Goal: Task Accomplishment & Management: Manage account settings

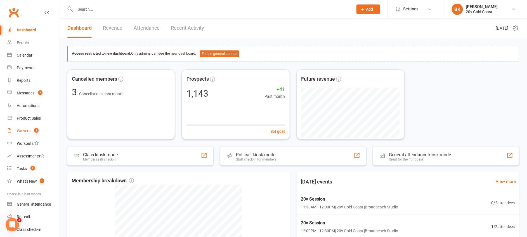
click at [27, 135] on link "Waivers 1" at bounding box center [33, 130] width 52 height 13
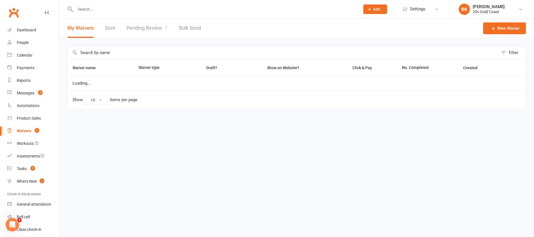
click at [142, 31] on link "Pending Review 1" at bounding box center [146, 27] width 41 height 19
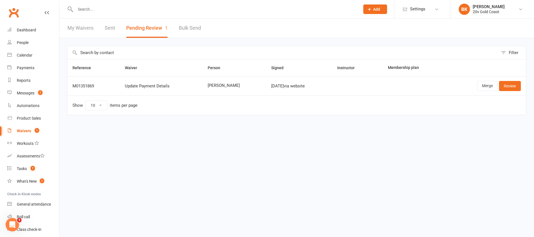
click at [349, 130] on div "Filter Reference Waiver Person Signed Instructor Membership plan M01351869 Upda…" at bounding box center [296, 84] width 474 height 93
click at [514, 90] on link "Review" at bounding box center [510, 86] width 22 height 10
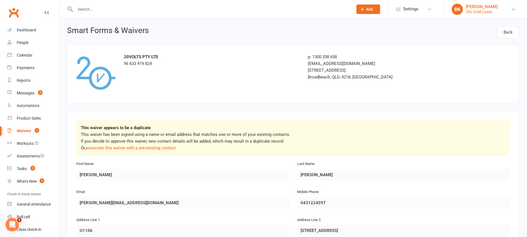
click at [473, 13] on div "20v Gold Coast" at bounding box center [482, 11] width 32 height 5
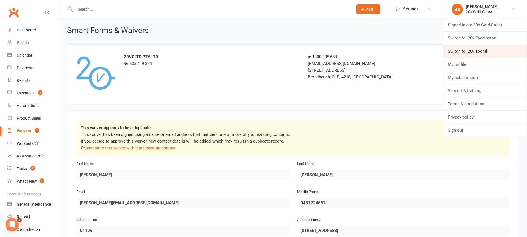
click at [470, 54] on link "Switch to: 20v Toorak" at bounding box center [486, 51] width 84 height 13
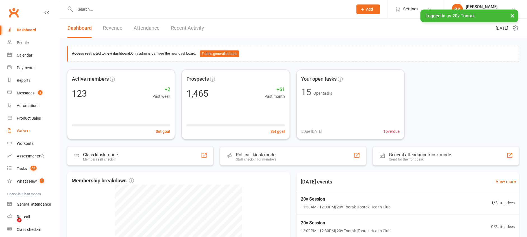
click at [26, 134] on link "Waivers" at bounding box center [33, 130] width 52 height 13
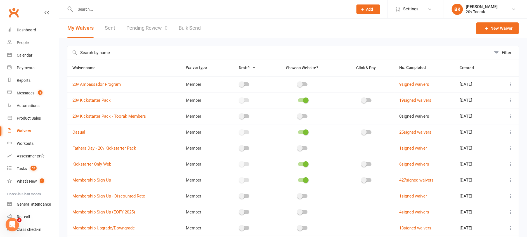
click at [144, 24] on link "Pending Review 0" at bounding box center [146, 27] width 41 height 19
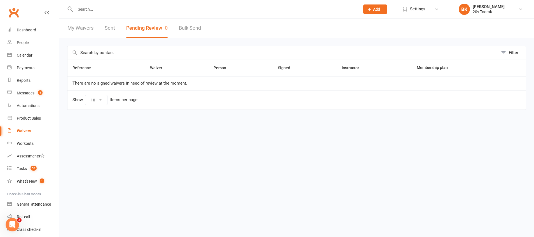
click at [116, 12] on input "text" at bounding box center [215, 9] width 282 height 8
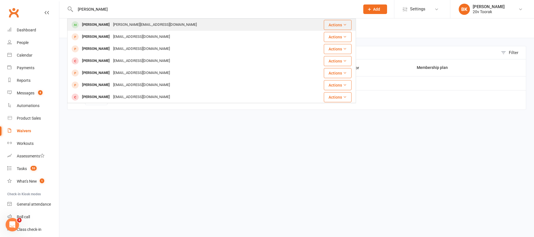
type input "tanya s"
click at [109, 27] on div "[PERSON_NAME]" at bounding box center [95, 25] width 31 height 8
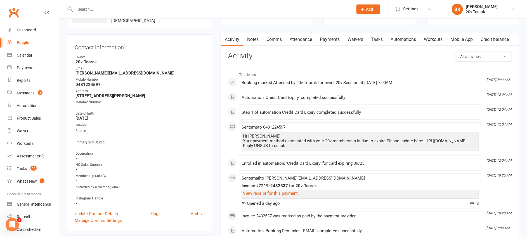
scroll to position [43, 0]
click at [329, 42] on link "Payments" at bounding box center [330, 39] width 28 height 13
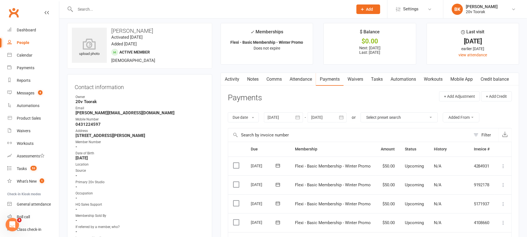
scroll to position [3, 0]
click at [235, 84] on link "Activity" at bounding box center [232, 80] width 22 height 13
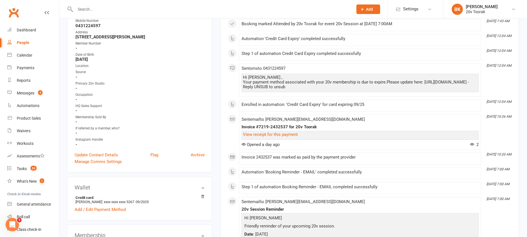
scroll to position [110, 0]
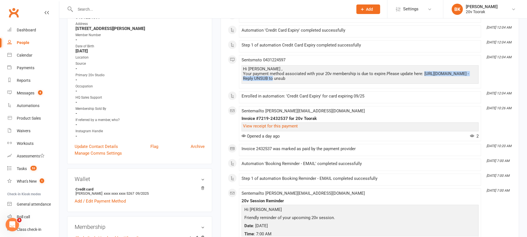
drag, startPoint x: 314, startPoint y: 79, endPoint x: 243, endPoint y: 79, distance: 71.6
click at [243, 79] on div "Hi Tanya , Your payment method associated with your 20v membership is due to ex…" at bounding box center [360, 74] width 237 height 18
copy div "https://app.clubworx.com/s/Bgf7Epz4"
click at [242, 109] on span at bounding box center [242, 109] width 0 height 0
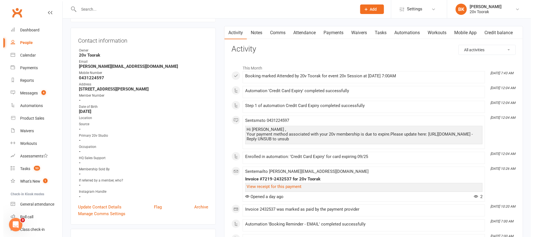
scroll to position [0, 0]
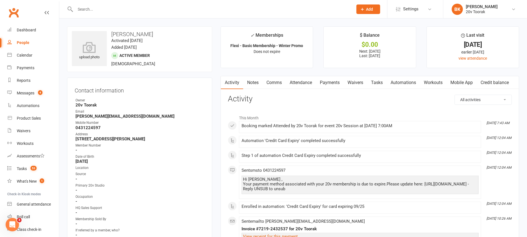
click at [254, 85] on link "Notes" at bounding box center [252, 82] width 19 height 13
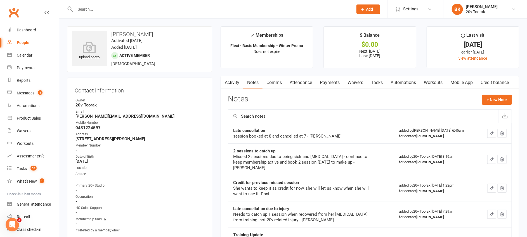
click at [25, 97] on link "Messages 4" at bounding box center [33, 93] width 52 height 13
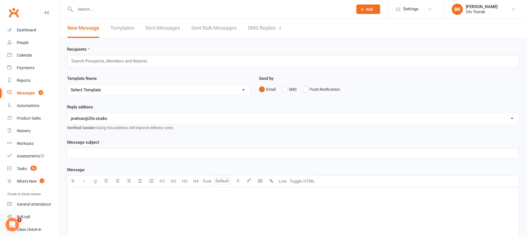
click at [258, 29] on link "SMS Replies 4" at bounding box center [265, 27] width 34 height 19
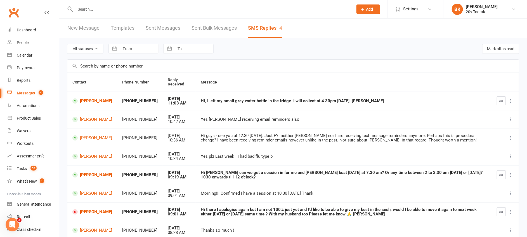
click at [91, 43] on div "All statuses Read only Unread only Navigate forward to interact with the calend…" at bounding box center [293, 48] width 452 height 21
click at [91, 48] on select "All statuses Read only Unread only" at bounding box center [85, 49] width 36 height 10
select select "unread_only"
click at [67, 44] on select "All statuses Read only Unread only" at bounding box center [85, 49] width 36 height 10
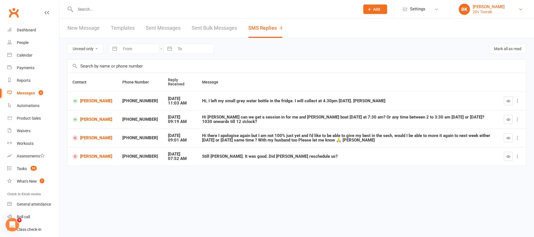
click at [484, 7] on div "[PERSON_NAME]" at bounding box center [488, 6] width 32 height 5
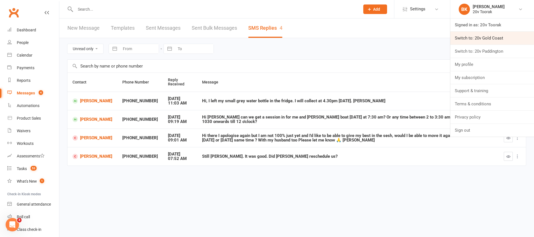
click at [478, 41] on link "Switch to: 20v Gold Coast" at bounding box center [492, 38] width 84 height 13
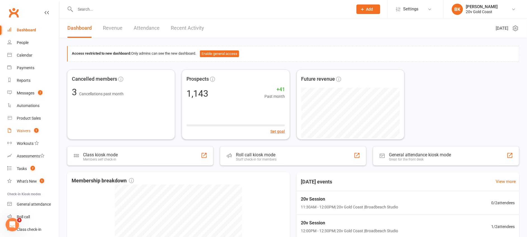
click at [22, 131] on div "Waivers" at bounding box center [24, 130] width 14 height 4
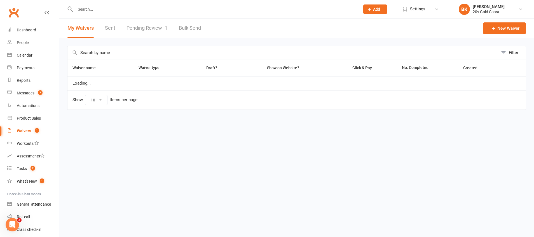
click at [147, 35] on link "Pending Review 1" at bounding box center [146, 27] width 41 height 19
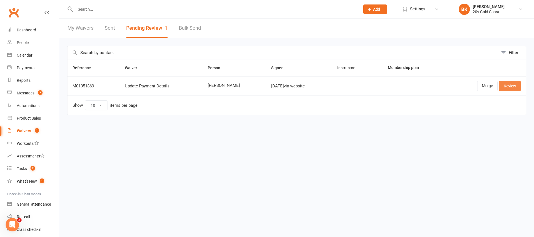
click at [511, 86] on link "Review" at bounding box center [510, 86] width 22 height 10
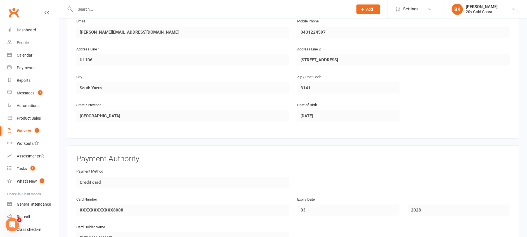
scroll to position [305, 0]
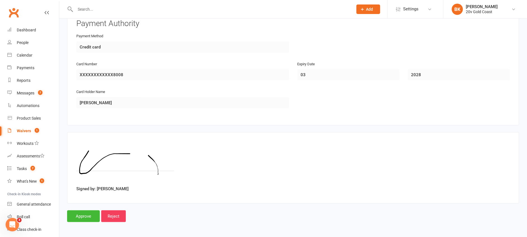
click at [90, 9] on input "text" at bounding box center [212, 9] width 276 height 8
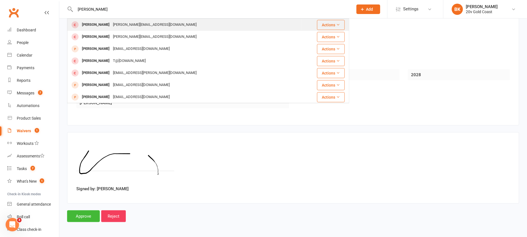
type input "tanya sas"
click at [100, 25] on div "[PERSON_NAME]" at bounding box center [95, 25] width 31 height 8
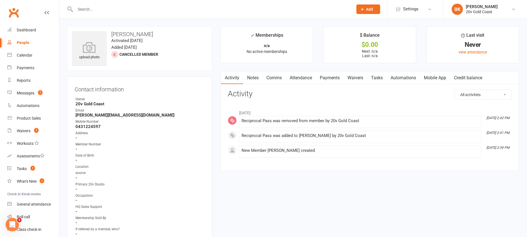
click at [83, 10] on input "text" at bounding box center [212, 9] width 276 height 8
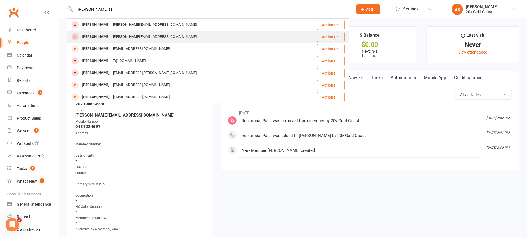
type input "[PERSON_NAME] sa"
click at [93, 36] on div "[PERSON_NAME]" at bounding box center [95, 37] width 31 height 8
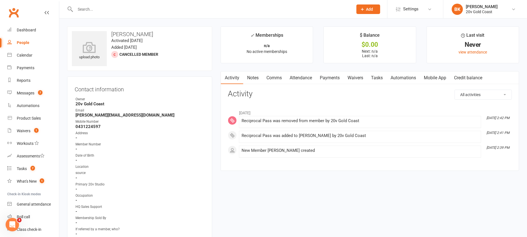
click at [88, 7] on input "text" at bounding box center [212, 9] width 276 height 8
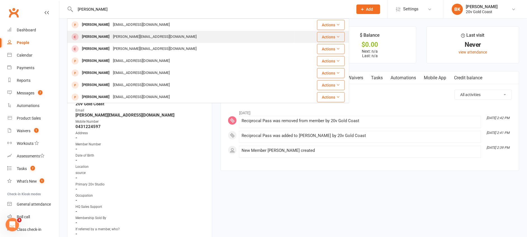
type input "[PERSON_NAME]"
click at [97, 35] on div "[PERSON_NAME]" at bounding box center [95, 37] width 31 height 8
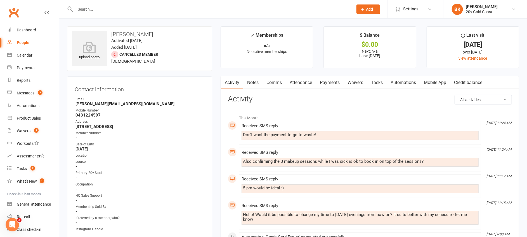
click at [19, 44] on div "People" at bounding box center [23, 42] width 13 height 4
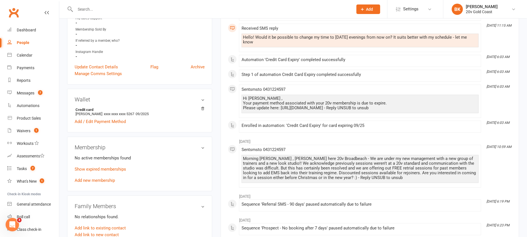
scroll to position [179, 0]
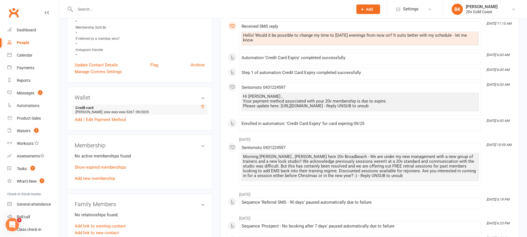
click at [204, 107] on icon at bounding box center [203, 107] width 4 height 4
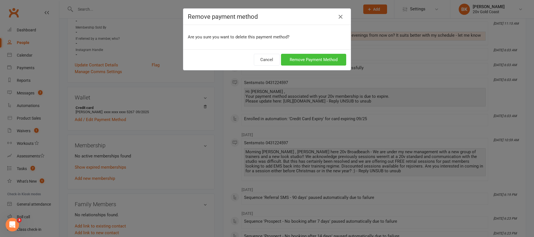
click at [304, 58] on button "Remove Payment Method" at bounding box center [313, 60] width 65 height 12
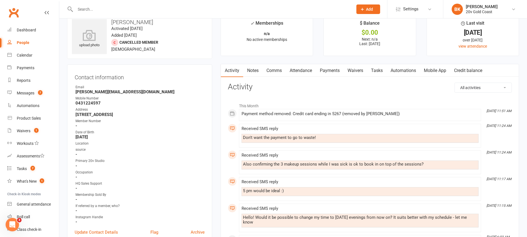
scroll to position [0, 0]
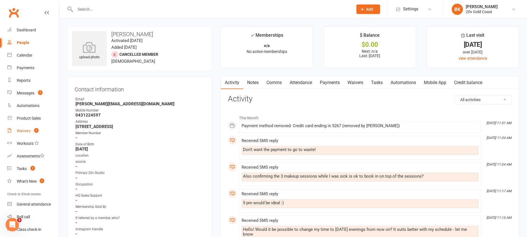
click at [24, 132] on div "Waivers" at bounding box center [24, 130] width 14 height 4
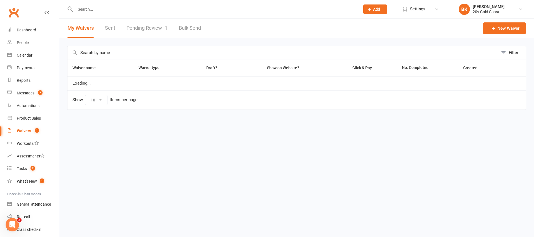
click at [166, 29] on span "1" at bounding box center [166, 28] width 3 height 6
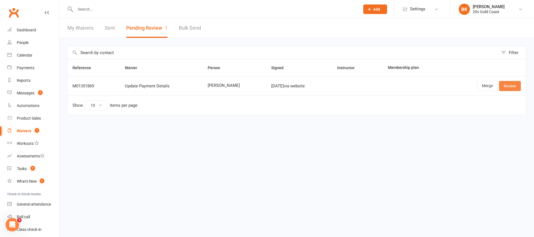
click at [507, 88] on link "Review" at bounding box center [510, 86] width 22 height 10
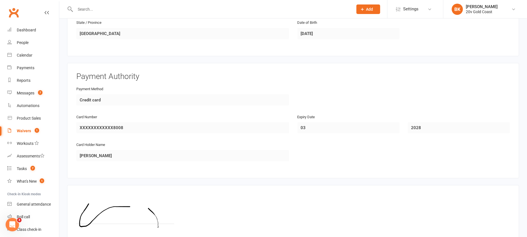
scroll to position [305, 0]
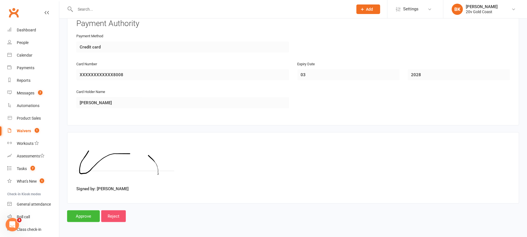
click at [117, 216] on input "Reject" at bounding box center [113, 216] width 25 height 12
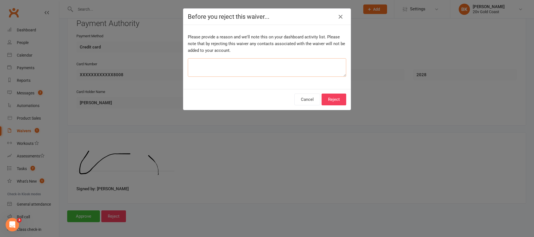
click at [296, 61] on textarea at bounding box center [267, 67] width 158 height 18
type textarea "Wrong System."
click at [333, 98] on button "Reject" at bounding box center [333, 99] width 25 height 12
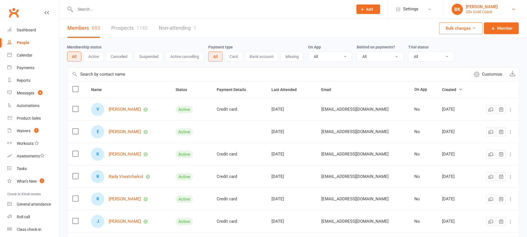
click at [479, 10] on div "20v Gold Coast" at bounding box center [482, 11] width 32 height 5
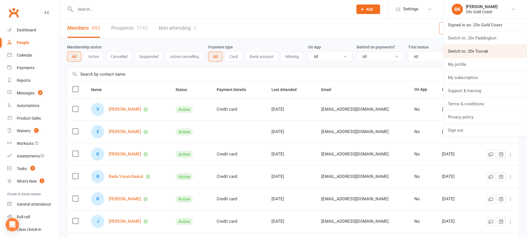
click at [467, 51] on link "Switch to: 20v Toorak" at bounding box center [486, 51] width 84 height 13
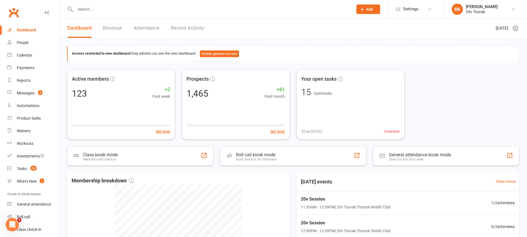
click at [93, 7] on input "text" at bounding box center [212, 9] width 276 height 8
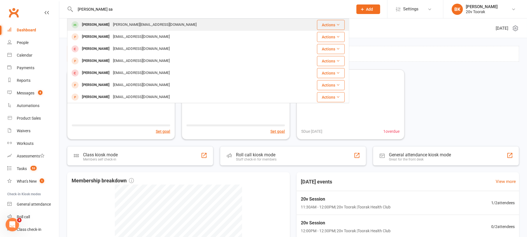
type input "[PERSON_NAME] sa"
click at [96, 25] on div "[PERSON_NAME]" at bounding box center [95, 25] width 31 height 8
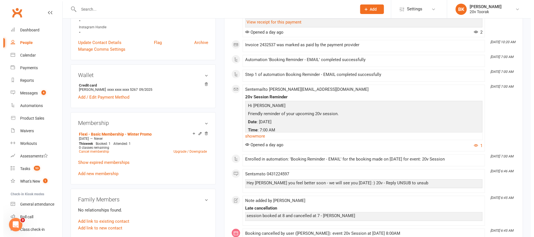
scroll to position [223, 0]
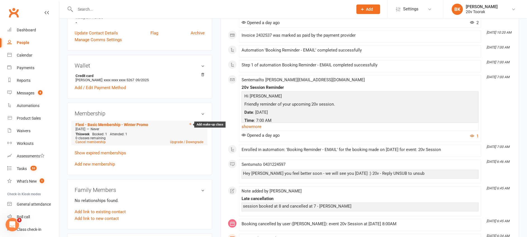
click at [189, 126] on icon at bounding box center [191, 124] width 4 height 4
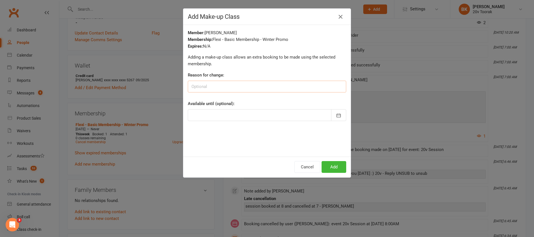
click at [242, 84] on input at bounding box center [267, 87] width 158 height 12
type input "Session Catch up - Medical"
click at [336, 114] on icon "button" at bounding box center [339, 115] width 6 height 6
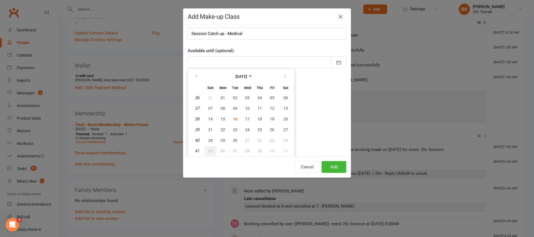
click at [204, 152] on button "05" at bounding box center [210, 151] width 12 height 10
type input "05 Oct 2025"
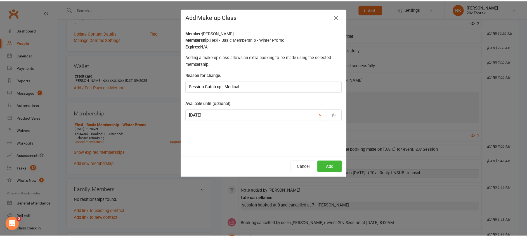
scroll to position [0, 0]
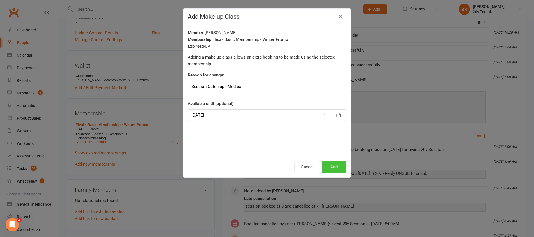
click at [330, 165] on button "Add" at bounding box center [333, 167] width 25 height 12
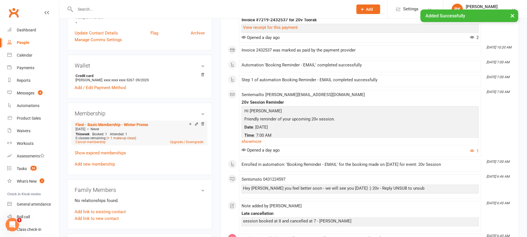
click at [124, 140] on link "(+ 1 make-up class)" at bounding box center [122, 138] width 30 height 4
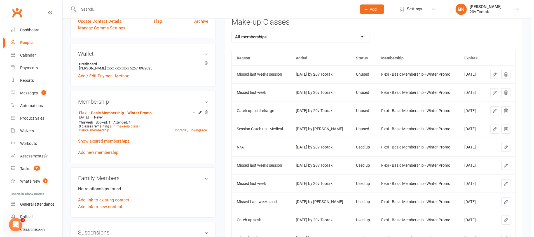
scroll to position [236, 0]
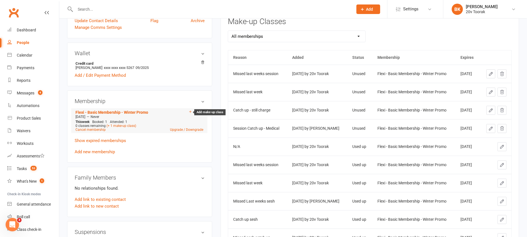
click at [189, 114] on icon at bounding box center [191, 112] width 4 height 4
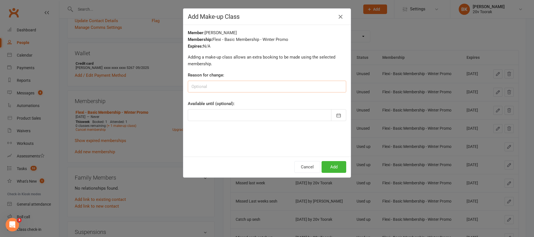
click at [219, 84] on input at bounding box center [267, 87] width 158 height 12
type input "Session Catch up - Medical"
click at [337, 113] on icon "button" at bounding box center [339, 115] width 6 height 6
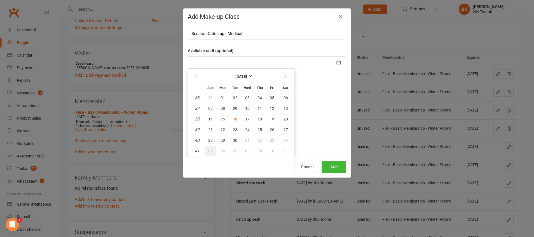
click at [204, 151] on button "05" at bounding box center [210, 151] width 12 height 10
type input "05 Oct 2025"
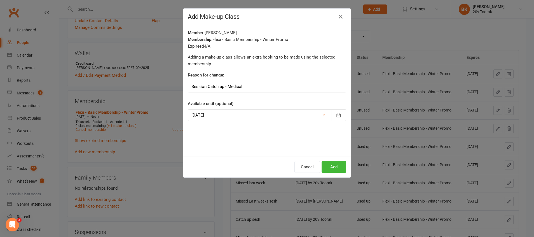
scroll to position [0, 0]
click at [330, 168] on button "Add" at bounding box center [333, 167] width 25 height 12
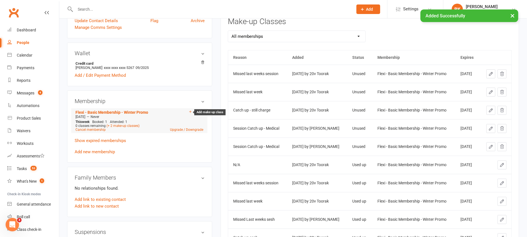
click at [189, 114] on icon at bounding box center [191, 112] width 4 height 4
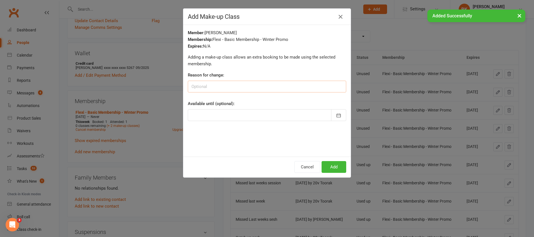
click at [219, 88] on input at bounding box center [267, 87] width 158 height 12
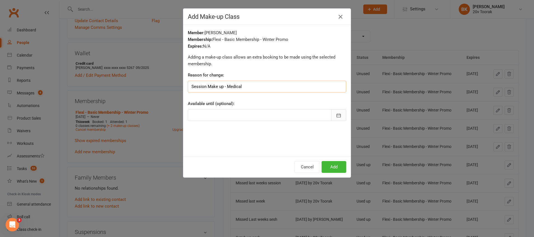
type input "Session Make up - Medical"
click at [336, 113] on icon "button" at bounding box center [339, 115] width 6 height 6
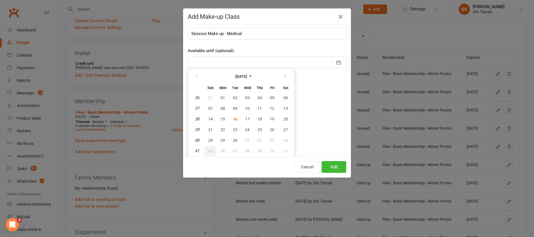
click at [208, 152] on span "05" at bounding box center [210, 151] width 4 height 4
type input "05 Oct 2025"
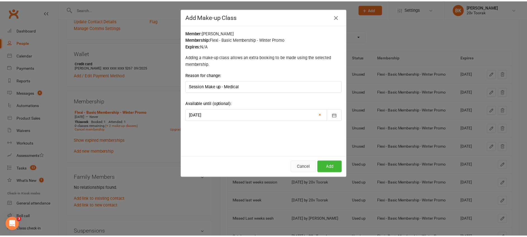
scroll to position [0, 0]
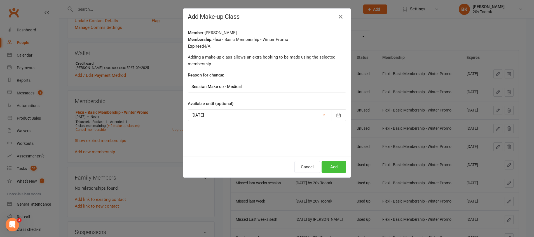
click at [337, 167] on button "Add" at bounding box center [333, 167] width 25 height 12
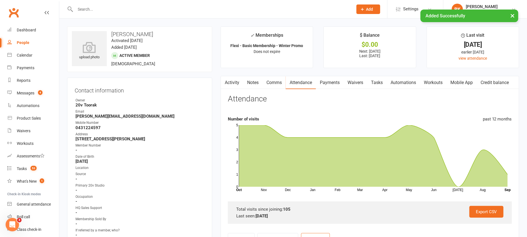
click at [239, 83] on link "Activity" at bounding box center [232, 82] width 22 height 13
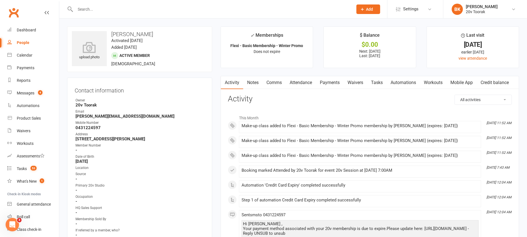
click at [277, 81] on link "Comms" at bounding box center [274, 82] width 23 height 13
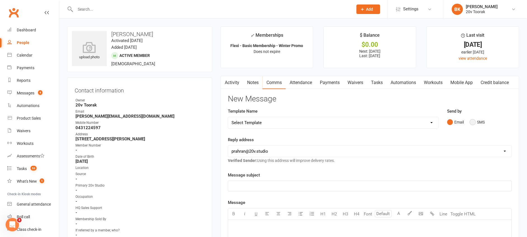
click at [482, 121] on button "SMS" at bounding box center [477, 122] width 15 height 11
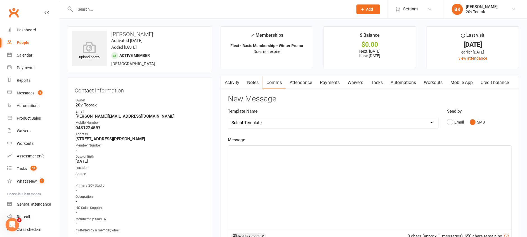
click at [412, 155] on div "﻿" at bounding box center [370, 187] width 284 height 84
click at [19, 45] on link "People" at bounding box center [33, 42] width 52 height 13
click at [390, 149] on p "Hey Tanya - Byron here - could you please use this link to update you details:" at bounding box center [370, 150] width 277 height 7
click at [355, 151] on span "Hey Tanya - Byron here - could you please use this link to update you details: …" at bounding box center [328, 150] width 193 height 5
click at [484, 148] on p "Hey Tanya - Byron here - could you please use this link to update your details:…" at bounding box center [370, 150] width 277 height 7
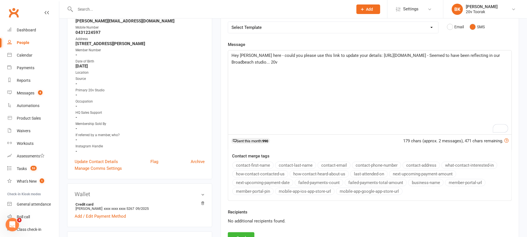
scroll to position [148, 0]
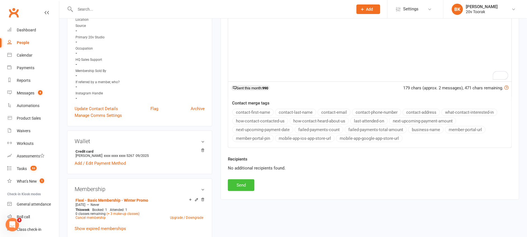
click at [237, 190] on button "Send" at bounding box center [241, 185] width 27 height 12
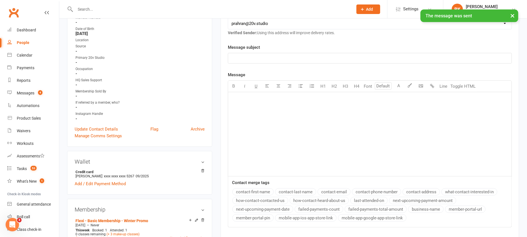
scroll to position [40, 0]
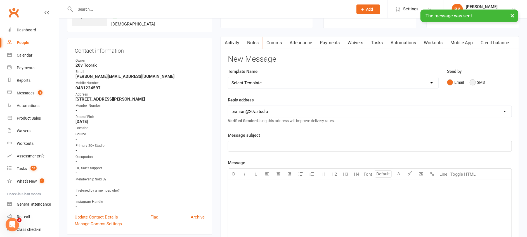
click at [473, 84] on button "SMS" at bounding box center [477, 82] width 15 height 11
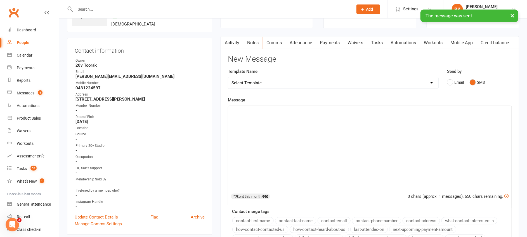
click at [455, 121] on div "﻿" at bounding box center [370, 148] width 284 height 84
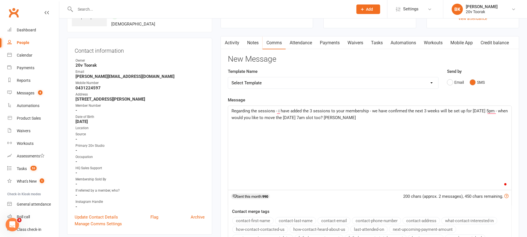
scroll to position [126, 0]
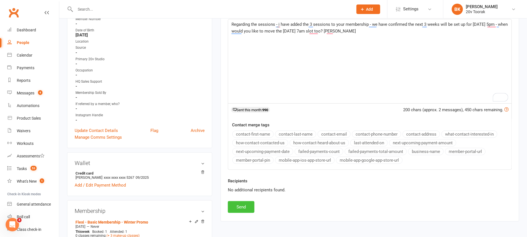
click at [241, 209] on button "Send" at bounding box center [241, 207] width 27 height 12
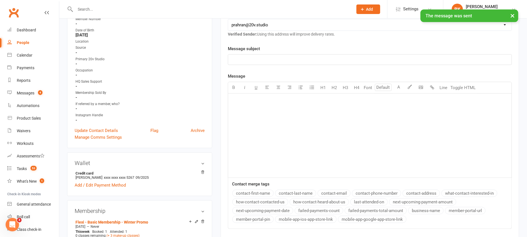
scroll to position [0, 0]
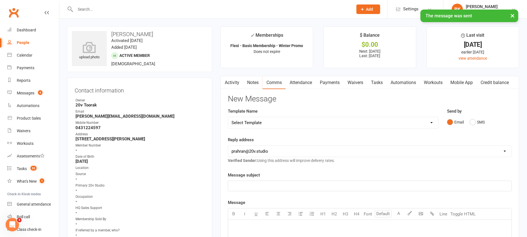
click at [257, 85] on link "Notes" at bounding box center [252, 82] width 19 height 13
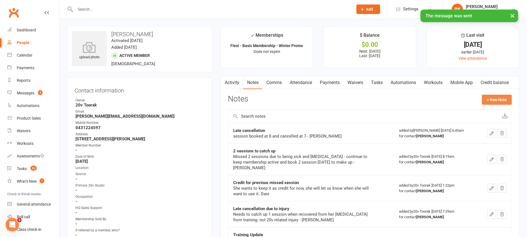
click at [497, 100] on button "+ New Note" at bounding box center [497, 100] width 30 height 10
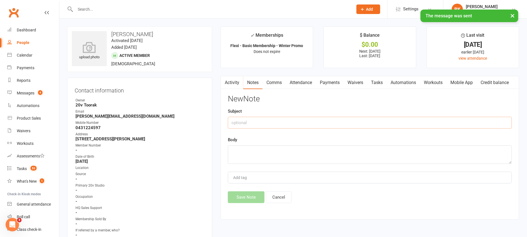
click at [406, 117] on input "text" at bounding box center [370, 123] width 284 height 12
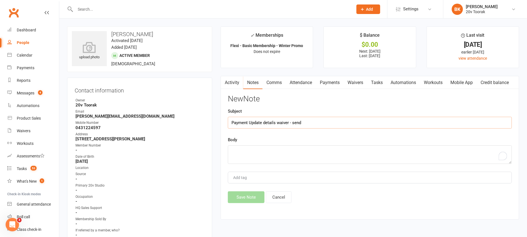
click at [406, 117] on input "Payment Update details waiver - send" at bounding box center [370, 123] width 284 height 12
type input "Payment Update details waiver - sent"
type textarea "Byron"
click at [239, 200] on button "Save Note" at bounding box center [246, 197] width 37 height 12
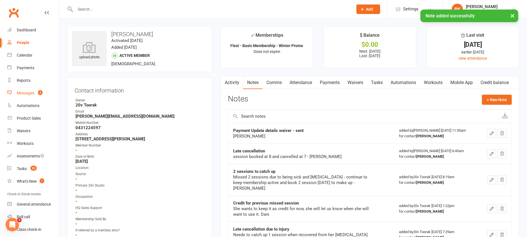
click at [30, 95] on div "Messages" at bounding box center [26, 93] width 18 height 4
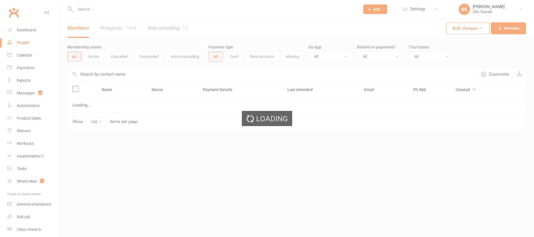
select select "100"
click at [88, 11] on input "text" at bounding box center [215, 9] width 282 height 8
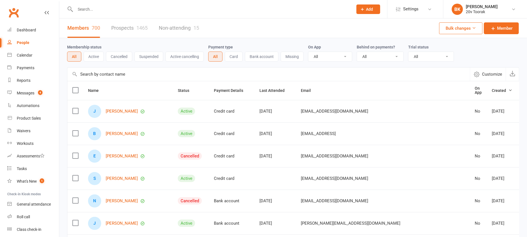
click at [85, 9] on input "text" at bounding box center [212, 9] width 276 height 8
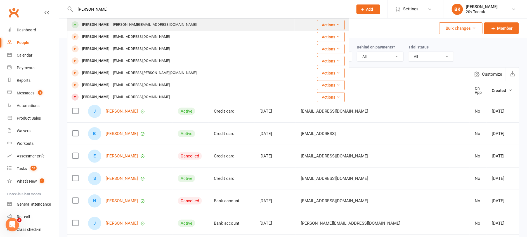
type input "[PERSON_NAME]"
click at [113, 27] on div "[PERSON_NAME][EMAIL_ADDRESS][DOMAIN_NAME]" at bounding box center [154, 25] width 87 height 8
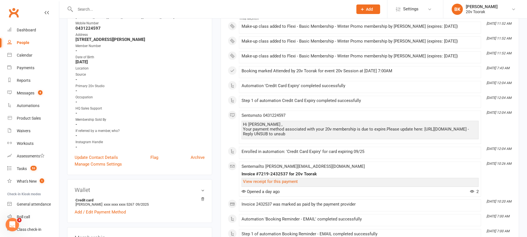
scroll to position [100, 0]
drag, startPoint x: 314, startPoint y: 133, endPoint x: 241, endPoint y: 135, distance: 73.0
click at [241, 135] on li "[DATE] 12:04 AM Sent sms to [PHONE_NUMBER] Hi [PERSON_NAME] , Your payment meth…" at bounding box center [360, 126] width 242 height 33
copy div "[URL][DOMAIN_NAME]"
click at [28, 54] on div "Calendar" at bounding box center [25, 55] width 16 height 4
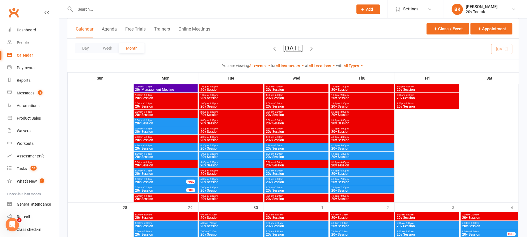
scroll to position [879, 0]
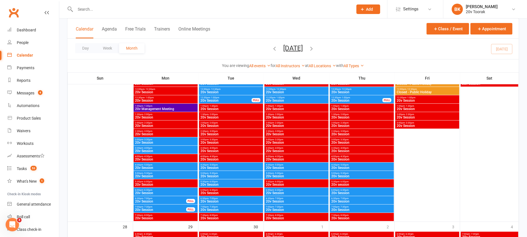
click at [145, 174] on span "20v Session" at bounding box center [166, 175] width 62 height 3
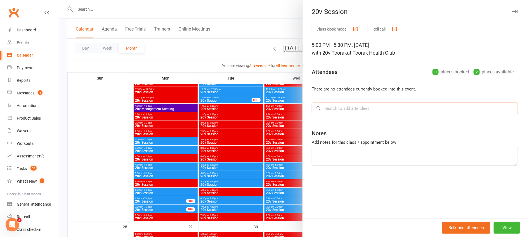
click at [351, 110] on input "search" at bounding box center [415, 108] width 206 height 12
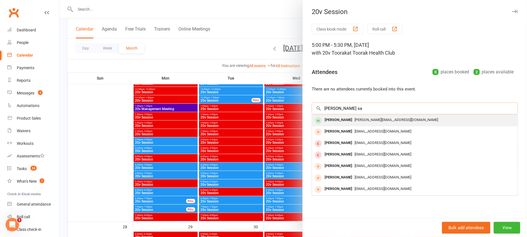
type input "tanya sa"
click at [345, 119] on div "[PERSON_NAME]" at bounding box center [339, 120] width 32 height 8
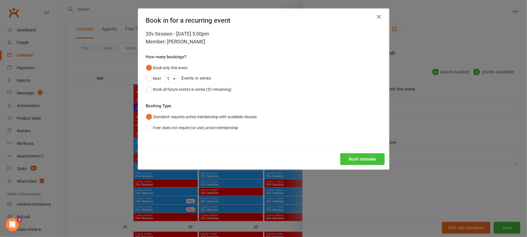
click at [357, 159] on button "Book attendee" at bounding box center [362, 159] width 44 height 12
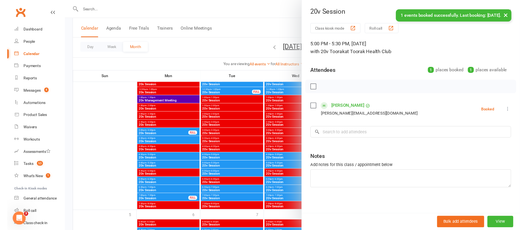
scroll to position [1131, 0]
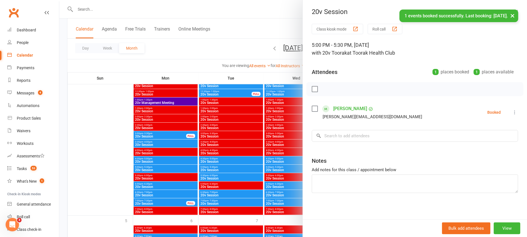
click at [142, 169] on div at bounding box center [293, 118] width 468 height 237
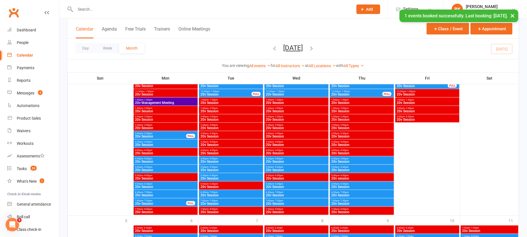
click at [147, 168] on span "20v Session" at bounding box center [166, 169] width 62 height 3
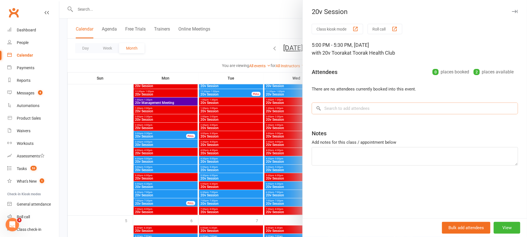
click at [364, 111] on input "search" at bounding box center [415, 108] width 206 height 12
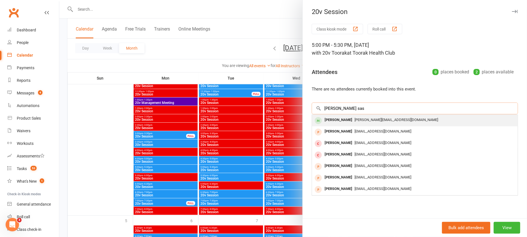
type input "Tanya sas"
click at [342, 121] on div "[PERSON_NAME]" at bounding box center [339, 120] width 32 height 8
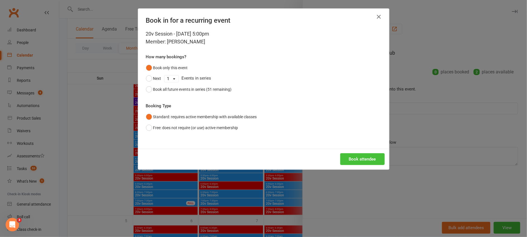
click at [364, 157] on button "Book attendee" at bounding box center [362, 159] width 44 height 12
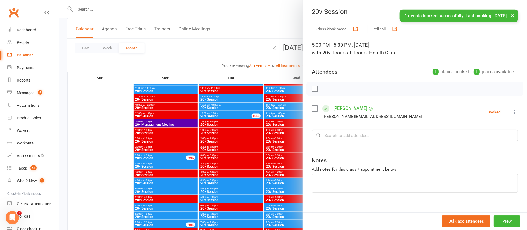
scroll to position [1377, 0]
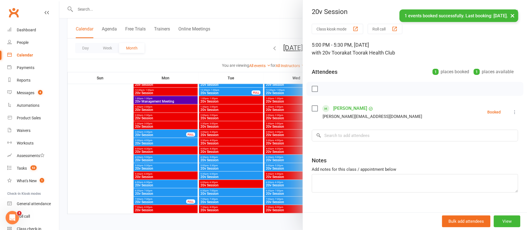
click at [146, 165] on div at bounding box center [293, 115] width 468 height 230
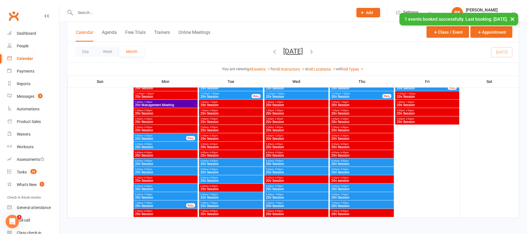
scroll to position [1371, 0]
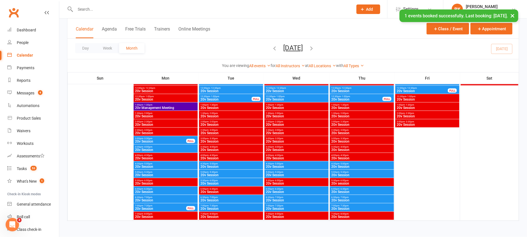
click at [148, 172] on span "- 5:30pm" at bounding box center [147, 172] width 9 height 3
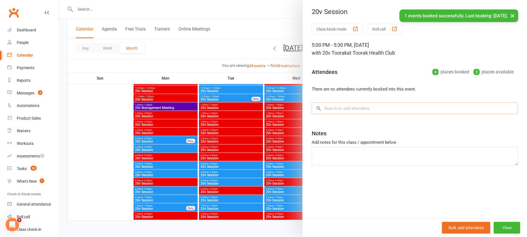
click at [350, 110] on input "search" at bounding box center [415, 108] width 206 height 12
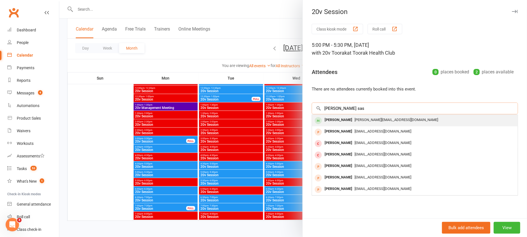
type input "Tanya sas"
click at [335, 120] on div "[PERSON_NAME]" at bounding box center [339, 120] width 32 height 8
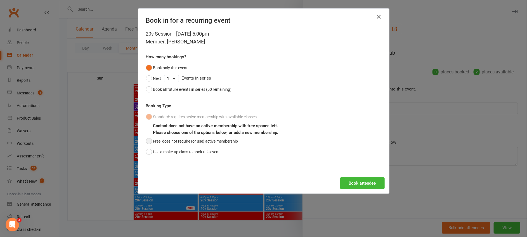
click at [164, 141] on button "Free: does not require (or use) active membership" at bounding box center [192, 141] width 92 height 11
click at [357, 180] on button "Book attendee" at bounding box center [362, 183] width 44 height 12
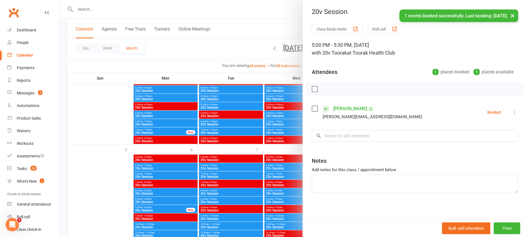
scroll to position [1195, 0]
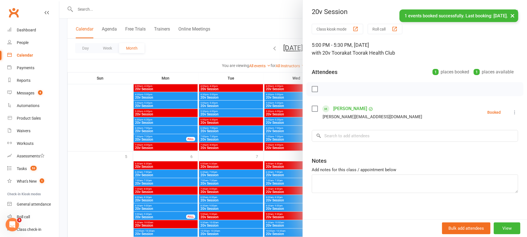
click at [215, 182] on div at bounding box center [293, 118] width 468 height 237
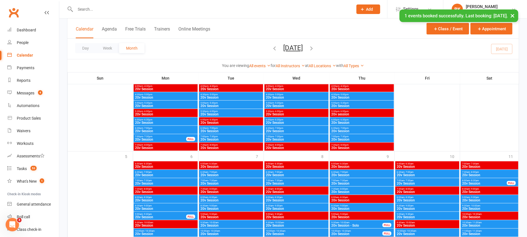
click at [215, 182] on span "20v Session" at bounding box center [231, 183] width 62 height 3
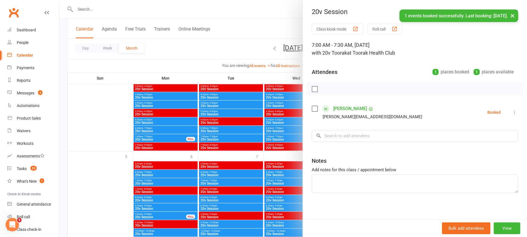
click at [215, 182] on div at bounding box center [293, 118] width 468 height 237
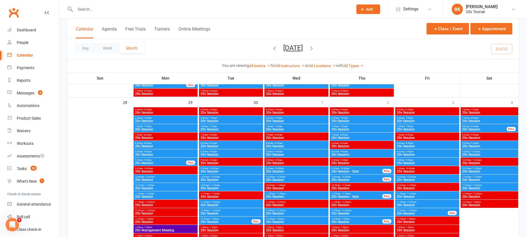
scroll to position [1000, 0]
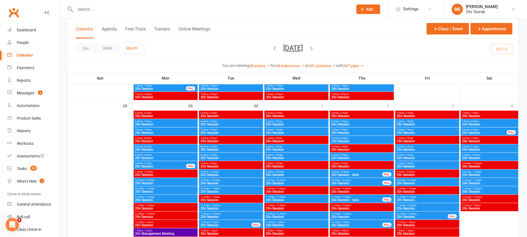
click at [213, 132] on span "20v Session" at bounding box center [231, 132] width 62 height 3
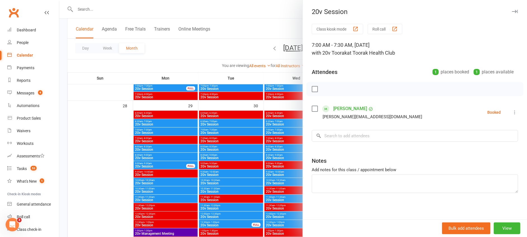
click at [213, 132] on div at bounding box center [293, 118] width 468 height 237
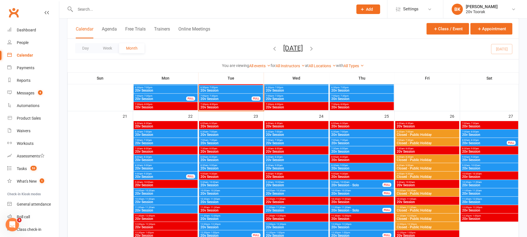
scroll to position [744, 0]
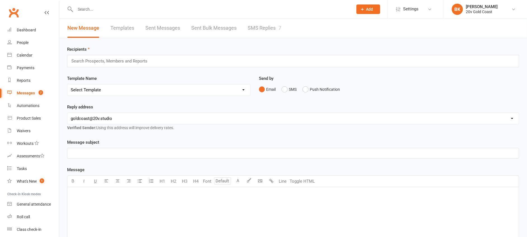
click at [29, 92] on div "Messages" at bounding box center [26, 93] width 18 height 4
click at [267, 26] on link "SMS Replies 7" at bounding box center [265, 27] width 34 height 19
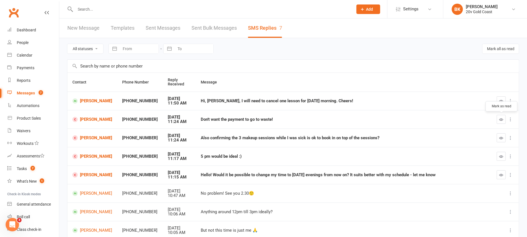
click at [505, 119] on button "button" at bounding box center [501, 119] width 9 height 9
click at [499, 137] on button "button" at bounding box center [501, 137] width 9 height 9
click at [496, 156] on td at bounding box center [505, 156] width 27 height 18
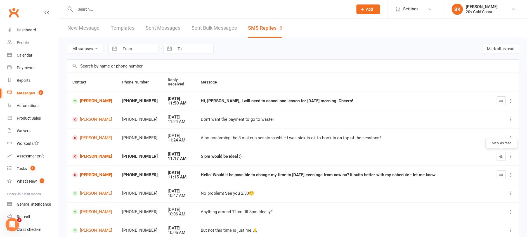
click at [499, 156] on button "button" at bounding box center [501, 156] width 9 height 9
click at [503, 170] on td at bounding box center [505, 174] width 27 height 18
click at [502, 173] on icon "button" at bounding box center [502, 175] width 4 height 4
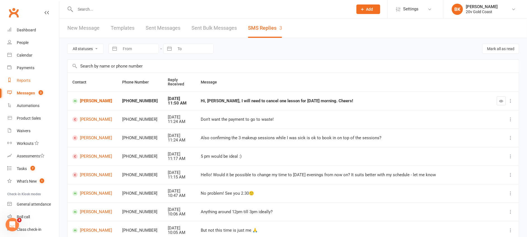
click at [25, 79] on div "Reports" at bounding box center [24, 80] width 14 height 4
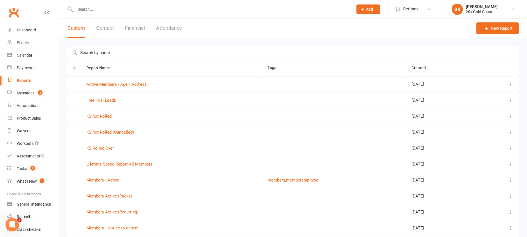
scroll to position [42, 0]
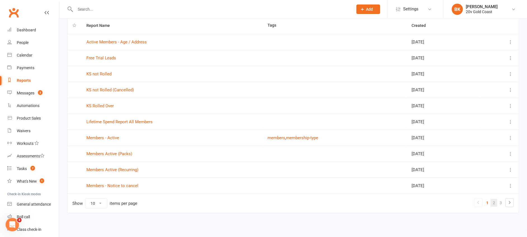
click at [496, 204] on link "2" at bounding box center [494, 203] width 7 height 8
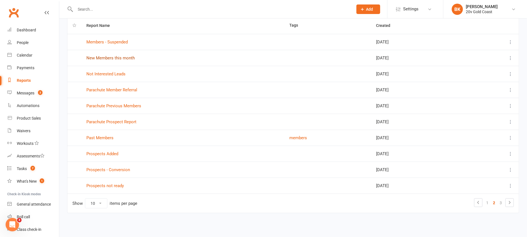
click at [104, 57] on link "New Members this month" at bounding box center [110, 57] width 48 height 5
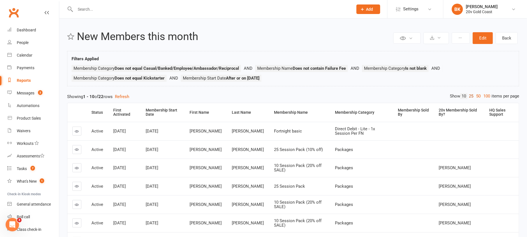
click at [469, 96] on link "25" at bounding box center [471, 96] width 7 height 6
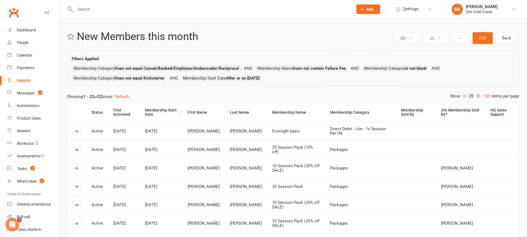
click at [152, 109] on div "Membership Start Date" at bounding box center [161, 112] width 33 height 9
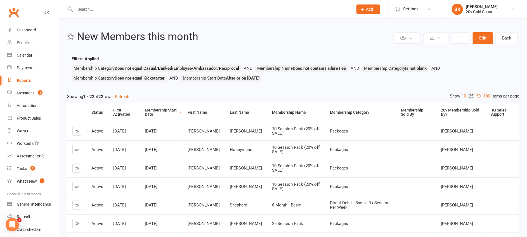
click at [152, 109] on div "Membership Start Date" at bounding box center [161, 112] width 33 height 9
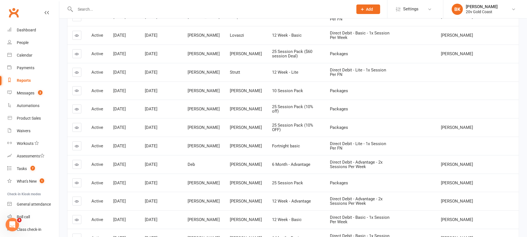
scroll to position [150, 0]
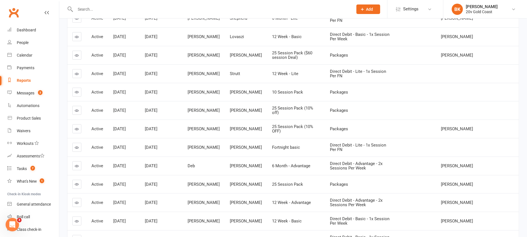
click at [77, 202] on icon at bounding box center [77, 202] width 4 height 4
click at [76, 183] on icon at bounding box center [77, 184] width 4 height 4
click at [76, 165] on icon at bounding box center [77, 166] width 4 height 4
click at [76, 148] on icon at bounding box center [77, 147] width 4 height 4
click at [76, 128] on icon at bounding box center [77, 129] width 4 height 4
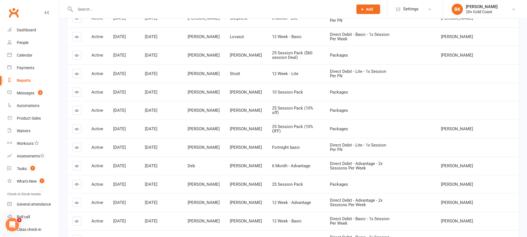
click at [77, 109] on icon at bounding box center [77, 110] width 4 height 4
click at [77, 90] on icon at bounding box center [77, 92] width 4 height 4
click at [77, 75] on icon at bounding box center [77, 74] width 4 height 4
click at [77, 58] on link at bounding box center [76, 55] width 9 height 9
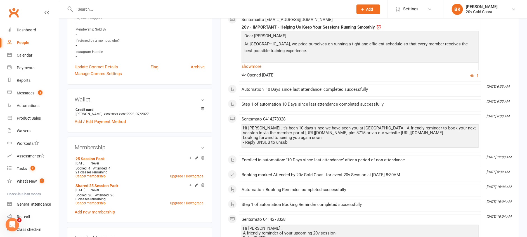
scroll to position [185, 0]
click at [96, 205] on link "Cancel membership" at bounding box center [91, 203] width 30 height 4
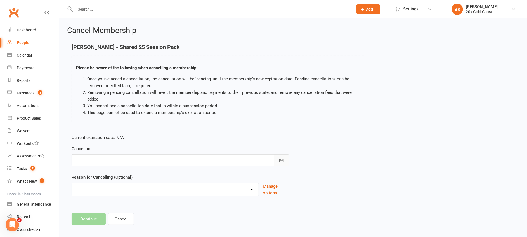
click at [283, 157] on button "button" at bounding box center [281, 160] width 15 height 12
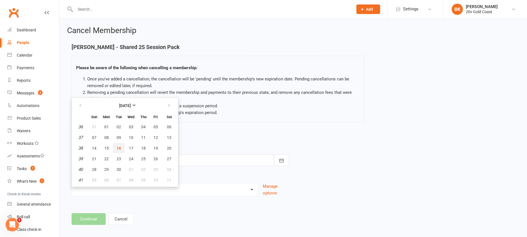
click at [119, 148] on span "16" at bounding box center [119, 148] width 4 height 4
type input "[DATE]"
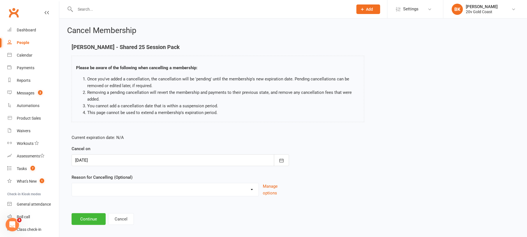
click at [124, 185] on select "Holiday Injury Other reason" at bounding box center [165, 188] width 187 height 11
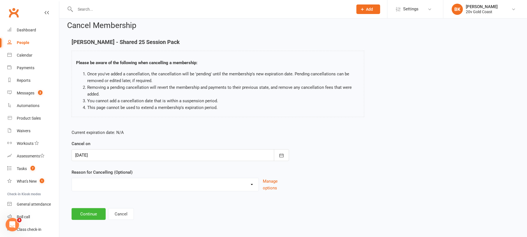
click at [98, 185] on select "Holiday Injury Other reason" at bounding box center [165, 183] width 187 height 11
select select "2"
click at [72, 178] on select "Holiday Injury Other reason" at bounding box center [165, 183] width 187 height 11
click at [108, 216] on input at bounding box center [181, 214] width 218 height 12
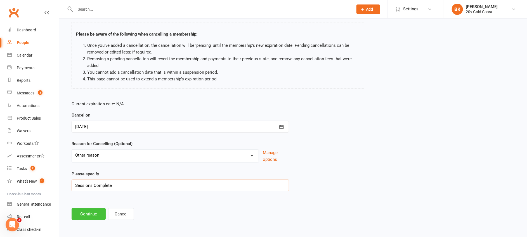
type input "Sessions Complete"
click at [85, 210] on button "Continue" at bounding box center [89, 214] width 34 height 12
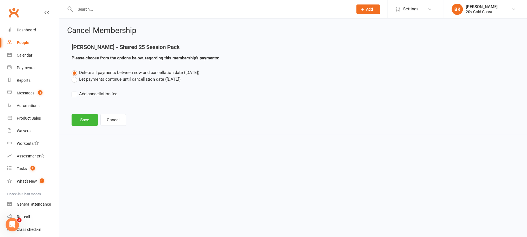
scroll to position [0, 0]
click at [88, 122] on button "Save" at bounding box center [85, 120] width 26 height 12
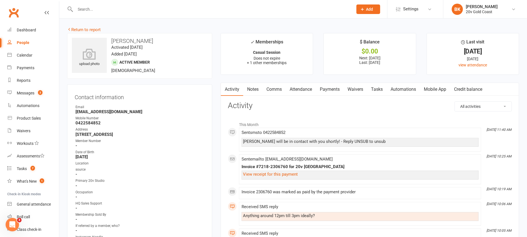
click at [253, 84] on link "Notes" at bounding box center [252, 89] width 19 height 13
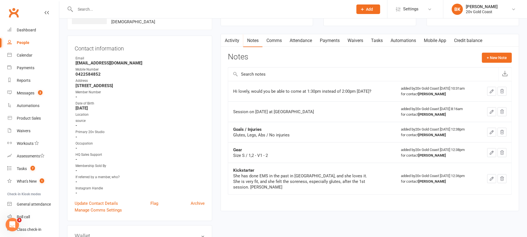
scroll to position [46, 0]
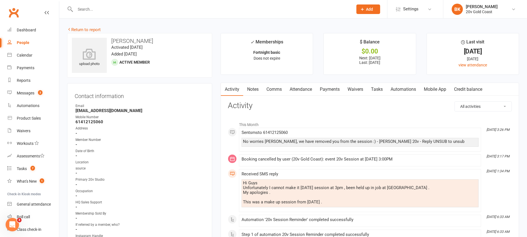
click at [256, 85] on link "Notes" at bounding box center [252, 89] width 19 height 13
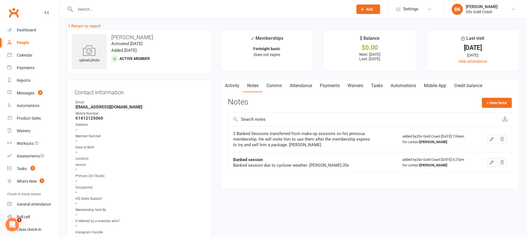
scroll to position [1, 0]
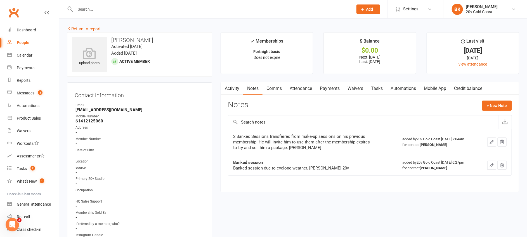
click at [364, 88] on link "Waivers" at bounding box center [355, 88] width 23 height 13
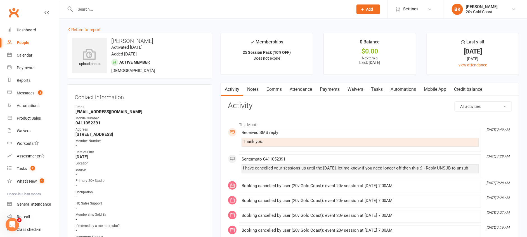
click at [334, 88] on link "Payments" at bounding box center [330, 89] width 28 height 13
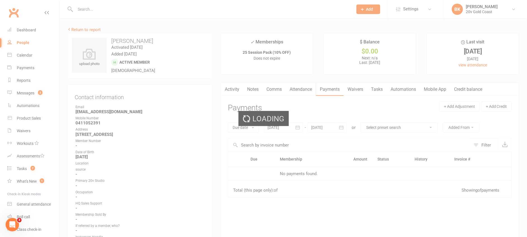
click at [371, 89] on link "Tasks" at bounding box center [377, 89] width 20 height 13
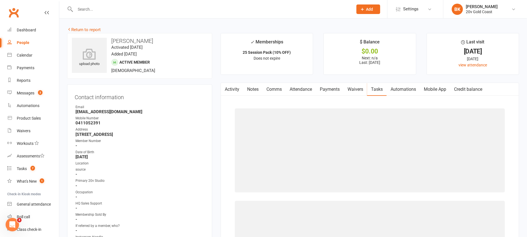
click at [363, 89] on link "Waivers" at bounding box center [355, 89] width 23 height 13
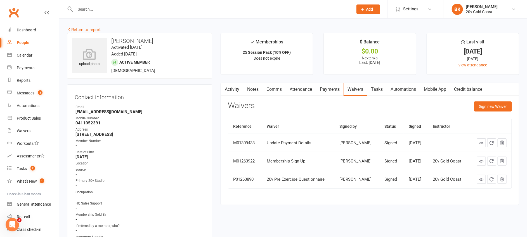
click at [334, 88] on link "Payments" at bounding box center [330, 89] width 28 height 13
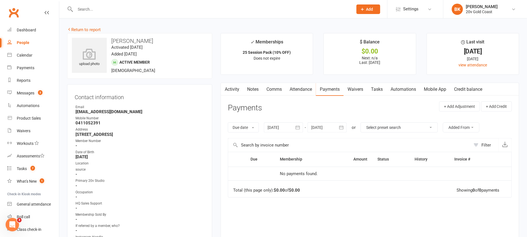
click at [296, 126] on button "button" at bounding box center [298, 127] width 10 height 10
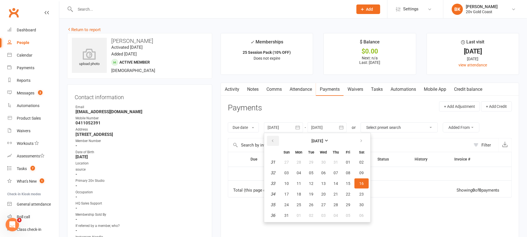
click at [271, 139] on button "button" at bounding box center [273, 141] width 12 height 10
click at [289, 159] on button "29" at bounding box center [287, 162] width 12 height 10
type input "29 Jun 2025"
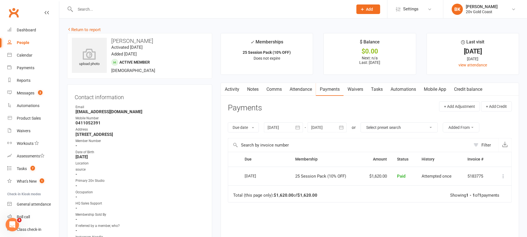
click at [232, 87] on link "Activity" at bounding box center [232, 89] width 22 height 13
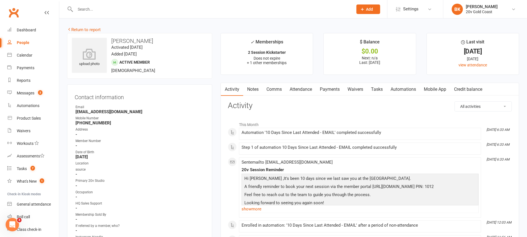
click at [258, 89] on link "Notes" at bounding box center [252, 89] width 19 height 13
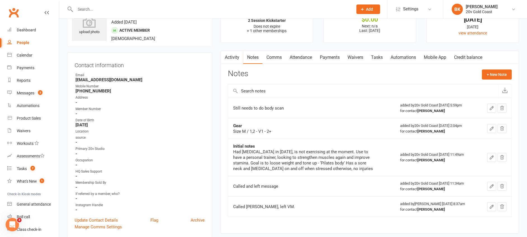
scroll to position [42, 0]
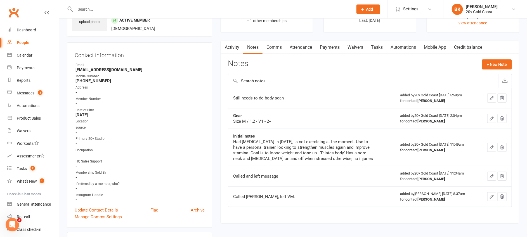
click at [375, 48] on link "Tasks" at bounding box center [377, 47] width 20 height 13
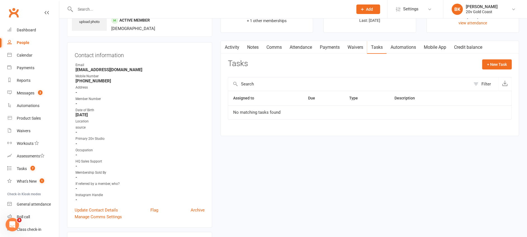
click at [251, 45] on link "Notes" at bounding box center [252, 47] width 19 height 13
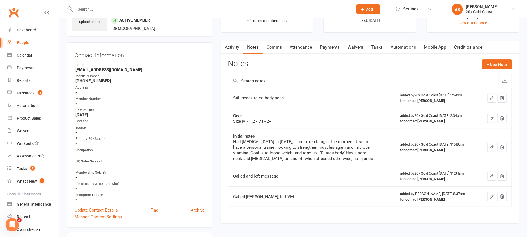
click at [235, 46] on link "Activity" at bounding box center [232, 47] width 22 height 13
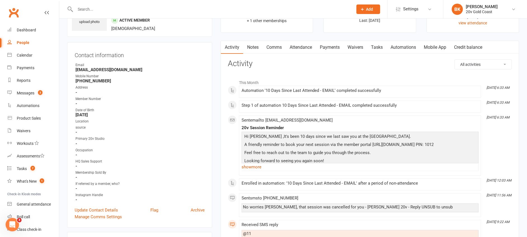
scroll to position [141, 0]
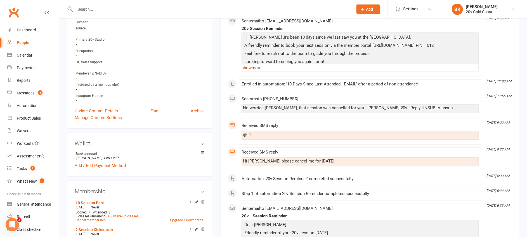
click at [256, 67] on link "show more" at bounding box center [360, 68] width 237 height 8
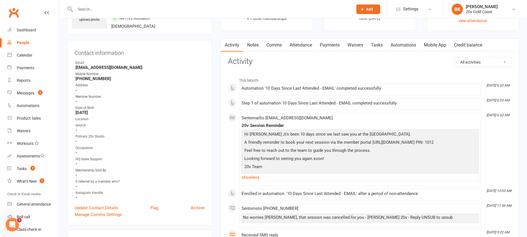
scroll to position [0, 0]
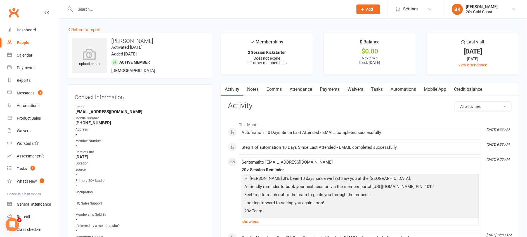
click at [359, 86] on link "Waivers" at bounding box center [355, 89] width 23 height 13
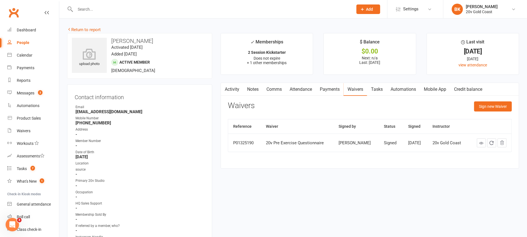
click at [233, 87] on link "Activity" at bounding box center [232, 89] width 22 height 13
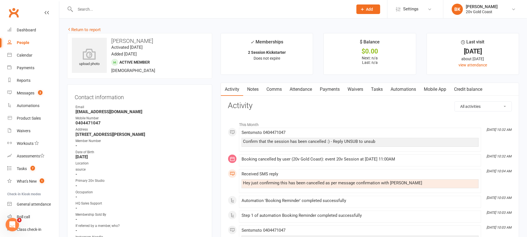
click at [350, 90] on link "Waivers" at bounding box center [355, 89] width 23 height 13
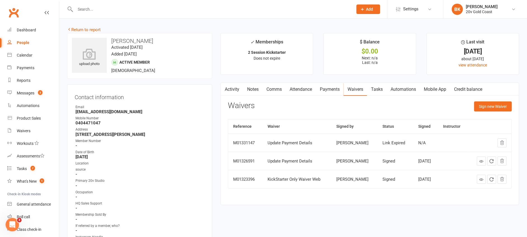
click at [233, 88] on link "Activity" at bounding box center [232, 89] width 22 height 13
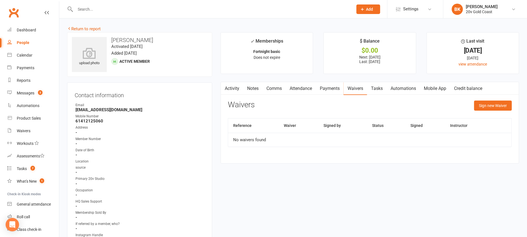
click at [233, 87] on link "Activity" at bounding box center [232, 88] width 22 height 13
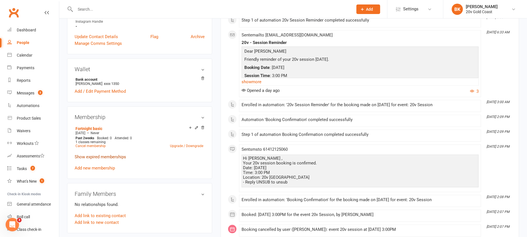
click at [116, 159] on link "Show expired memberships" at bounding box center [100, 156] width 51 height 5
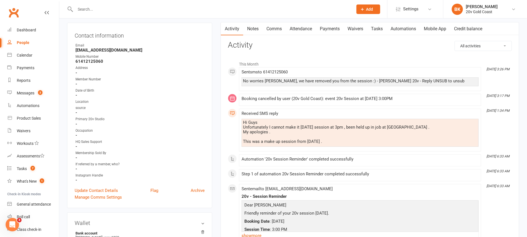
scroll to position [55, 0]
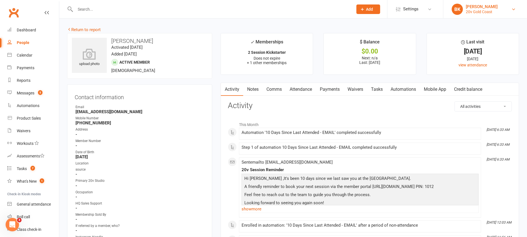
click at [497, 11] on link "BK [PERSON_NAME] 20v [GEOGRAPHIC_DATA]" at bounding box center [485, 9] width 67 height 11
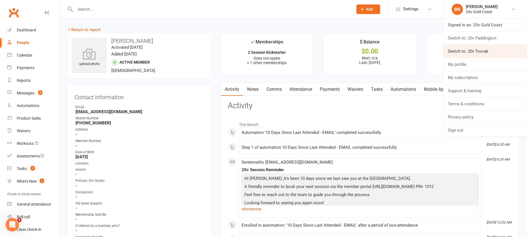
click at [476, 49] on link "Switch to: 20v Toorak" at bounding box center [486, 51] width 84 height 13
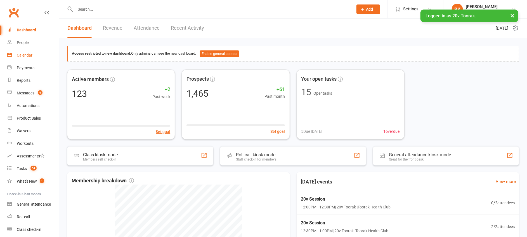
click at [28, 56] on div "Calendar" at bounding box center [25, 55] width 16 height 4
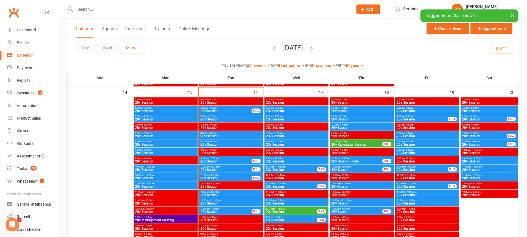
scroll to position [523, 0]
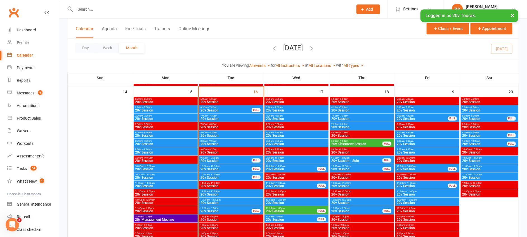
click at [217, 206] on div "12:30pm - 1:00pm 20v Session FULL" at bounding box center [231, 210] width 64 height 8
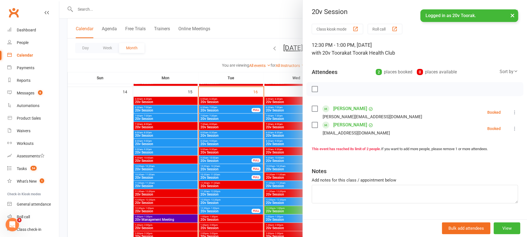
click at [217, 206] on div at bounding box center [293, 118] width 468 height 237
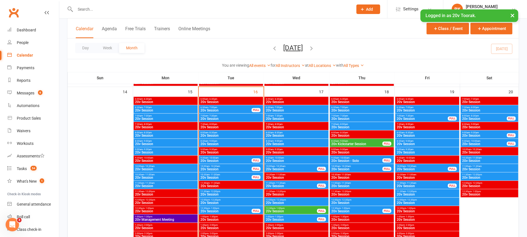
click at [211, 201] on span "20v Session" at bounding box center [231, 202] width 62 height 3
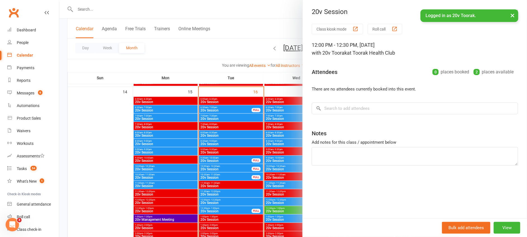
click at [211, 201] on div at bounding box center [293, 118] width 468 height 237
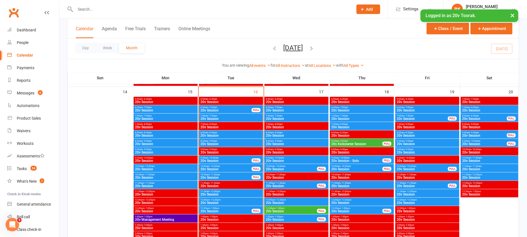
click at [226, 189] on div "11:30am - 12:00pm 20v Session" at bounding box center [231, 193] width 64 height 8
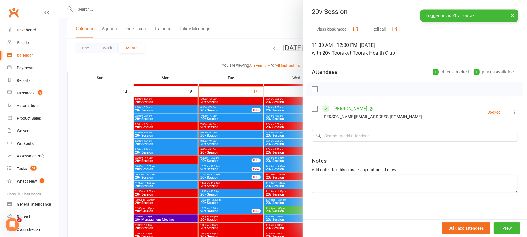
click at [512, 111] on icon at bounding box center [515, 112] width 6 height 6
click at [477, 144] on link "Check in" at bounding box center [488, 145] width 60 height 11
click at [277, 177] on div at bounding box center [293, 118] width 468 height 237
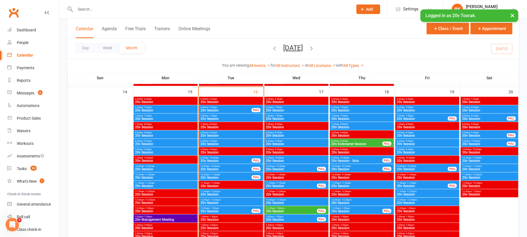
click at [220, 174] on span "10:30am - 11:00am" at bounding box center [226, 174] width 52 height 3
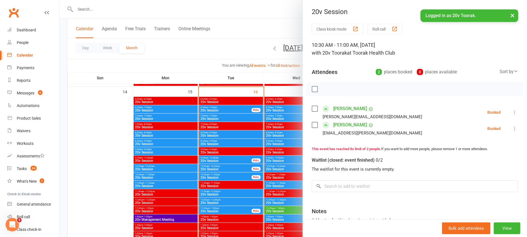
click at [223, 174] on div at bounding box center [293, 118] width 468 height 237
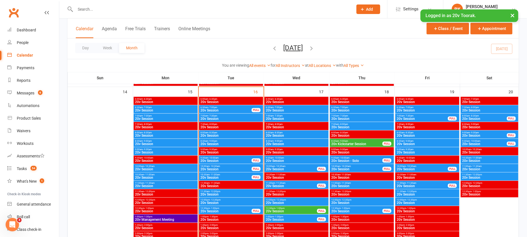
click at [211, 168] on span "20v Session" at bounding box center [226, 169] width 52 height 3
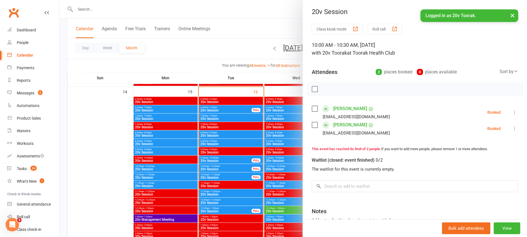
click at [211, 167] on div at bounding box center [293, 118] width 468 height 237
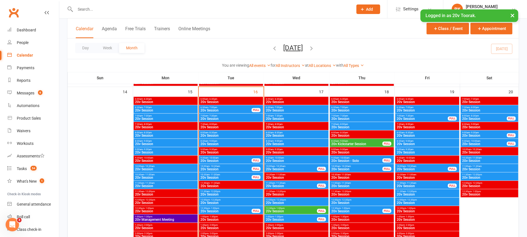
click at [227, 159] on span "20v Session" at bounding box center [226, 160] width 52 height 3
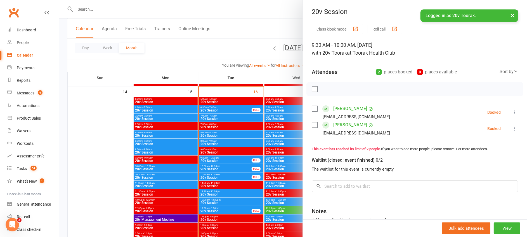
click at [227, 159] on div at bounding box center [293, 118] width 468 height 237
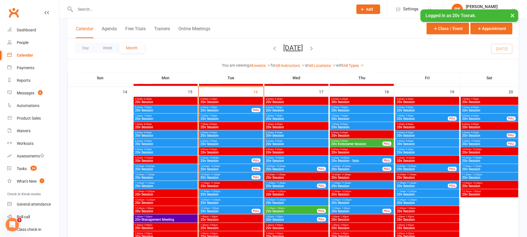
click at [213, 141] on span "- 9:00am" at bounding box center [212, 141] width 9 height 3
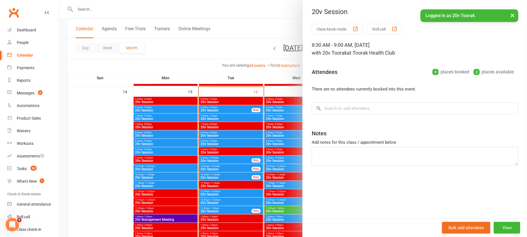
click at [213, 141] on div at bounding box center [293, 118] width 468 height 237
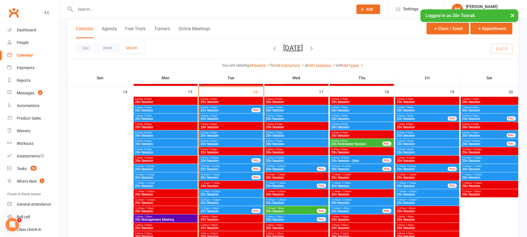
click at [225, 135] on span "20v Session" at bounding box center [231, 135] width 62 height 3
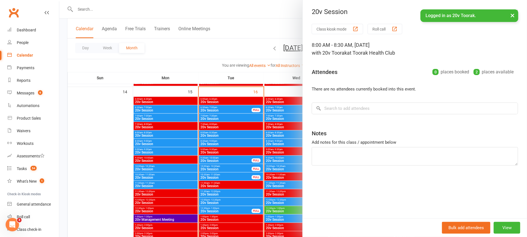
click at [225, 135] on div at bounding box center [293, 118] width 468 height 237
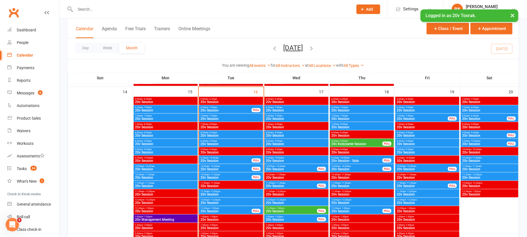
click at [214, 117] on span "20v Session" at bounding box center [231, 118] width 62 height 3
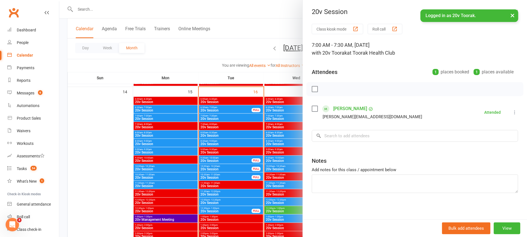
click at [214, 117] on div at bounding box center [293, 118] width 468 height 237
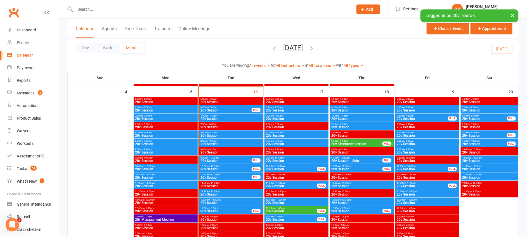
click at [230, 109] on span "20v Session" at bounding box center [226, 110] width 52 height 3
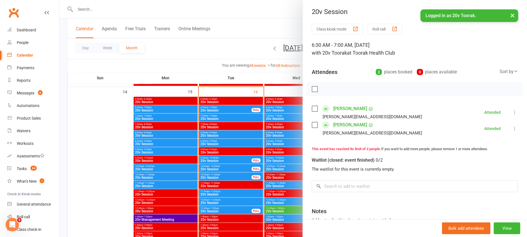
click at [230, 109] on div at bounding box center [293, 118] width 468 height 237
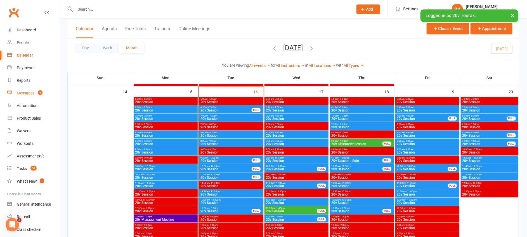
click at [34, 97] on link "Messages 6" at bounding box center [33, 93] width 52 height 13
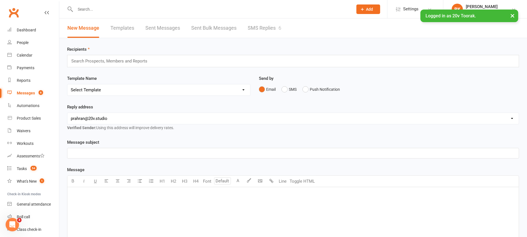
click at [269, 20] on link "SMS Replies 6" at bounding box center [265, 27] width 34 height 19
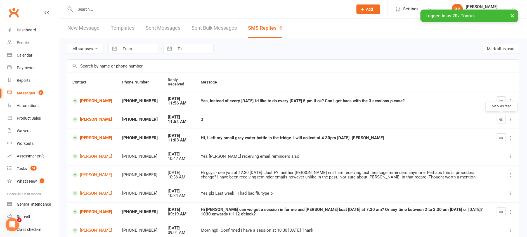
click at [502, 120] on icon "button" at bounding box center [502, 119] width 4 height 4
click at [88, 99] on link "[PERSON_NAME]" at bounding box center [92, 100] width 40 height 5
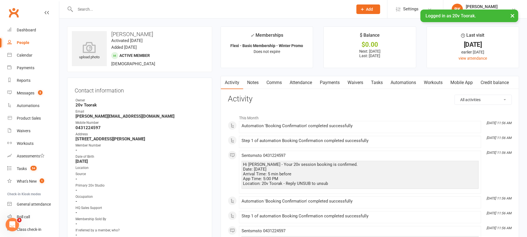
click at [273, 84] on link "Comms" at bounding box center [274, 82] width 23 height 13
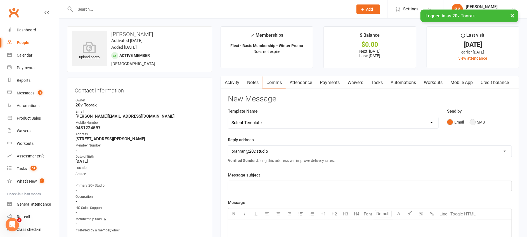
click at [483, 123] on button "SMS" at bounding box center [477, 122] width 15 height 11
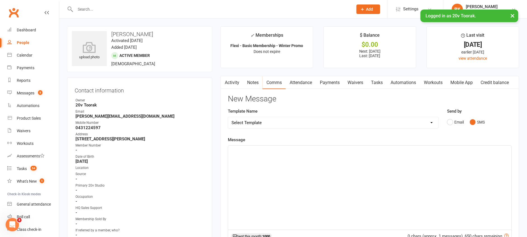
click at [352, 165] on div "﻿" at bounding box center [370, 187] width 284 height 84
click at [332, 85] on link "Payments" at bounding box center [330, 82] width 28 height 13
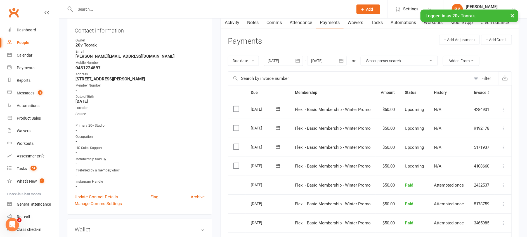
scroll to position [60, 0]
click at [227, 184] on div "Activity Notes Comms Attendance Payments Waivers Tasks Automations Workouts Mob…" at bounding box center [370, 181] width 299 height 333
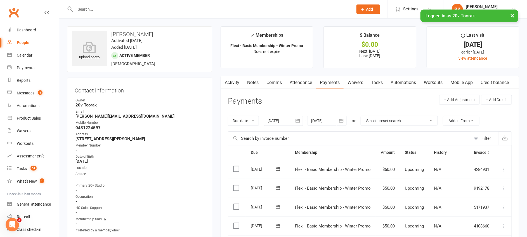
click at [277, 78] on link "Comms" at bounding box center [274, 82] width 23 height 13
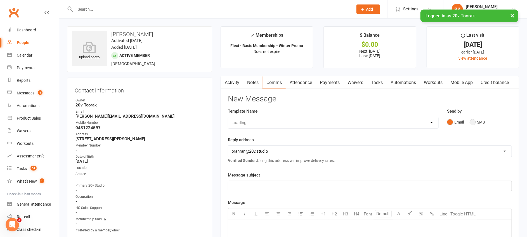
click at [477, 122] on button "SMS" at bounding box center [477, 122] width 15 height 11
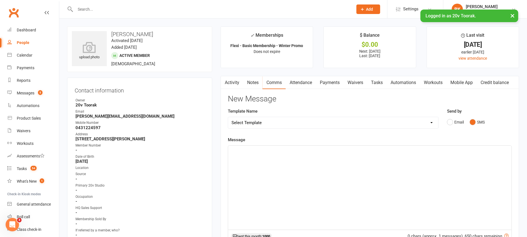
click at [450, 163] on div "﻿" at bounding box center [370, 187] width 284 height 84
click at [359, 149] on span "Okay no problem - i've booked the 3 sessions - just confirming you only doing 1…" at bounding box center [337, 150] width 211 height 5
click at [462, 152] on p "Okay no problem - i've booked the 3 sessions - just confirming you're only doin…" at bounding box center [370, 150] width 277 height 7
click at [418, 151] on span "Okay no problem - i've booked the 3 sessions - just confirming you're only doin…" at bounding box center [339, 150] width 215 height 5
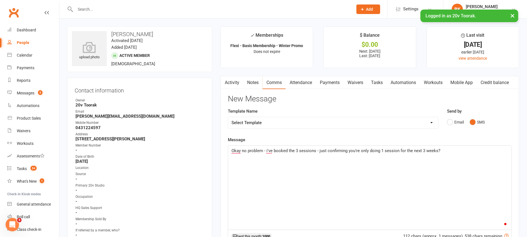
click at [457, 152] on p "Okay no problem - i've booked the 3 sessions - just confirming you're only doin…" at bounding box center [370, 150] width 277 height 7
click at [320, 152] on span "Okay no problem - i've booked the 3 sessions - just confirming you're only doin…" at bounding box center [336, 150] width 209 height 5
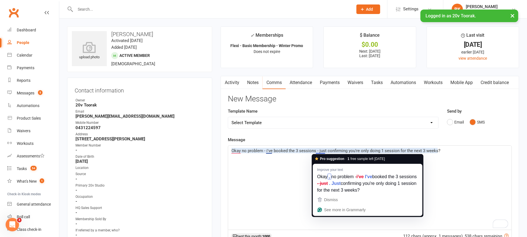
click at [295, 155] on div "Okay no problem - i've booked the 3 sessions - just confirming you're only doin…" at bounding box center [370, 187] width 284 height 84
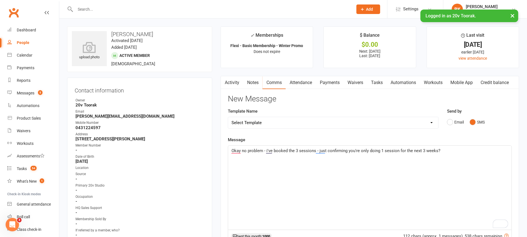
click at [453, 153] on p "Okay no problem - i've booked the 3 sessions - just confirming you're only doin…" at bounding box center [370, 150] width 277 height 7
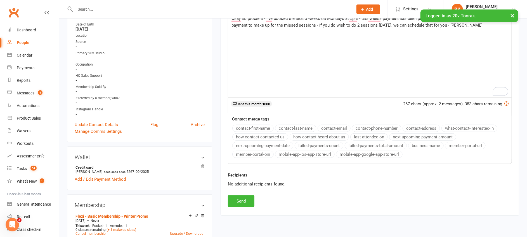
scroll to position [133, 0]
click at [243, 193] on div "Recipients No additional recipients found." at bounding box center [370, 182] width 293 height 23
click at [241, 198] on button "Send" at bounding box center [241, 200] width 27 height 12
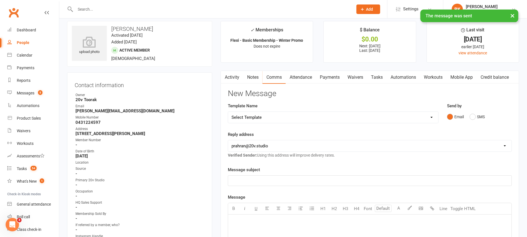
scroll to position [5, 0]
click at [251, 78] on link "Notes" at bounding box center [252, 77] width 19 height 13
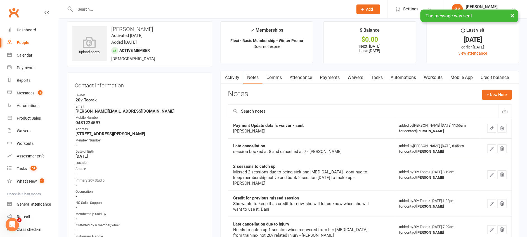
click at [378, 83] on link "Tasks" at bounding box center [377, 77] width 20 height 13
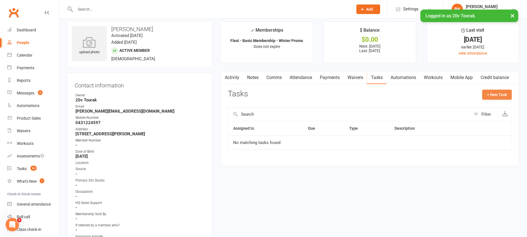
click at [498, 95] on button "+ New Task" at bounding box center [498, 95] width 30 height 10
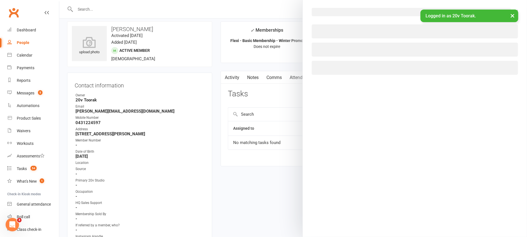
select select "46005"
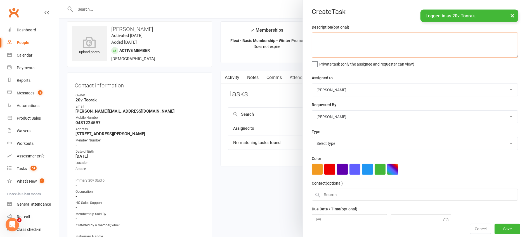
click at [372, 43] on textarea at bounding box center [415, 44] width 206 height 25
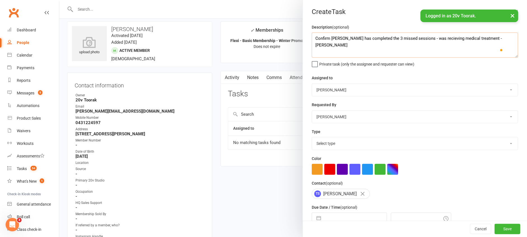
type textarea "Confirm Tanya has completed the 3 missed sessions - was recieving medical treat…"
click at [331, 146] on select "Select type Call Call - to book trial Confirm session attendance Confirm trial …" at bounding box center [415, 143] width 206 height 12
select select "27772"
click at [312, 137] on select "Select type Call Call - to book trial Confirm session attendance Confirm trial …" at bounding box center [415, 143] width 206 height 12
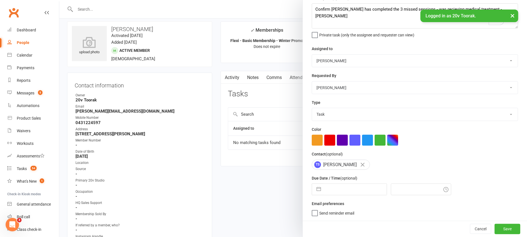
click at [316, 187] on button "button" at bounding box center [319, 188] width 10 height 11
select select "7"
select select "2025"
select select "8"
select select "2025"
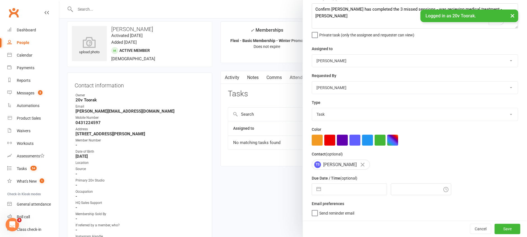
select select "9"
select select "2025"
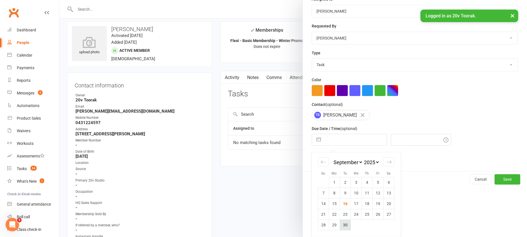
click at [344, 224] on td "30" at bounding box center [345, 224] width 11 height 11
type input "30 Sep 2025"
type input "12:15pm"
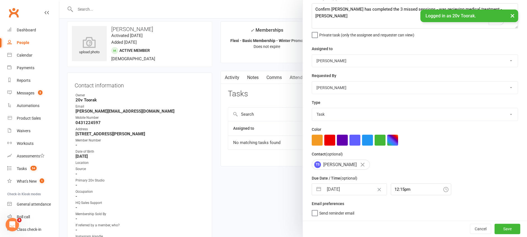
scroll to position [29, 0]
click at [495, 226] on button "Save" at bounding box center [508, 228] width 26 height 10
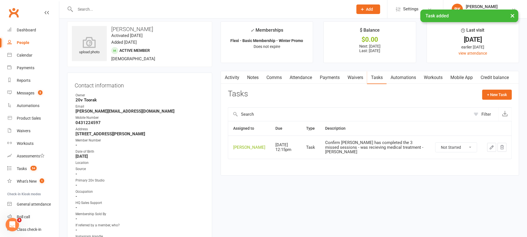
click at [258, 76] on link "Notes" at bounding box center [252, 77] width 19 height 13
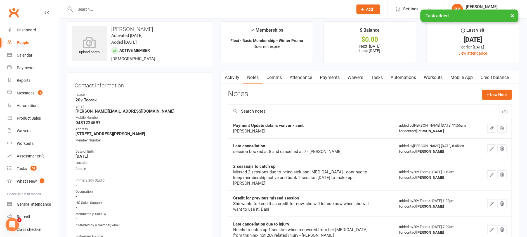
click at [238, 77] on link "Activity" at bounding box center [232, 77] width 22 height 13
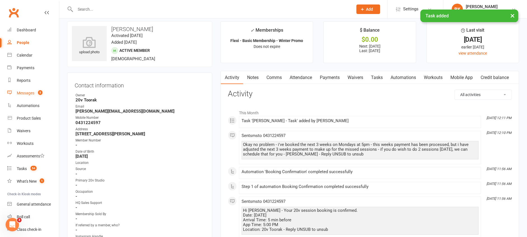
click at [23, 92] on div "Messages" at bounding box center [26, 93] width 18 height 4
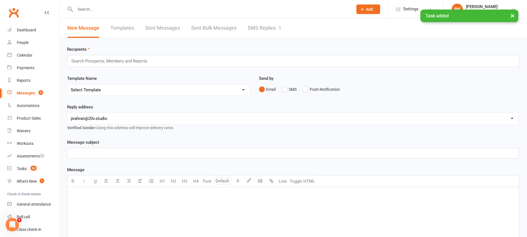
click at [260, 26] on link "SMS Replies 5" at bounding box center [265, 27] width 34 height 19
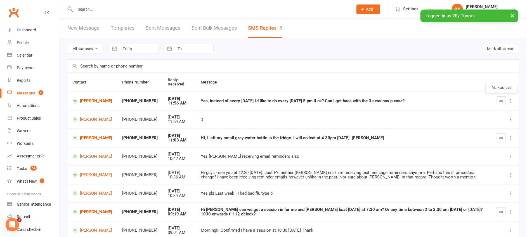
click at [500, 102] on icon "button" at bounding box center [502, 101] width 4 height 4
click at [85, 135] on link "[PERSON_NAME]" at bounding box center [92, 137] width 40 height 5
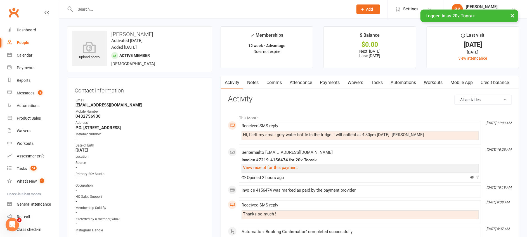
click at [300, 86] on link "Attendance" at bounding box center [301, 82] width 30 height 13
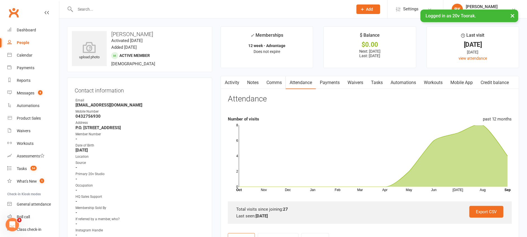
click at [274, 81] on link "Comms" at bounding box center [274, 82] width 23 height 13
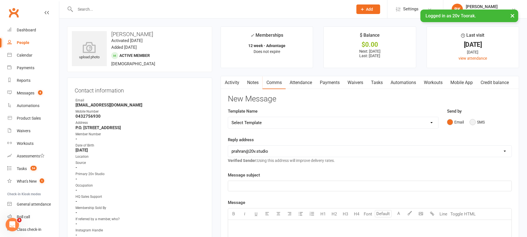
click at [480, 125] on button "SMS" at bounding box center [477, 122] width 15 height 11
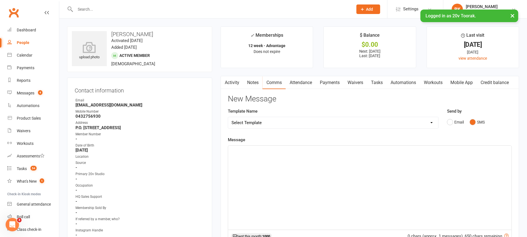
click at [459, 159] on div "﻿" at bounding box center [370, 187] width 284 height 84
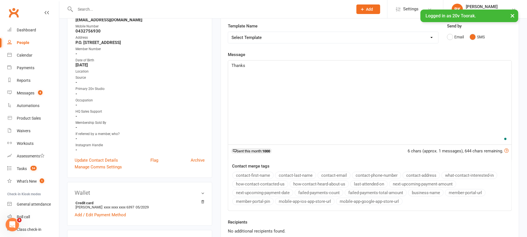
scroll to position [87, 0]
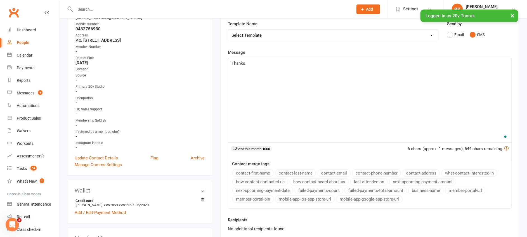
click at [263, 173] on button "contact-first-name" at bounding box center [252, 172] width 41 height 7
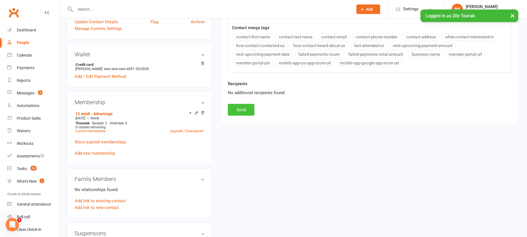
click at [241, 105] on button "Send" at bounding box center [241, 110] width 27 height 12
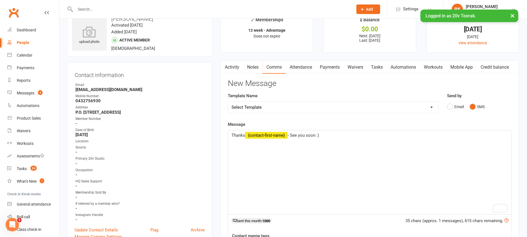
scroll to position [0, 0]
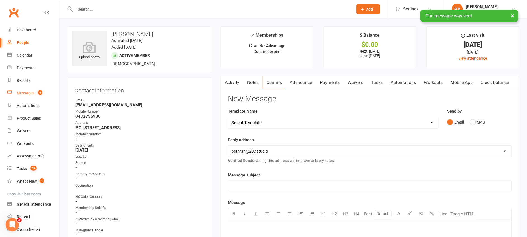
click at [35, 90] on link "Messages 4" at bounding box center [33, 93] width 52 height 13
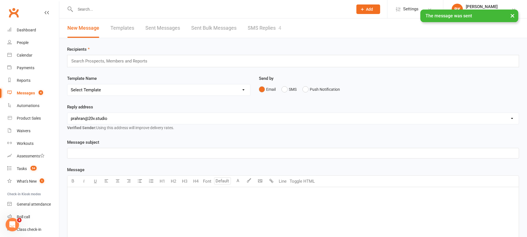
click at [273, 27] on link "SMS Replies 4" at bounding box center [265, 27] width 34 height 19
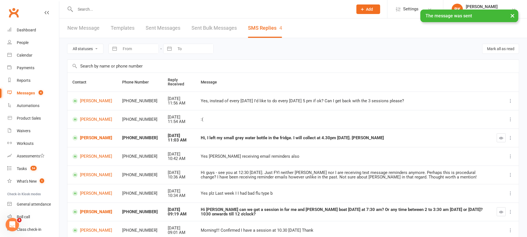
click at [500, 132] on td at bounding box center [505, 137] width 27 height 18
click at [502, 136] on icon "button" at bounding box center [502, 138] width 4 height 4
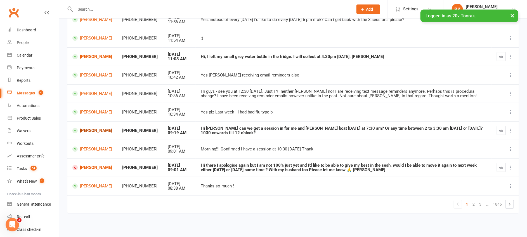
click at [84, 132] on link "[PERSON_NAME]" at bounding box center [92, 130] width 40 height 5
click at [86, 128] on link "[PERSON_NAME]" at bounding box center [92, 130] width 40 height 5
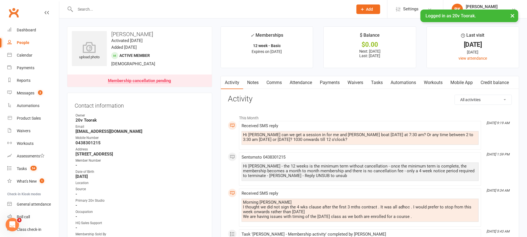
click at [279, 79] on link "Comms" at bounding box center [274, 82] width 23 height 13
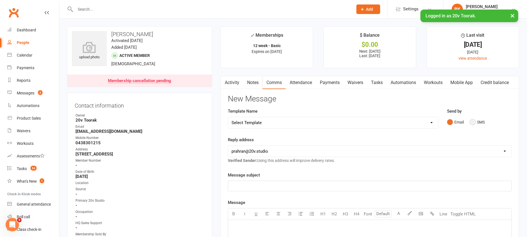
click at [481, 121] on button "SMS" at bounding box center [477, 122] width 15 height 11
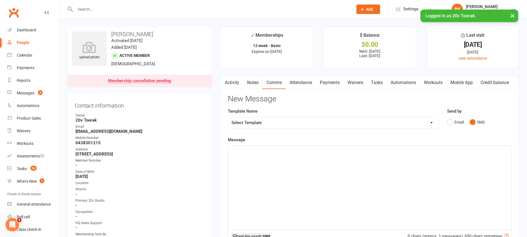
click at [449, 159] on div "﻿" at bounding box center [370, 187] width 284 height 84
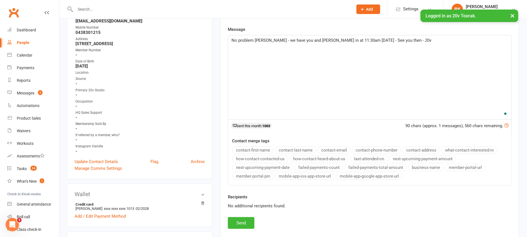
scroll to position [110, 0]
click at [235, 220] on button "Send" at bounding box center [241, 223] width 27 height 12
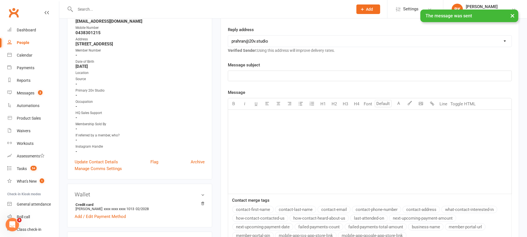
scroll to position [0, 0]
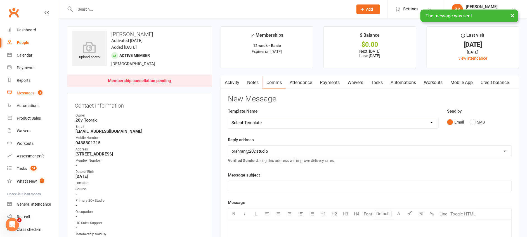
click at [25, 92] on div "Messages" at bounding box center [26, 93] width 18 height 4
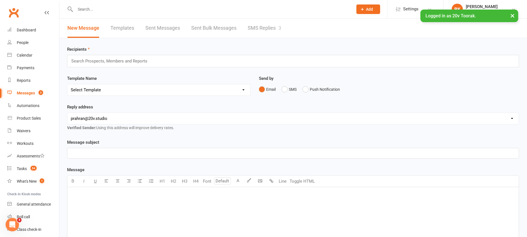
click at [281, 34] on link "SMS Replies 3" at bounding box center [265, 27] width 34 height 19
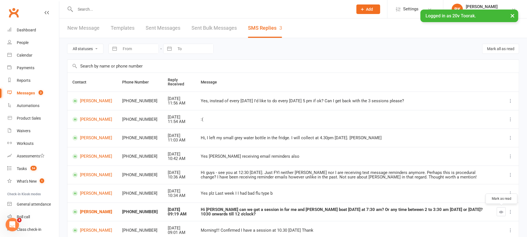
click at [503, 213] on icon "button" at bounding box center [502, 212] width 4 height 4
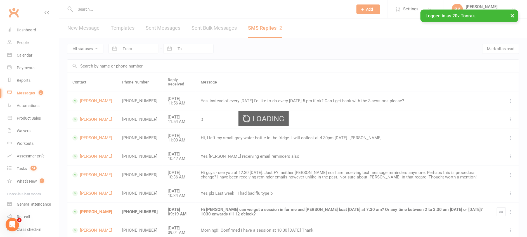
scroll to position [81, 0]
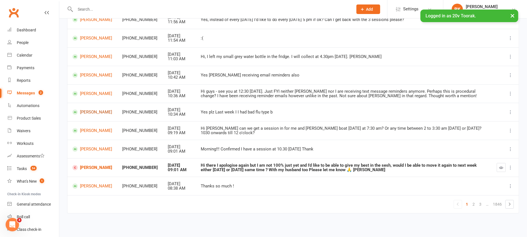
click at [90, 112] on link "[PERSON_NAME]" at bounding box center [92, 111] width 40 height 5
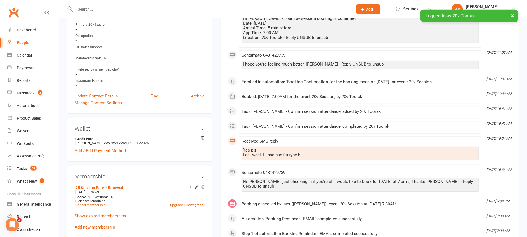
scroll to position [158, 0]
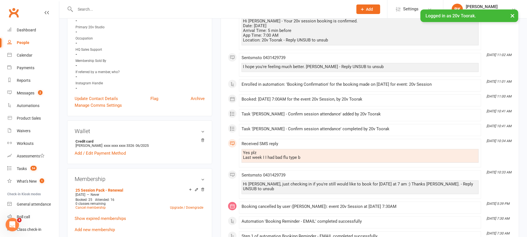
click at [328, 122] on div "This Month Sep 16, 11:02 AM Task 'Reza Sabry - Confirm session attendance' comp…" at bounding box center [370, 237] width 284 height 566
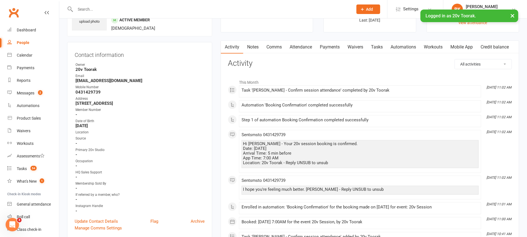
scroll to position [0, 0]
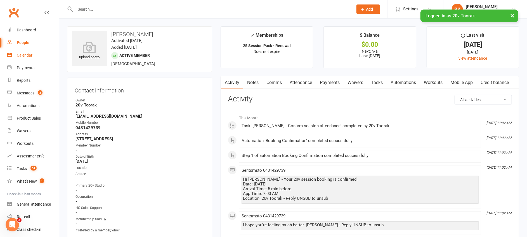
click at [24, 61] on link "Calendar" at bounding box center [33, 55] width 52 height 13
click at [268, 87] on link "Comms" at bounding box center [274, 82] width 23 height 13
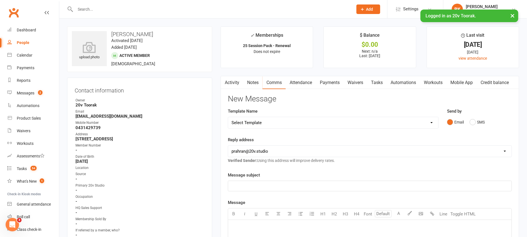
click at [488, 124] on div "Email SMS" at bounding box center [479, 122] width 65 height 11
click at [480, 123] on button "SMS" at bounding box center [477, 122] width 15 height 11
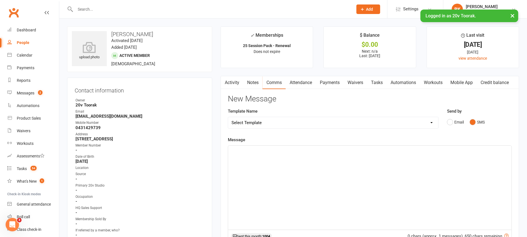
click at [460, 158] on div "﻿" at bounding box center [370, 187] width 284 height 84
click at [232, 80] on link "Activity" at bounding box center [232, 82] width 22 height 13
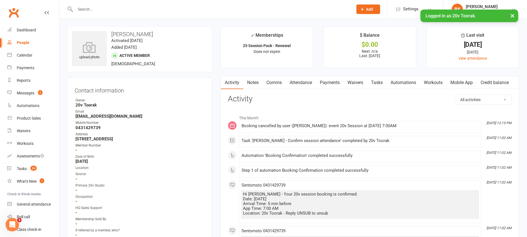
click at [269, 86] on link "Comms" at bounding box center [274, 82] width 23 height 13
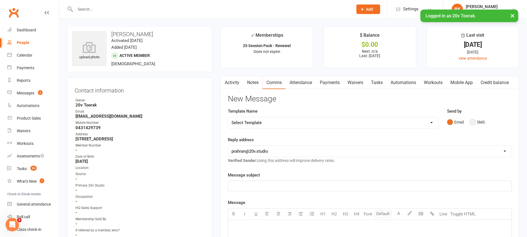
click at [473, 121] on button "SMS" at bounding box center [477, 122] width 15 height 11
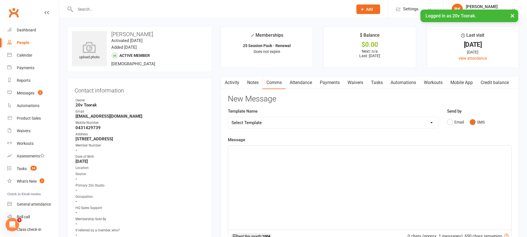
click at [443, 155] on div "﻿" at bounding box center [370, 187] width 284 height 84
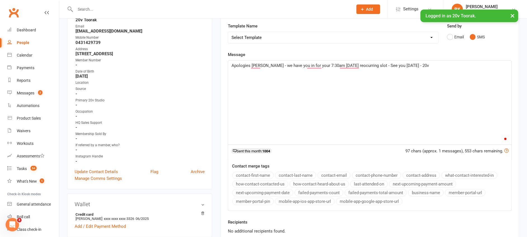
scroll to position [84, 0]
click at [344, 68] on span "Apologies Reza - we have you in for your 7:30am Saturday reocurring slot - See …" at bounding box center [330, 66] width 197 height 5
click at [354, 65] on span "Apologies Reza - we have you in for your 7:30am Saturday reocurring slot - See …" at bounding box center [330, 66] width 197 height 5
click at [313, 67] on span "Apologies Reza - we have you in for your 7:30am Saturday recurring slot - See y…" at bounding box center [329, 66] width 195 height 5
click at [255, 64] on span "Apologies Reza - we have you in for your 7:30 am Saturday recurring slot - See …" at bounding box center [330, 66] width 196 height 5
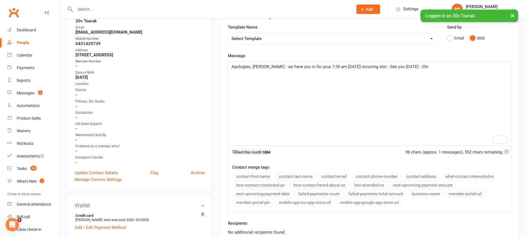
click at [295, 81] on div "Apologies, Reza - we have you in for your 7:30 am Saturday recurring slot - See…" at bounding box center [370, 104] width 284 height 84
click at [307, 82] on div "Apologies, Reza - we have you in for your 7:30 am Saturday recurring slot - See…" at bounding box center [370, 104] width 284 height 84
click at [445, 71] on div "Apologies, Reza - we have you in for your 7:30 am Saturday recurring slot - See…" at bounding box center [370, 104] width 284 height 84
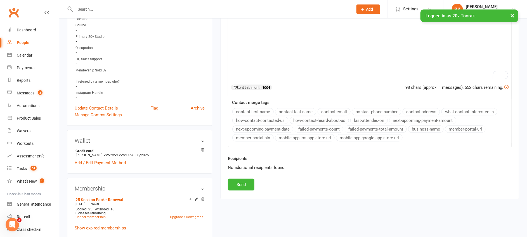
scroll to position [152, 0]
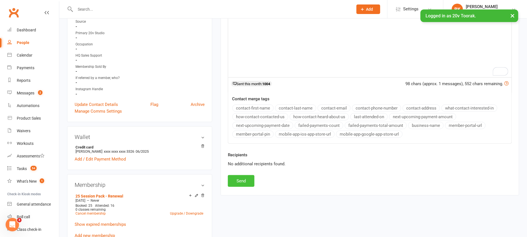
click at [238, 176] on button "Send" at bounding box center [241, 181] width 27 height 12
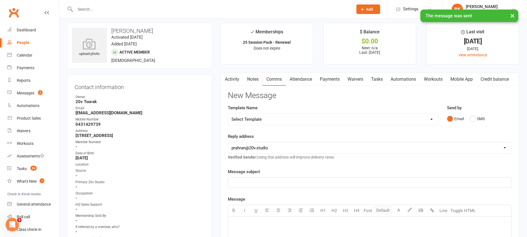
scroll to position [0, 0]
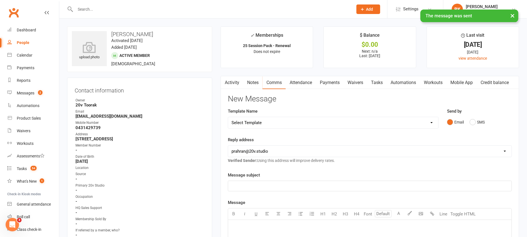
click at [254, 84] on link "Notes" at bounding box center [252, 82] width 19 height 13
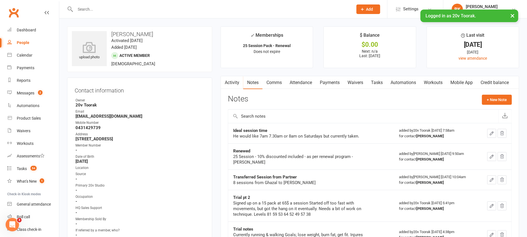
click at [258, 83] on link "Notes" at bounding box center [252, 82] width 19 height 13
click at [227, 83] on button "button" at bounding box center [224, 82] width 7 height 13
drag, startPoint x: 227, startPoint y: 83, endPoint x: 204, endPoint y: 120, distance: 43.9
click at [204, 120] on ul "Owner 20v Toorak Email rezap75@yahoo.com Mobile Number 0431429739 Address 1 Law…" at bounding box center [140, 173] width 130 height 151
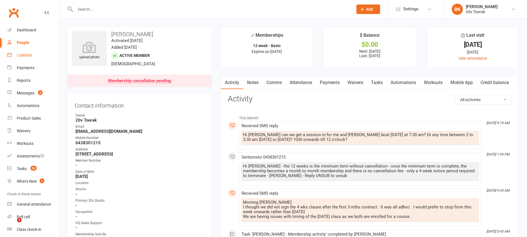
click at [30, 51] on link "Calendar" at bounding box center [33, 55] width 52 height 13
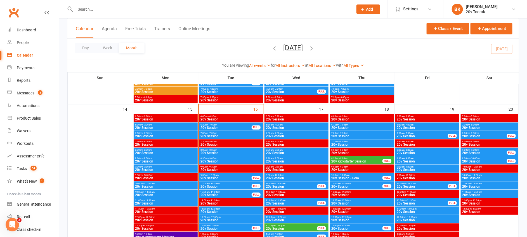
scroll to position [505, 0]
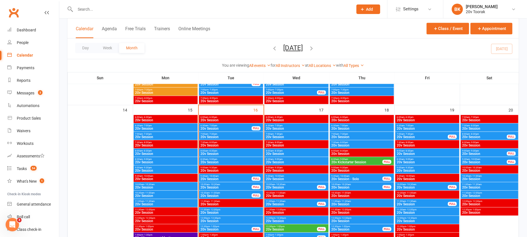
click at [413, 150] on span "- 8:30am" at bounding box center [409, 151] width 9 height 3
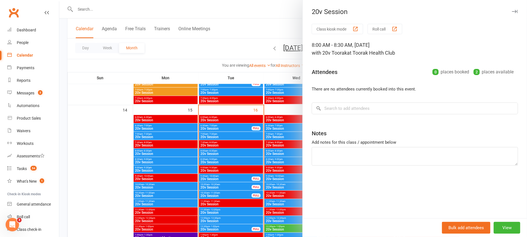
click at [298, 147] on div at bounding box center [293, 118] width 468 height 237
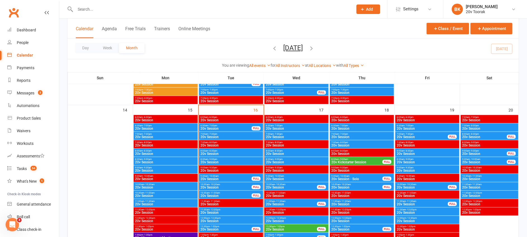
click at [410, 152] on span "20v Session" at bounding box center [428, 153] width 62 height 3
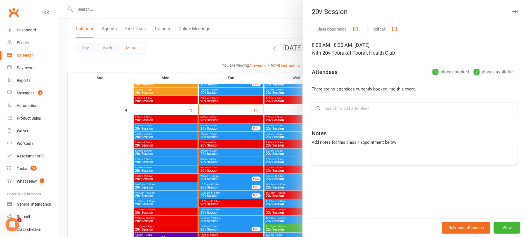
click at [283, 152] on div at bounding box center [293, 118] width 468 height 237
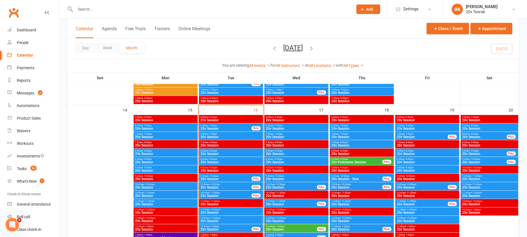
click at [425, 128] on span "20v Session" at bounding box center [428, 128] width 62 height 3
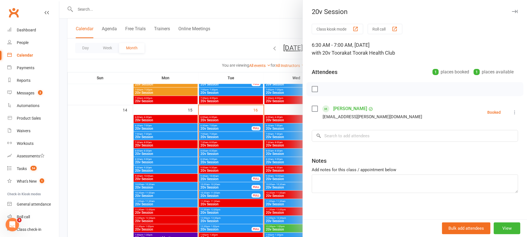
click at [291, 138] on div at bounding box center [293, 118] width 468 height 237
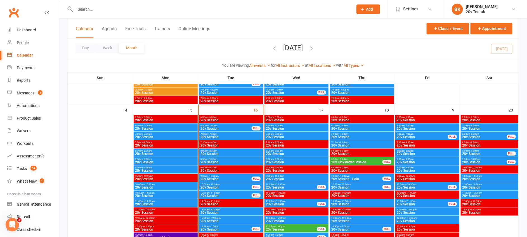
click at [420, 132] on div "7:00am - 7:30am 20v Session FULL" at bounding box center [428, 136] width 64 height 8
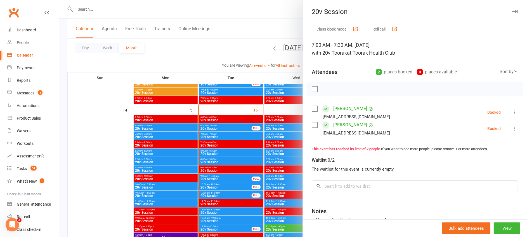
click at [290, 126] on div at bounding box center [293, 118] width 468 height 237
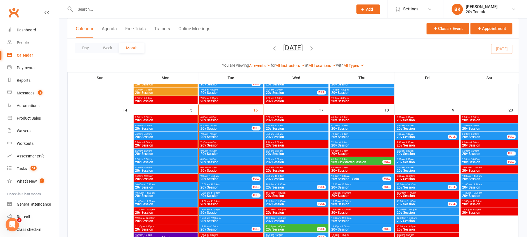
click at [475, 134] on span "- 8:30am" at bounding box center [474, 134] width 9 height 3
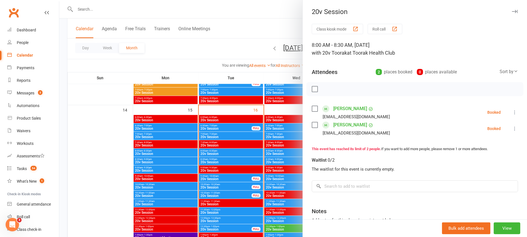
click at [289, 130] on div at bounding box center [293, 118] width 468 height 237
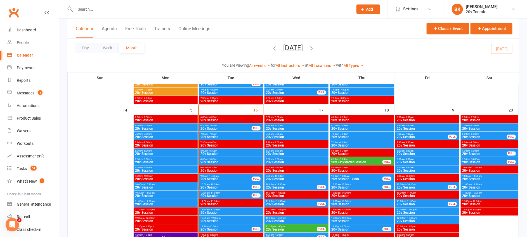
click at [471, 127] on span "20v Session" at bounding box center [489, 128] width 55 height 3
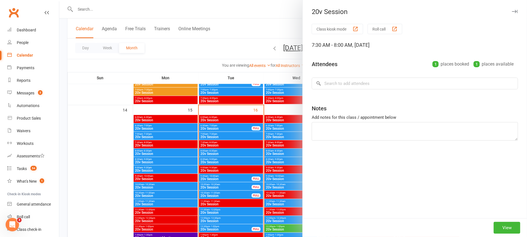
click at [283, 134] on div at bounding box center [293, 118] width 468 height 237
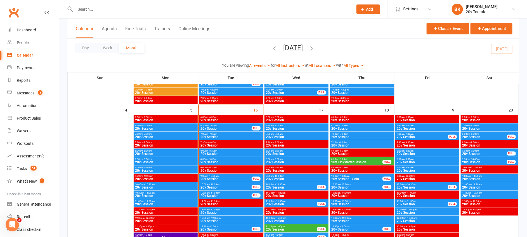
click at [472, 176] on span "- 11:00am" at bounding box center [477, 176] width 10 height 3
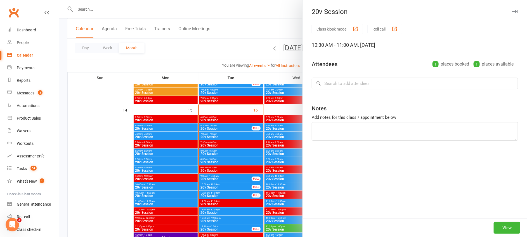
click at [285, 150] on div at bounding box center [293, 118] width 468 height 237
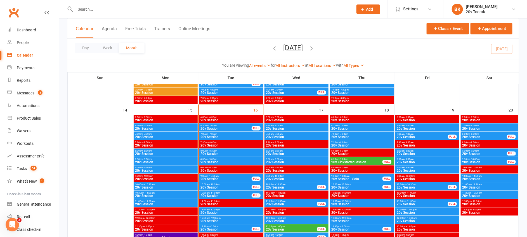
click at [477, 134] on span "- 8:30am" at bounding box center [474, 134] width 9 height 3
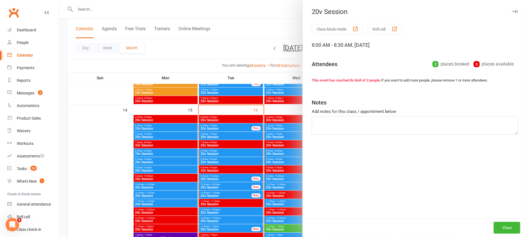
click at [348, 100] on div "Notes" at bounding box center [415, 101] width 206 height 14
click at [285, 138] on div at bounding box center [293, 118] width 468 height 237
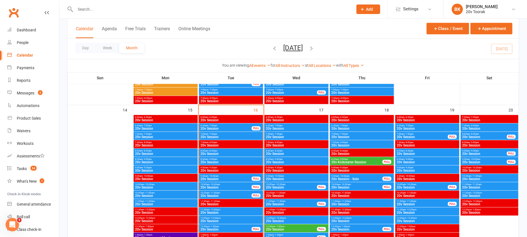
click at [473, 136] on span "20v Session" at bounding box center [484, 136] width 45 height 3
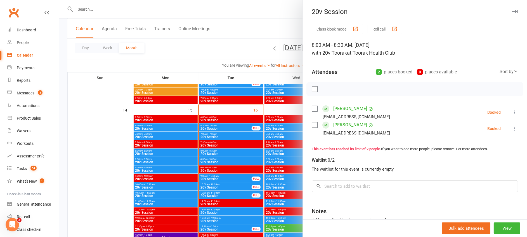
click at [499, 113] on li "Arshad Barmare Fixbones1@gmail.com Booked More info Remove Check in Mark absent…" at bounding box center [415, 112] width 206 height 16
click at [512, 113] on icon at bounding box center [515, 112] width 6 height 6
click at [477, 135] on link "Remove" at bounding box center [488, 134] width 60 height 11
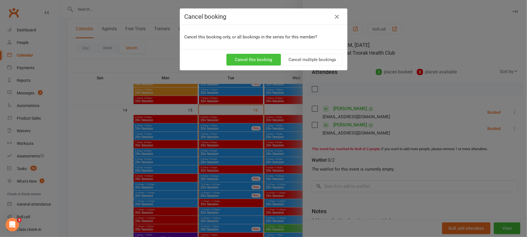
click at [254, 58] on button "Cancel this booking" at bounding box center [254, 60] width 55 height 12
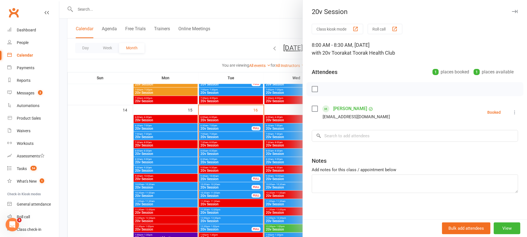
click at [512, 112] on button at bounding box center [515, 112] width 7 height 7
click at [469, 137] on link "Remove" at bounding box center [488, 134] width 60 height 11
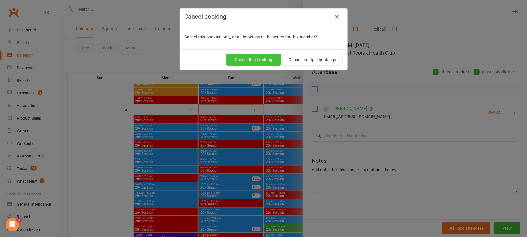
click at [258, 56] on button "Cancel this booking" at bounding box center [254, 60] width 55 height 12
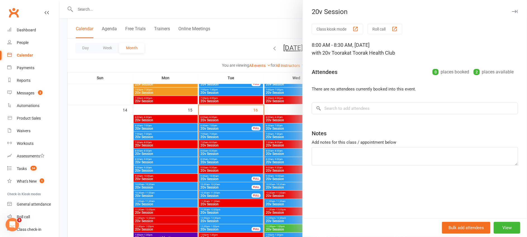
click at [283, 147] on div at bounding box center [293, 118] width 468 height 237
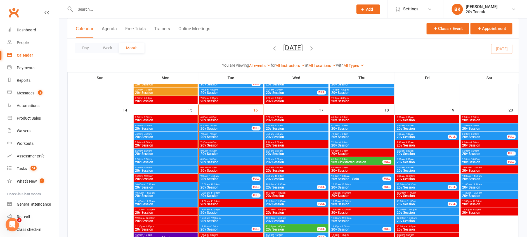
click at [476, 177] on span "20v Session" at bounding box center [489, 178] width 55 height 3
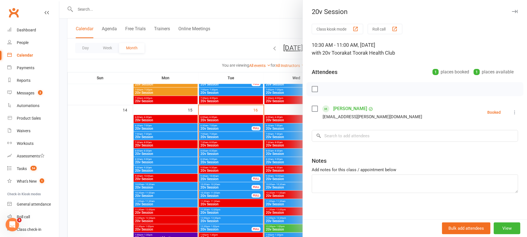
click at [294, 147] on div at bounding box center [293, 118] width 468 height 237
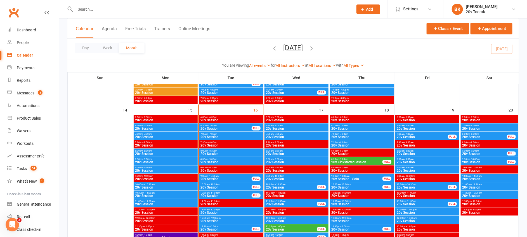
click at [470, 183] on span "11:00am - 11:30am" at bounding box center [489, 184] width 55 height 3
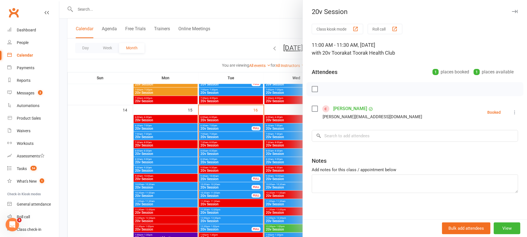
click at [291, 140] on div at bounding box center [293, 118] width 468 height 237
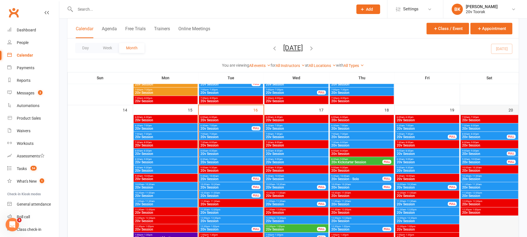
click at [480, 190] on div at bounding box center [489, 232] width 57 height 235
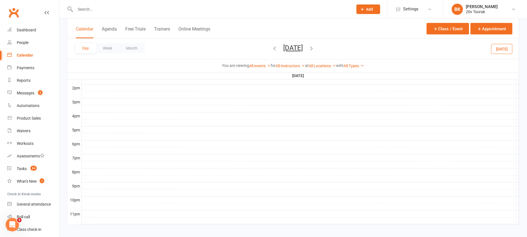
scroll to position [105, 0]
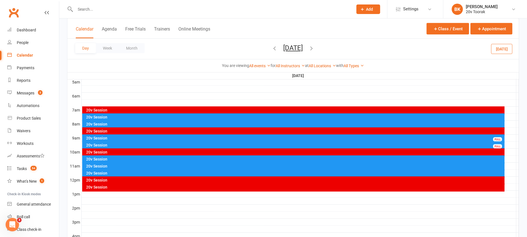
click at [111, 173] on div "20v Session" at bounding box center [295, 173] width 418 height 4
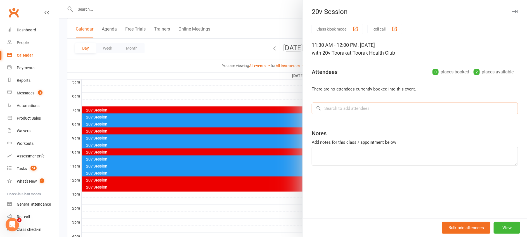
click at [341, 109] on input "search" at bounding box center [415, 108] width 206 height 12
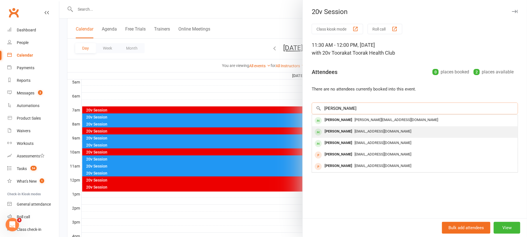
type input "Arshard"
click at [338, 133] on div "[PERSON_NAME]" at bounding box center [339, 131] width 32 height 8
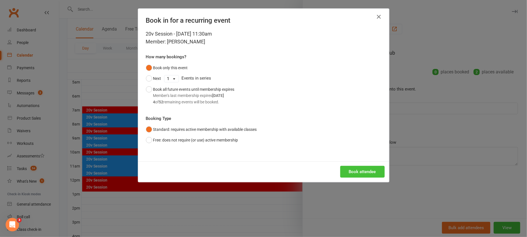
click at [345, 172] on button "Book attendee" at bounding box center [362, 172] width 44 height 12
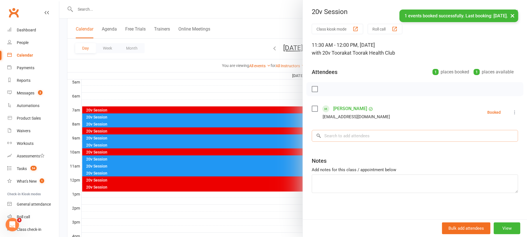
click at [359, 136] on input "search" at bounding box center [415, 136] width 206 height 12
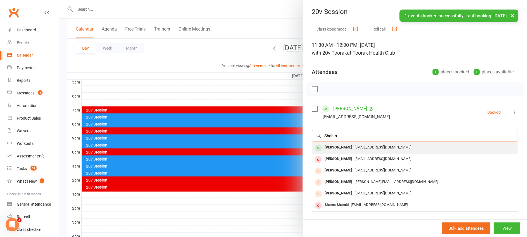
type input "Shahin"
click at [338, 151] on div "Shahina Shaikh" at bounding box center [339, 147] width 32 height 8
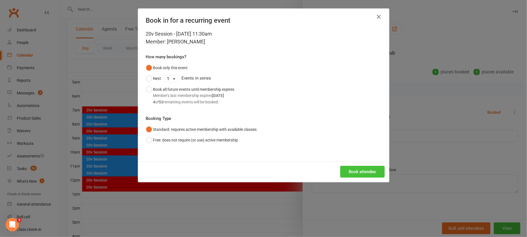
click at [354, 172] on button "Book attendee" at bounding box center [362, 172] width 44 height 12
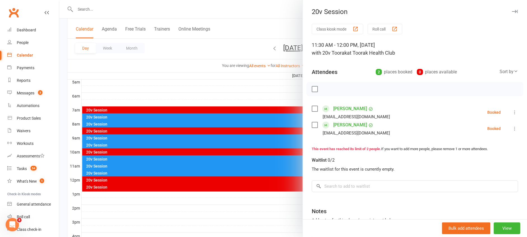
click at [249, 130] on div at bounding box center [293, 118] width 468 height 237
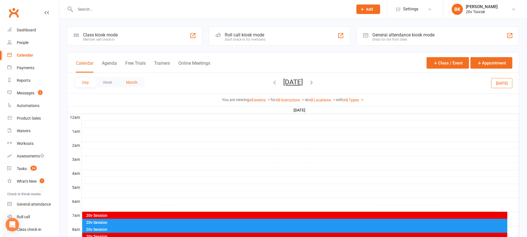
click at [135, 78] on button "Month" at bounding box center [131, 82] width 25 height 10
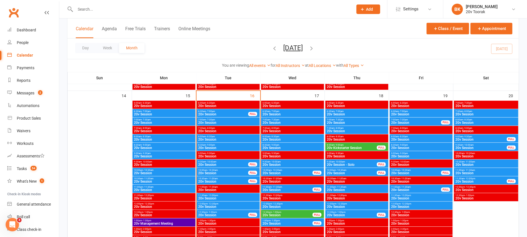
scroll to position [520, 0]
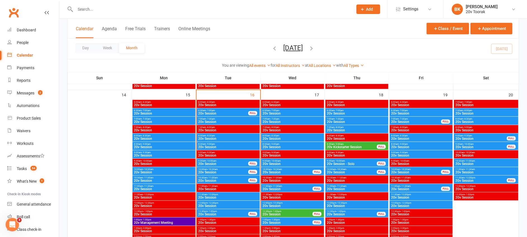
click at [466, 112] on span "20v Session" at bounding box center [486, 113] width 62 height 3
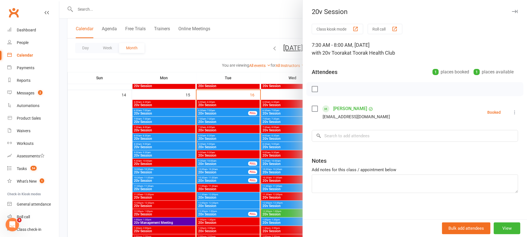
click at [264, 147] on div at bounding box center [293, 118] width 468 height 237
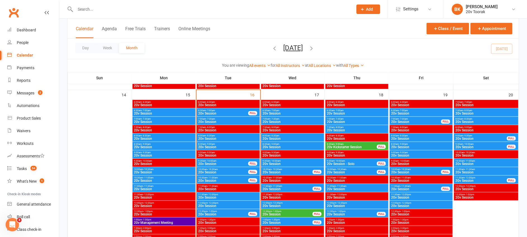
click at [419, 121] on span "20v Session" at bounding box center [416, 121] width 51 height 3
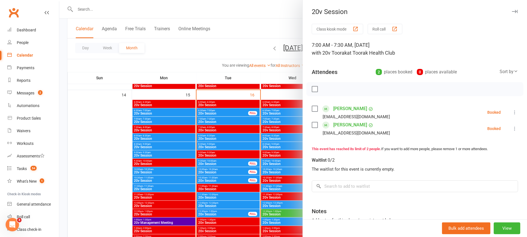
click at [512, 128] on icon at bounding box center [515, 129] width 6 height 6
click at [480, 148] on link "Remove" at bounding box center [488, 150] width 60 height 11
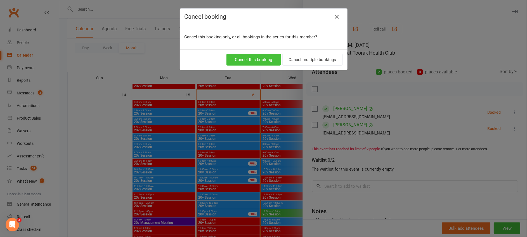
click at [262, 55] on button "Cancel this booking" at bounding box center [254, 60] width 55 height 12
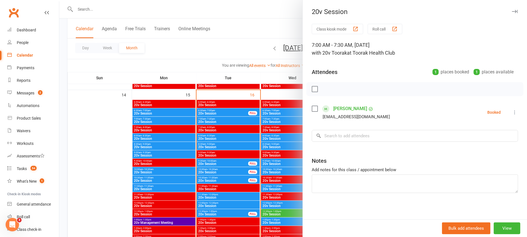
click at [276, 132] on div at bounding box center [293, 118] width 468 height 237
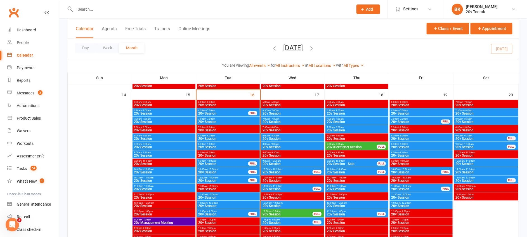
click at [474, 115] on div "7:30am - 8:00am 20v Session" at bounding box center [486, 112] width 64 height 8
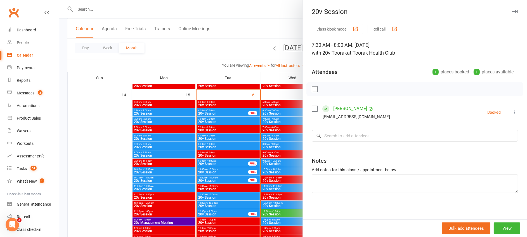
click at [256, 132] on div at bounding box center [293, 118] width 468 height 237
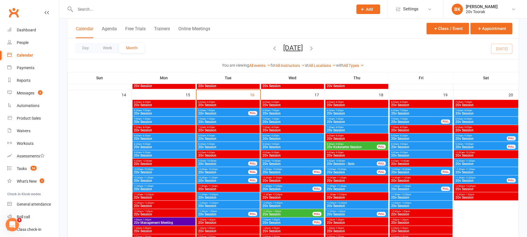
click at [406, 120] on span "20v Session" at bounding box center [416, 121] width 51 height 3
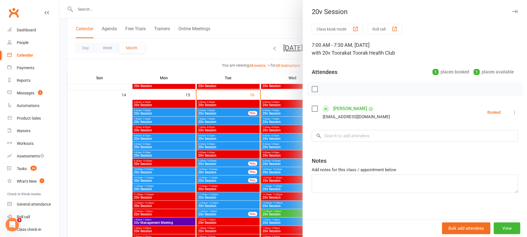
click at [286, 123] on div at bounding box center [293, 118] width 468 height 237
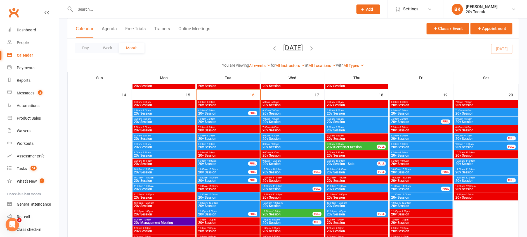
click at [467, 120] on span "20v Session" at bounding box center [486, 121] width 62 height 3
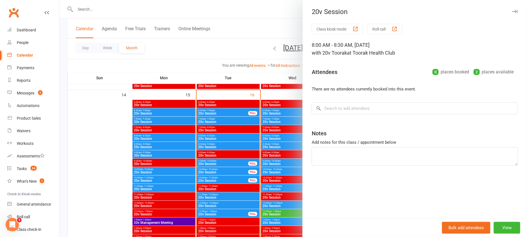
click at [288, 136] on div at bounding box center [293, 118] width 468 height 237
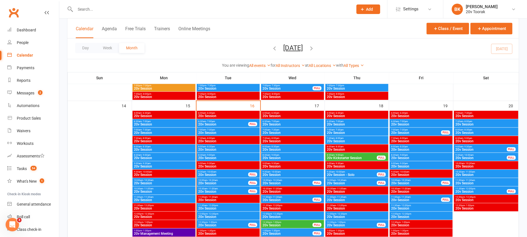
scroll to position [507, 0]
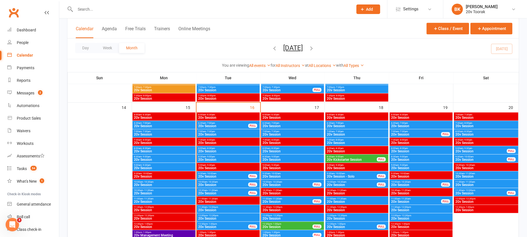
click at [447, 134] on div "FULL" at bounding box center [445, 134] width 9 height 4
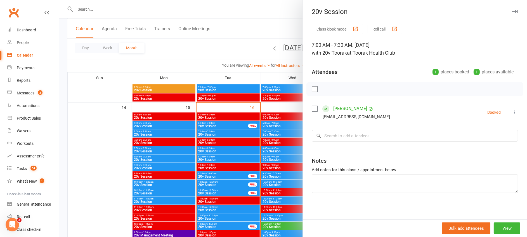
click at [253, 140] on div at bounding box center [293, 118] width 468 height 237
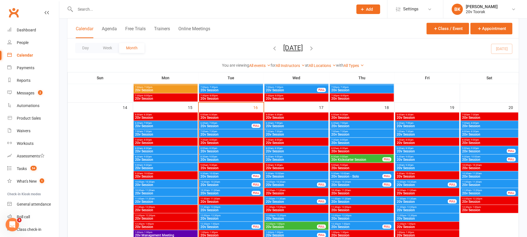
click at [475, 127] on span "20v Session" at bounding box center [489, 125] width 55 height 3
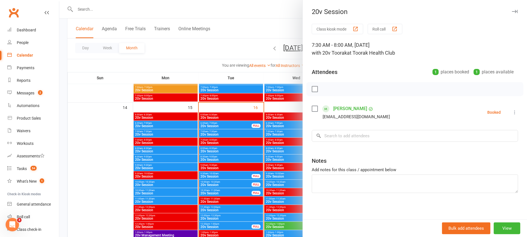
click at [290, 143] on div at bounding box center [293, 118] width 468 height 237
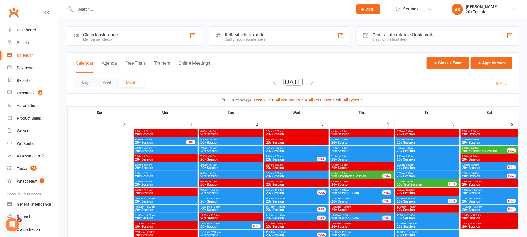
click at [474, 139] on span "- 8:00am" at bounding box center [474, 139] width 9 height 3
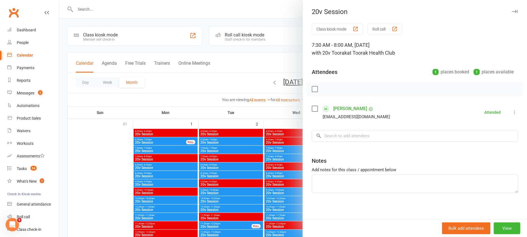
click at [284, 147] on div at bounding box center [293, 118] width 468 height 237
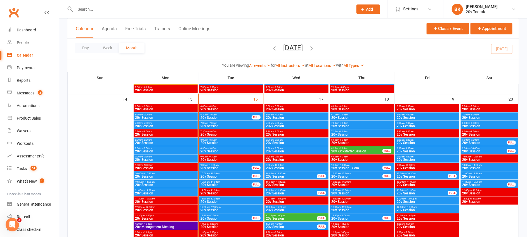
scroll to position [515, 0]
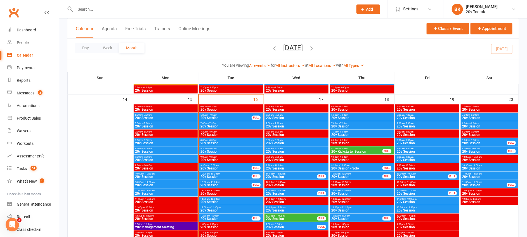
click at [412, 123] on span "- 7:30am" at bounding box center [409, 123] width 9 height 3
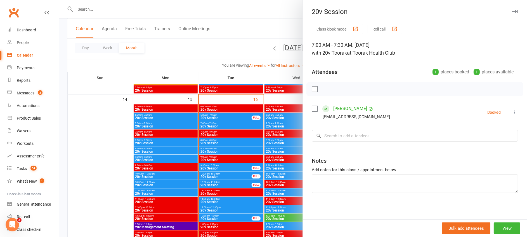
click at [266, 135] on div at bounding box center [293, 118] width 468 height 237
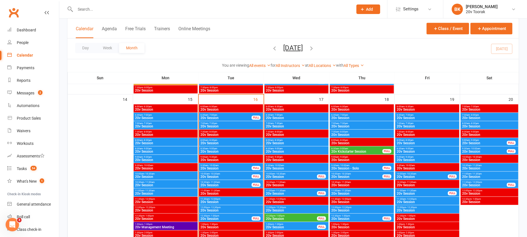
click at [413, 113] on div "6:30am - 7:00am 20v Session" at bounding box center [428, 117] width 64 height 8
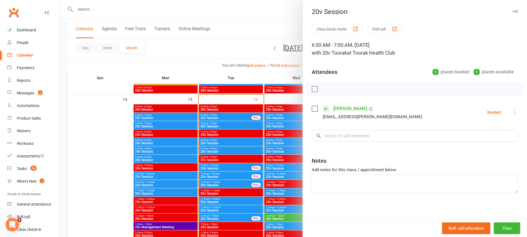
click at [276, 126] on div at bounding box center [293, 118] width 468 height 237
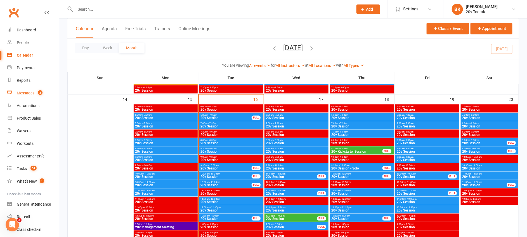
click at [21, 97] on link "Messages 2" at bounding box center [33, 93] width 52 height 13
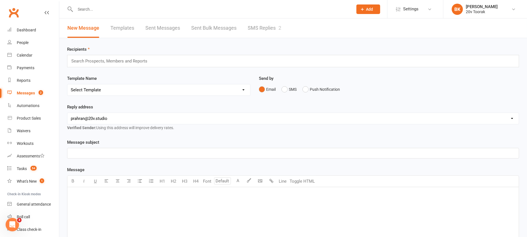
click at [256, 24] on link "SMS Replies 2" at bounding box center [265, 27] width 34 height 19
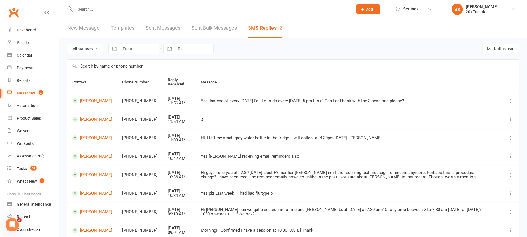
click at [86, 42] on div "All statuses Read only Unread only Navigate forward to interact with the calend…" at bounding box center [293, 48] width 452 height 21
click at [87, 44] on select "All statuses Read only Unread only" at bounding box center [85, 49] width 36 height 10
select select "unread_only"
click at [67, 44] on select "All statuses Read only Unread only" at bounding box center [85, 49] width 36 height 10
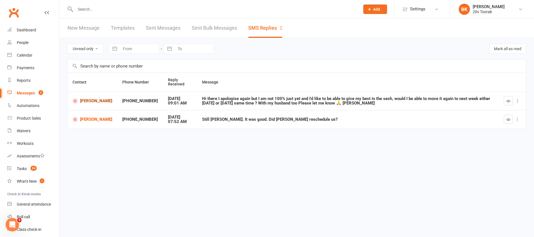
click at [88, 102] on link "[PERSON_NAME]" at bounding box center [92, 100] width 40 height 5
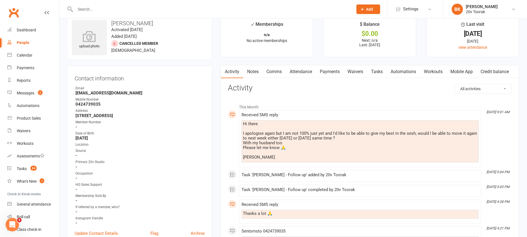
scroll to position [8, 0]
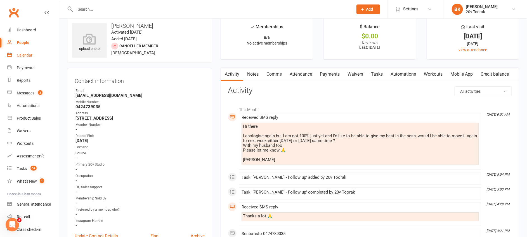
click at [31, 54] on div "Calendar" at bounding box center [25, 55] width 16 height 4
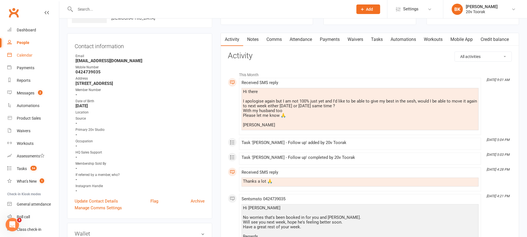
scroll to position [0, 0]
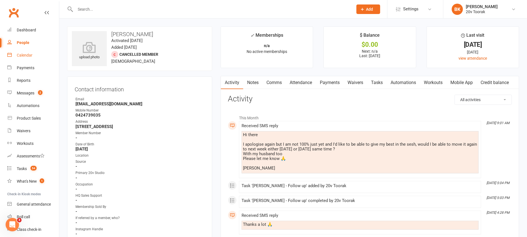
click at [246, 84] on link "Notes" at bounding box center [252, 82] width 19 height 13
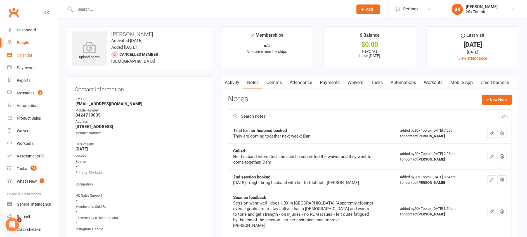
click at [230, 80] on link "Activity" at bounding box center [232, 82] width 22 height 13
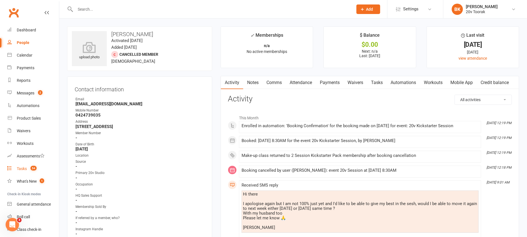
click at [23, 165] on link "Tasks 54" at bounding box center [33, 168] width 52 height 13
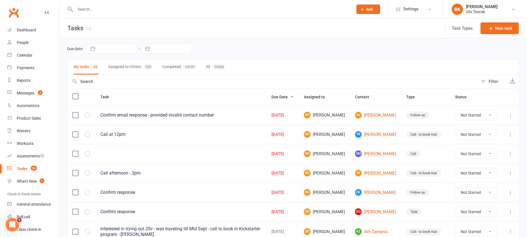
click at [121, 71] on button "Assigned to Others 103" at bounding box center [130, 67] width 44 height 15
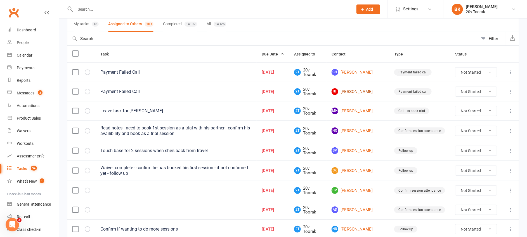
scroll to position [44, 0]
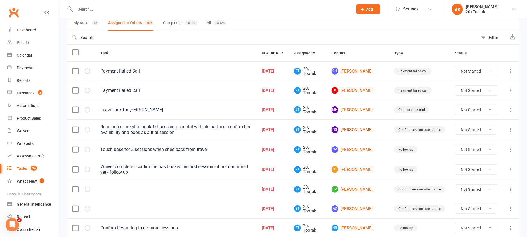
click at [358, 129] on link "NG Nicholas Greco" at bounding box center [358, 129] width 53 height 7
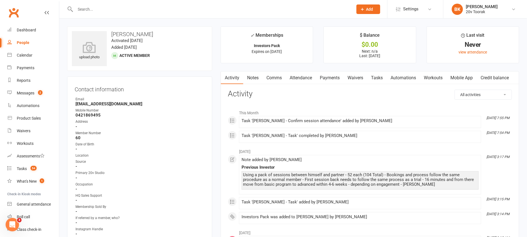
click at [277, 77] on link "Comms" at bounding box center [274, 77] width 23 height 13
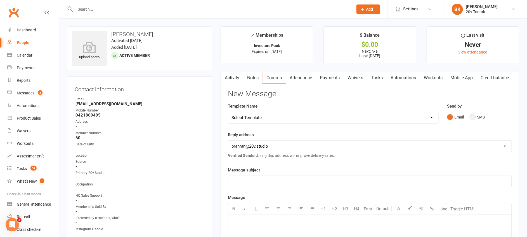
click at [481, 118] on button "SMS" at bounding box center [477, 117] width 15 height 11
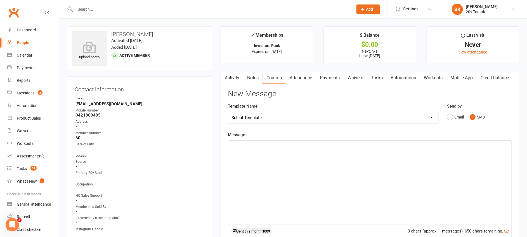
click at [303, 161] on div "﻿" at bounding box center [370, 182] width 284 height 84
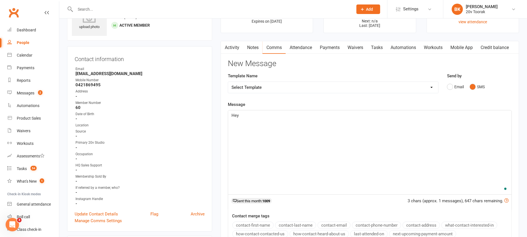
scroll to position [50, 0]
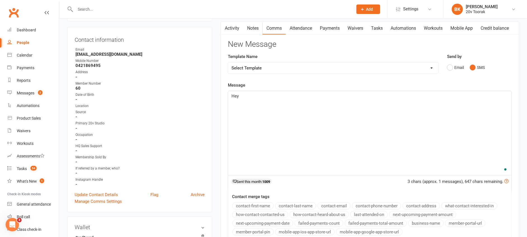
click at [251, 206] on button "contact-first-name" at bounding box center [252, 205] width 41 height 7
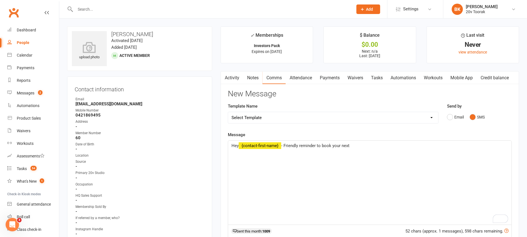
click at [371, 147] on p "Hey ﻿ {contact-first-name} - Friendly reminder to book your next" at bounding box center [370, 145] width 277 height 7
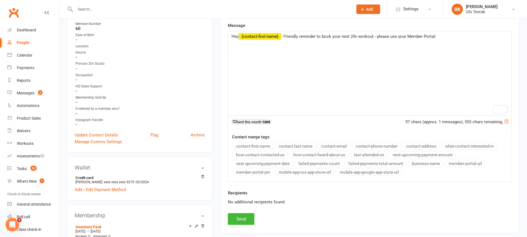
click at [459, 161] on button "member-portal-url" at bounding box center [465, 163] width 41 height 7
click at [238, 173] on button "member-portal-pin" at bounding box center [252, 171] width 41 height 7
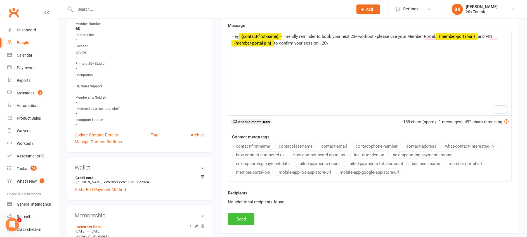
click at [238, 219] on button "Send" at bounding box center [241, 219] width 27 height 12
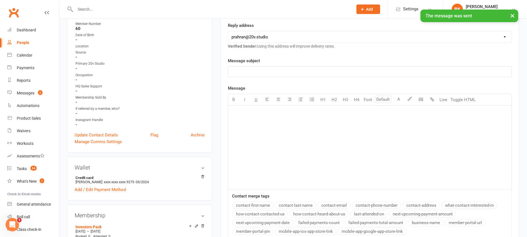
scroll to position [0, 0]
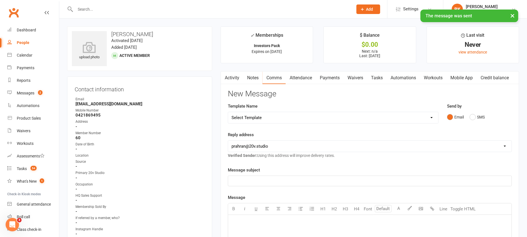
click at [377, 81] on link "Tasks" at bounding box center [377, 77] width 20 height 13
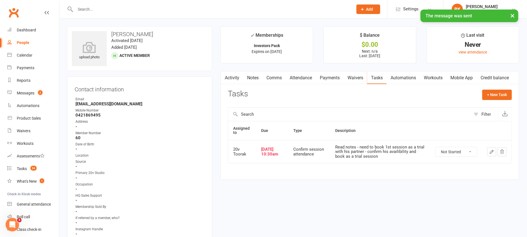
click at [453, 150] on select "Not Started In Progress Waiting Complete" at bounding box center [456, 152] width 41 height 10
click at [436, 147] on select "Not Started In Progress Waiting Complete" at bounding box center [456, 152] width 41 height 10
select select "unstarted"
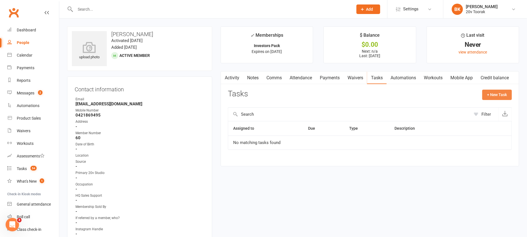
click at [490, 95] on button "+ New Task" at bounding box center [498, 95] width 30 height 10
select select "46005"
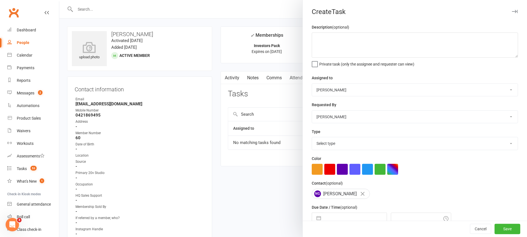
click at [321, 143] on select "Select type Call Call - to book trial Confirm session attendance Confirm trial …" at bounding box center [415, 143] width 206 height 12
select select "29156"
click at [312, 137] on select "Select type Call Call - to book trial Confirm session attendance Confirm trial …" at bounding box center [415, 143] width 206 height 12
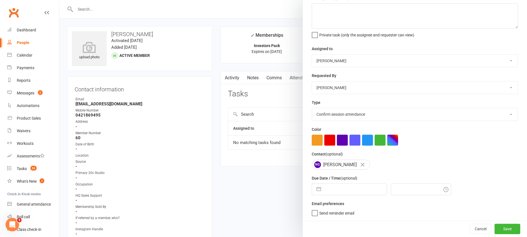
click at [314, 191] on button "button" at bounding box center [319, 188] width 10 height 11
select select "7"
select select "2025"
select select "8"
select select "2025"
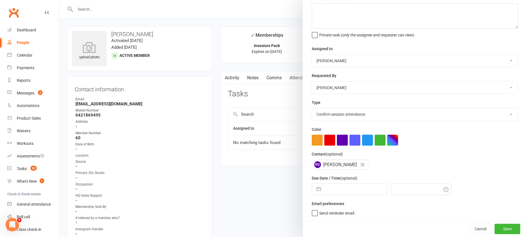
select select "9"
select select "2025"
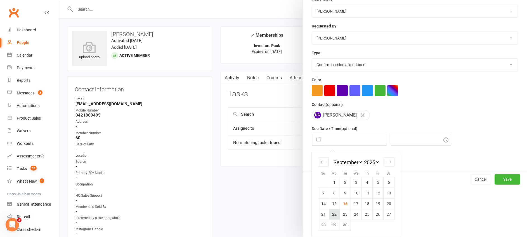
click at [330, 217] on td "22" at bounding box center [334, 214] width 11 height 11
type input "22 Sep 2025"
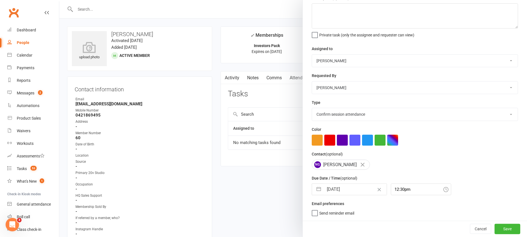
click at [403, 182] on div "Due Date / Time (optional) 22 Sep 2025 Navigate forward to interact with the ca…" at bounding box center [415, 185] width 206 height 20
click at [401, 191] on div "12:30pm" at bounding box center [421, 189] width 60 height 12
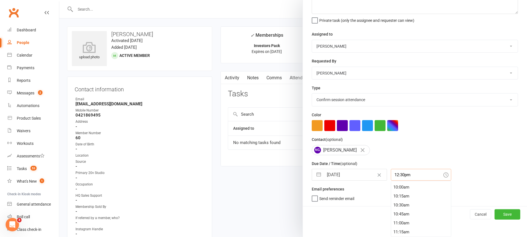
scroll to position [356, 0]
click at [399, 187] on div "10:00am" at bounding box center [421, 187] width 60 height 9
type input "10:00am"
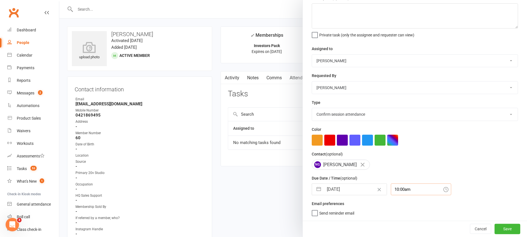
scroll to position [29, 0]
click at [492, 235] on div "Cancel Save" at bounding box center [415, 228] width 224 height 16
drag, startPoint x: 492, startPoint y: 235, endPoint x: 492, endPoint y: 227, distance: 7.3
click at [495, 227] on button "Save" at bounding box center [508, 228] width 26 height 10
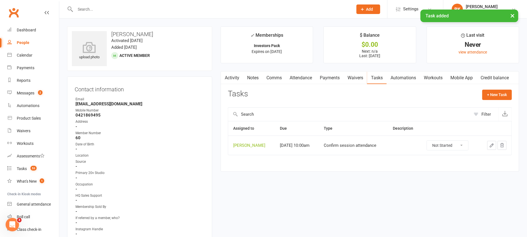
click at [253, 78] on link "Notes" at bounding box center [252, 77] width 19 height 13
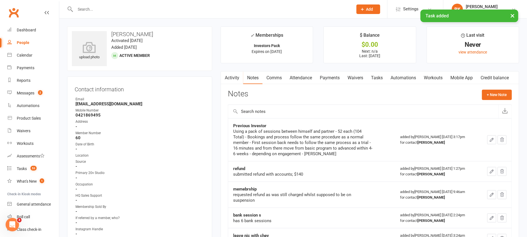
click at [222, 79] on button "button" at bounding box center [224, 77] width 7 height 13
click at [234, 79] on link "Activity" at bounding box center [232, 77] width 22 height 13
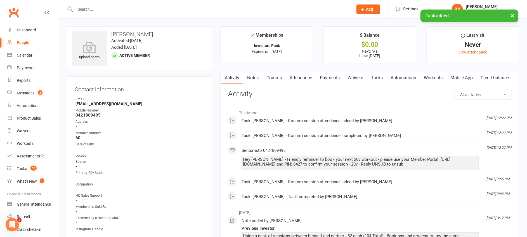
click at [212, 52] on div "upload photo Nicholas Greco Activated 19 July, 2022 Added 16 June, 2022 Active …" at bounding box center [139, 48] width 145 height 44
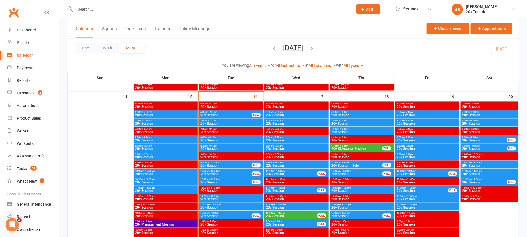
scroll to position [498, 0]
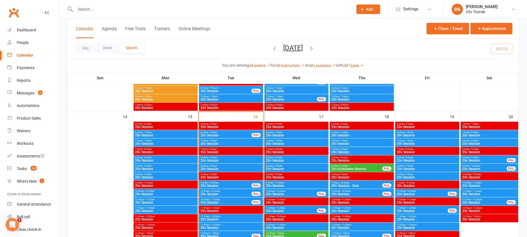
click at [340, 170] on span "20v Kickstarter Session" at bounding box center [357, 168] width 52 height 3
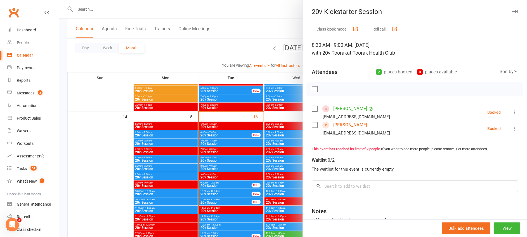
click at [282, 152] on div at bounding box center [293, 118] width 468 height 237
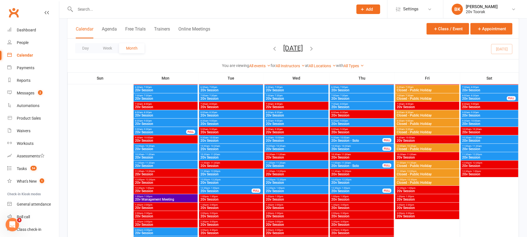
scroll to position [789, 0]
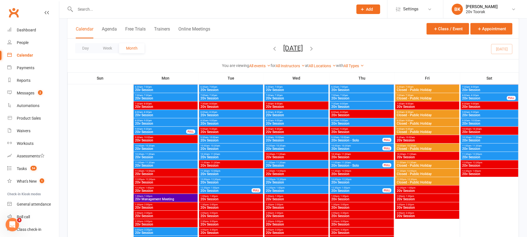
click at [343, 120] on span "- 9:00am" at bounding box center [343, 120] width 9 height 3
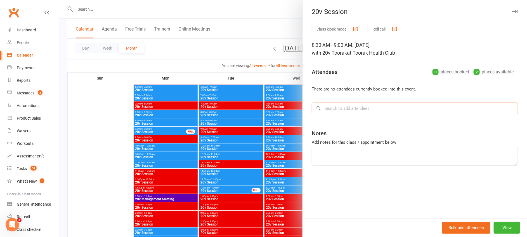
click at [342, 112] on input "search" at bounding box center [415, 108] width 206 height 12
click at [282, 125] on div at bounding box center [293, 118] width 468 height 237
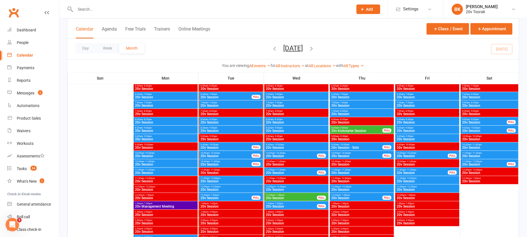
scroll to position [536, 0]
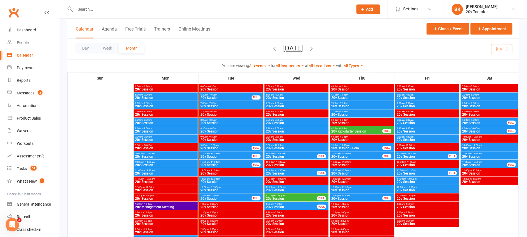
click at [342, 127] on span "- 9:00am" at bounding box center [343, 128] width 9 height 3
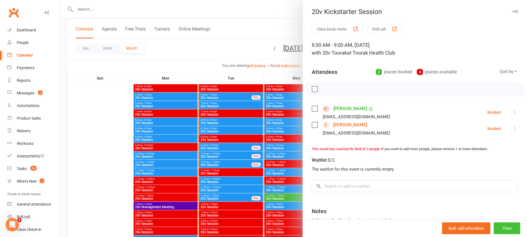
click at [494, 223] on button "View" at bounding box center [507, 228] width 27 height 12
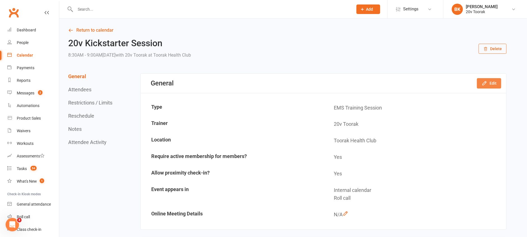
click at [488, 83] on icon "button" at bounding box center [485, 83] width 6 height 6
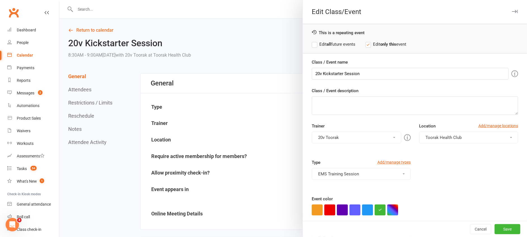
scroll to position [54, 0]
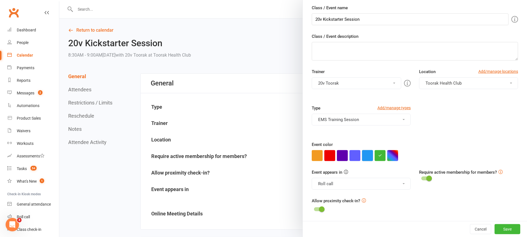
click at [366, 157] on button "button" at bounding box center [367, 155] width 11 height 11
click at [366, 188] on button "Roll call" at bounding box center [361, 184] width 99 height 12
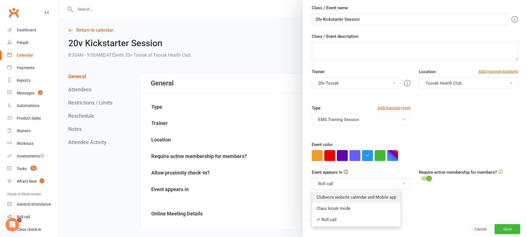
click at [344, 194] on link "Clubworx website calendar and Mobile app" at bounding box center [356, 196] width 89 height 11
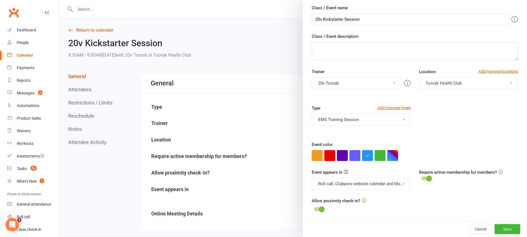
click at [337, 183] on button "Roll call, Clubworx website calendar and Mobile app" at bounding box center [361, 184] width 99 height 12
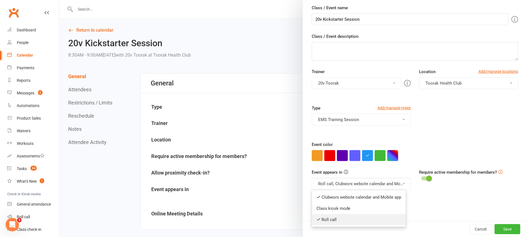
click at [332, 215] on link "Roll call" at bounding box center [359, 219] width 94 height 11
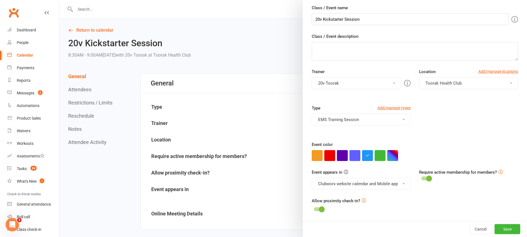
click at [332, 187] on button "Clubworx website calendar and Mobile app" at bounding box center [361, 184] width 99 height 12
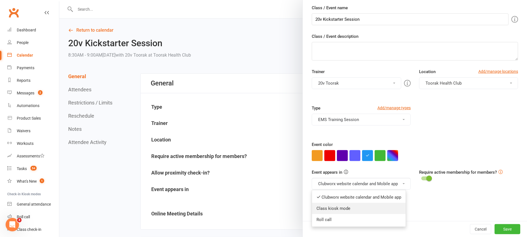
click at [331, 213] on link "Class kiosk mode" at bounding box center [359, 208] width 94 height 11
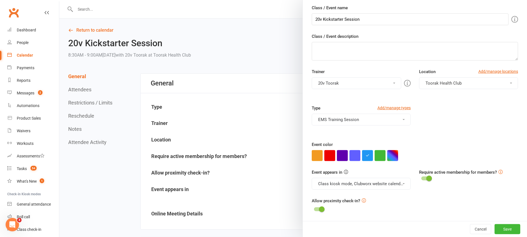
click at [354, 183] on button "Class kiosk mode, Clubworx website calendar and Mobile app" at bounding box center [361, 184] width 99 height 12
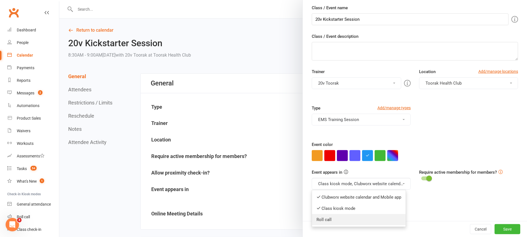
click at [323, 222] on link "Roll call" at bounding box center [359, 219] width 94 height 11
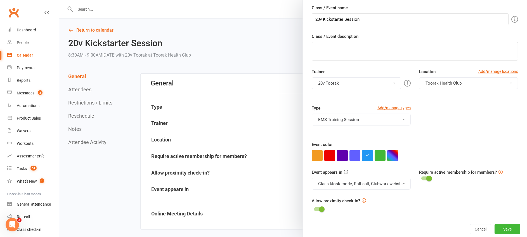
click at [441, 126] on div "Type Add/manage types EMS Training Session Class EMS Training Session Trial" at bounding box center [415, 123] width 215 height 36
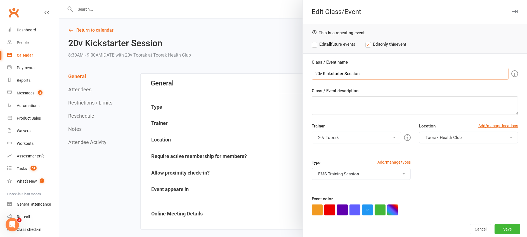
click at [327, 74] on input "20v Kickstarter Session" at bounding box center [410, 74] width 197 height 12
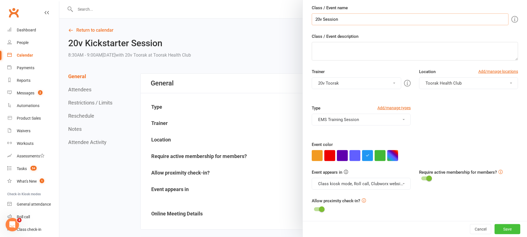
type input "20v Session"
click at [499, 230] on button "Save" at bounding box center [508, 229] width 26 height 10
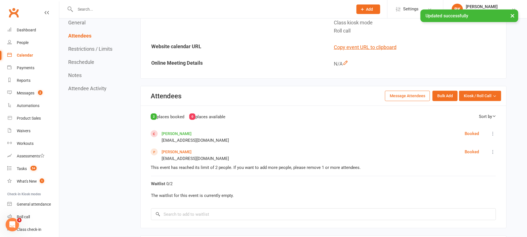
scroll to position [187, 0]
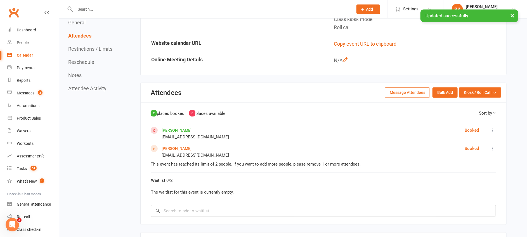
click at [491, 131] on icon at bounding box center [493, 130] width 6 height 6
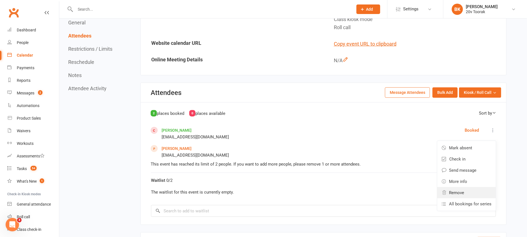
click at [462, 189] on span "Remove" at bounding box center [456, 192] width 15 height 7
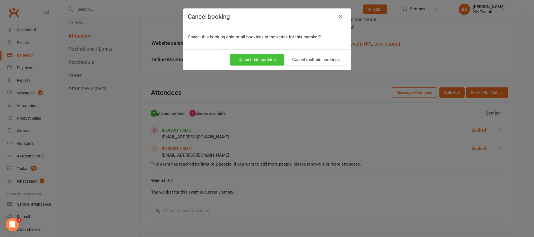
click at [256, 61] on button "Cancel this booking" at bounding box center [257, 60] width 55 height 12
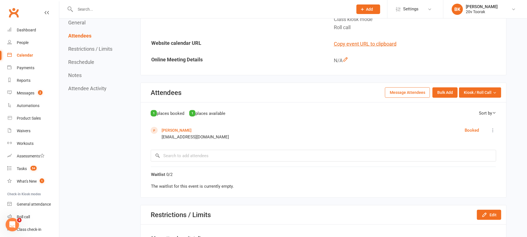
click at [492, 130] on icon at bounding box center [493, 130] width 6 height 6
click at [465, 191] on span "Remove" at bounding box center [460, 192] width 15 height 7
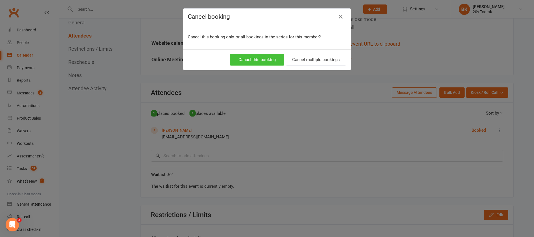
click at [253, 60] on button "Cancel this booking" at bounding box center [257, 60] width 55 height 12
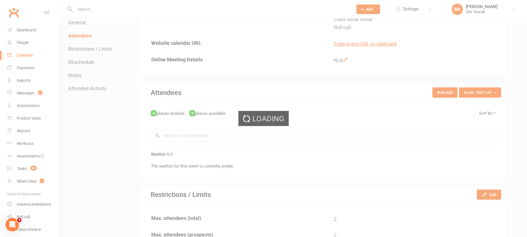
scroll to position [0, 0]
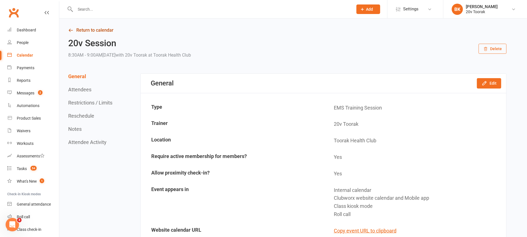
click at [84, 29] on link "Return to calendar" at bounding box center [287, 30] width 439 height 8
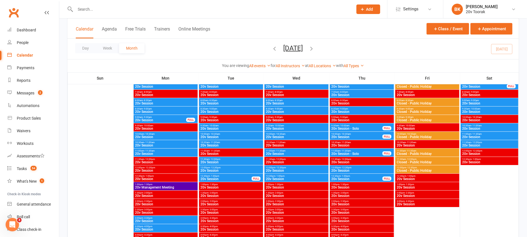
scroll to position [802, 0]
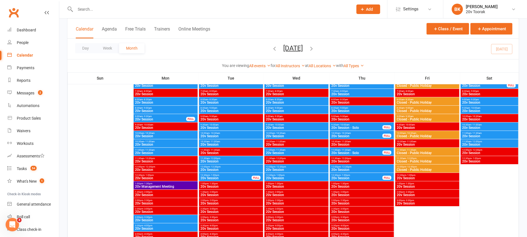
click at [340, 105] on div "8:30am - 9:00am 20v Session" at bounding box center [362, 109] width 64 height 8
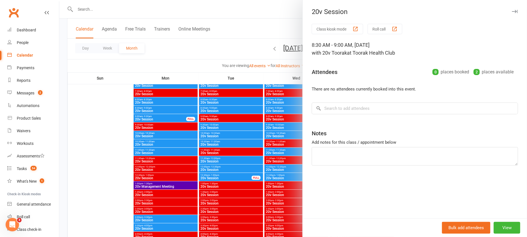
click at [505, 218] on div "Class kiosk mode Roll call 8:30 AM - 9:00 AM, [DATE] with 20v Toorak at Toorak …" at bounding box center [415, 121] width 224 height 194
click at [506, 225] on button "View" at bounding box center [507, 228] width 27 height 12
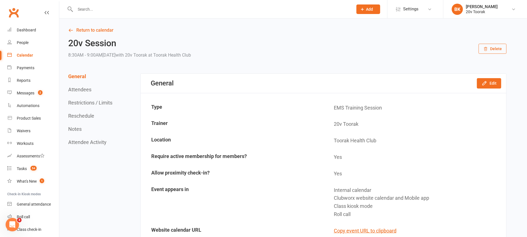
click at [488, 88] on div "General Edit" at bounding box center [324, 83] width 366 height 19
click at [493, 86] on button "Edit" at bounding box center [489, 83] width 24 height 10
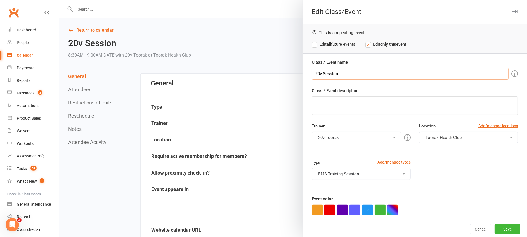
click at [320, 74] on input "20v Session" at bounding box center [410, 74] width 197 height 12
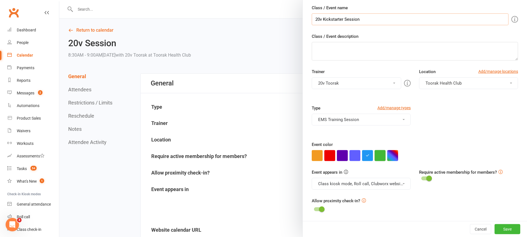
type input "20v Kickstarter Session"
click at [375, 160] on button "button" at bounding box center [380, 155] width 11 height 11
click at [495, 228] on button "Save" at bounding box center [508, 229] width 26 height 10
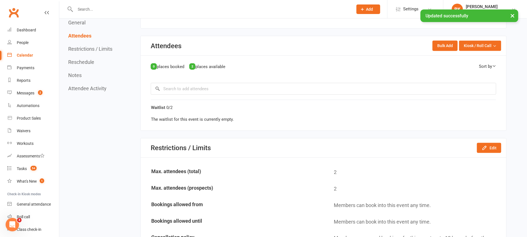
scroll to position [234, 0]
click at [202, 89] on input "search" at bounding box center [324, 89] width 346 height 12
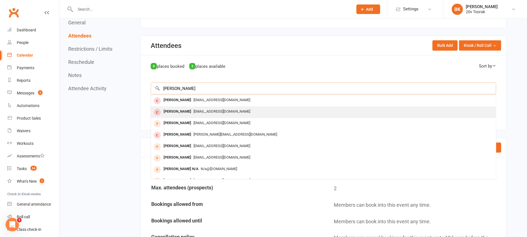
type input "[PERSON_NAME]"
click at [194, 111] on span "[EMAIL_ADDRESS][DOMAIN_NAME]" at bounding box center [222, 111] width 57 height 4
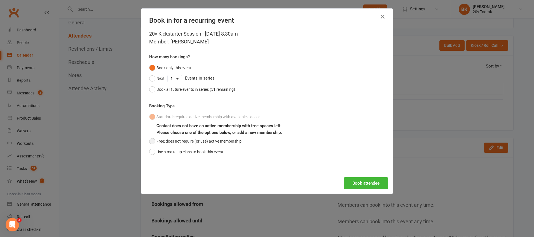
click at [171, 140] on button "Free: does not require (or use) active membership" at bounding box center [195, 141] width 92 height 11
click at [368, 183] on button "Book attendee" at bounding box center [365, 183] width 44 height 12
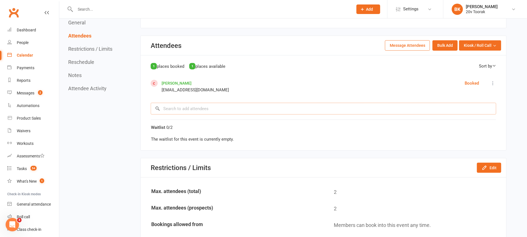
click at [182, 105] on input "search" at bounding box center [324, 109] width 346 height 12
type input "g"
click at [265, 76] on div "1 places booked 1 places available Sort by First Name Last Name [PERSON_NAME] […" at bounding box center [324, 89] width 346 height 52
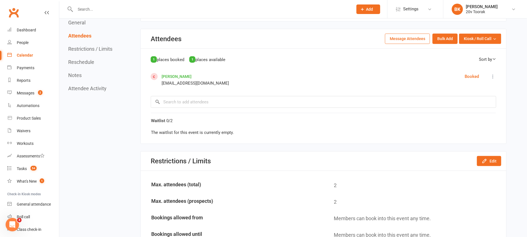
scroll to position [243, 0]
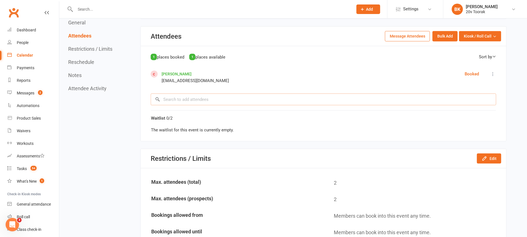
click at [192, 102] on input "search" at bounding box center [324, 99] width 346 height 12
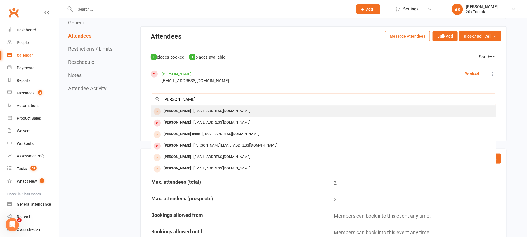
type input "[PERSON_NAME]"
click at [192, 111] on div "[PERSON_NAME]" at bounding box center [177, 111] width 32 height 8
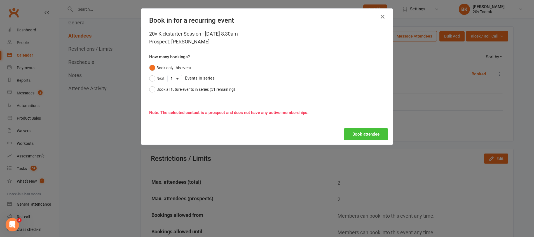
click at [361, 133] on button "Book attendee" at bounding box center [365, 134] width 44 height 12
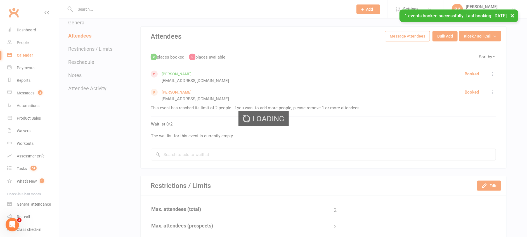
scroll to position [0, 0]
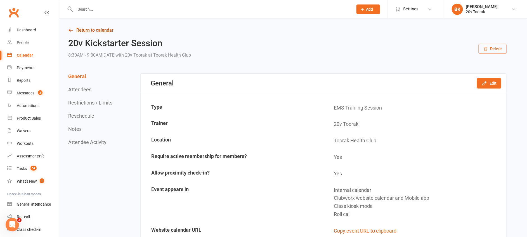
click at [96, 29] on link "Return to calendar" at bounding box center [287, 30] width 439 height 8
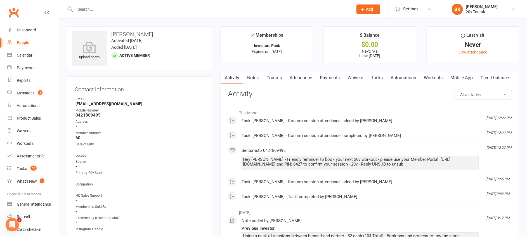
click at [97, 9] on input "text" at bounding box center [212, 9] width 276 height 8
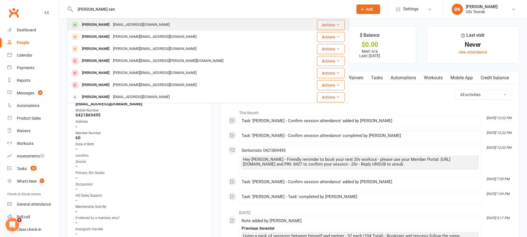
type input "Dan van"
click at [101, 28] on div "Dan Van Staveren" at bounding box center [95, 25] width 31 height 8
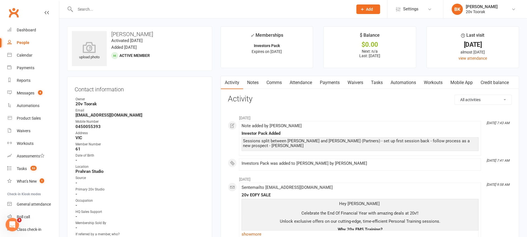
click at [380, 80] on link "Tasks" at bounding box center [377, 82] width 20 height 13
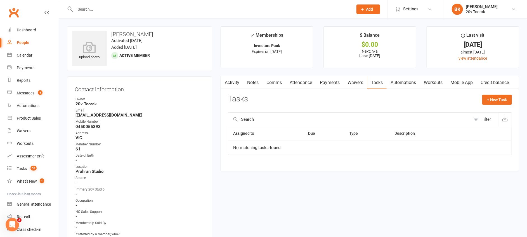
click at [276, 88] on link "Comms" at bounding box center [274, 82] width 23 height 13
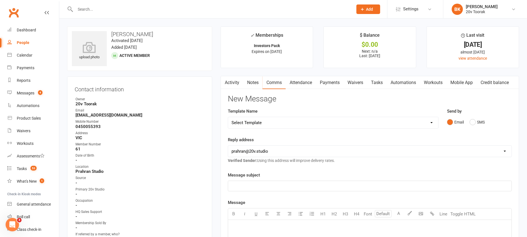
click at [488, 127] on div "Email SMS" at bounding box center [479, 122] width 65 height 11
click at [479, 120] on button "SMS" at bounding box center [477, 122] width 15 height 11
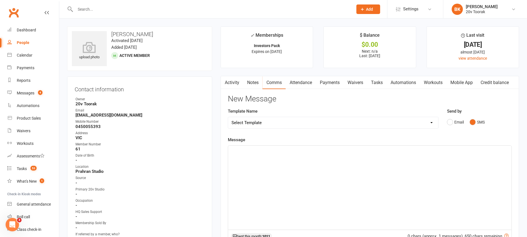
click at [461, 163] on div "﻿" at bounding box center [370, 187] width 284 height 84
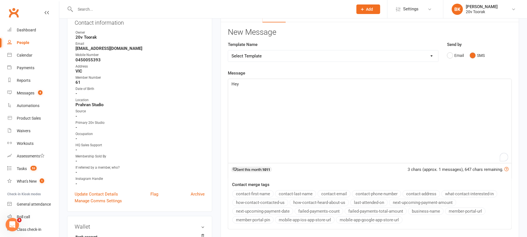
click at [264, 195] on button "contact-first-name" at bounding box center [252, 193] width 41 height 7
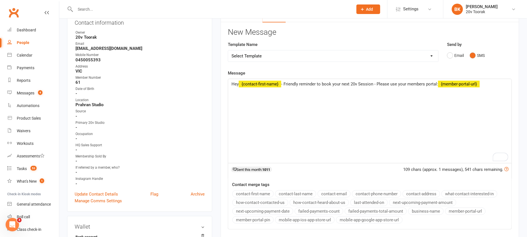
click at [460, 213] on button "member-portal-url" at bounding box center [465, 210] width 41 height 7
click at [239, 220] on button "member-portal-pin" at bounding box center [252, 219] width 41 height 7
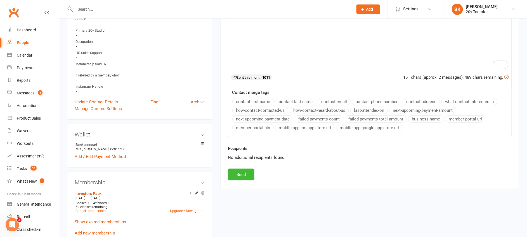
scroll to position [171, 0]
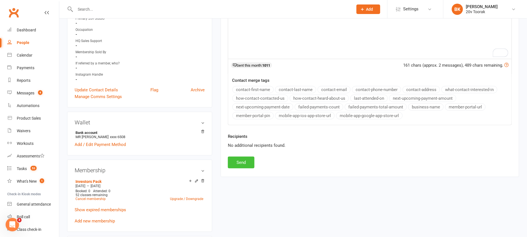
click at [241, 162] on button "Send" at bounding box center [241, 162] width 27 height 12
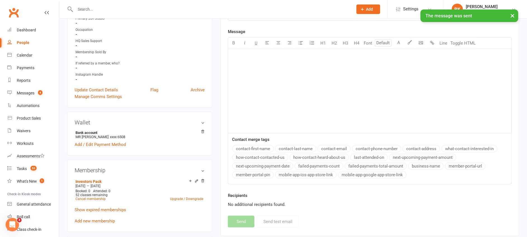
scroll to position [0, 0]
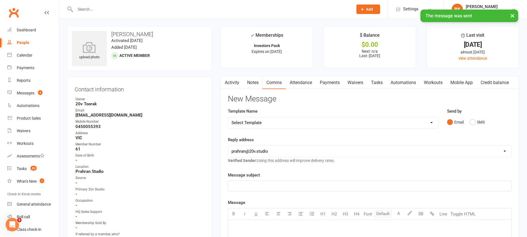
click at [387, 83] on link "Tasks" at bounding box center [377, 82] width 20 height 13
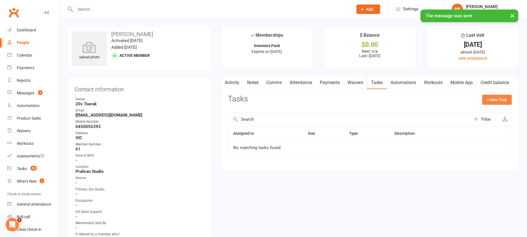
click at [504, 101] on button "+ New Task" at bounding box center [498, 100] width 30 height 10
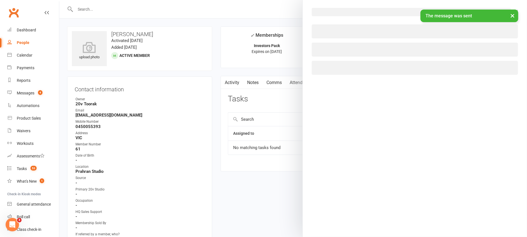
select select "46005"
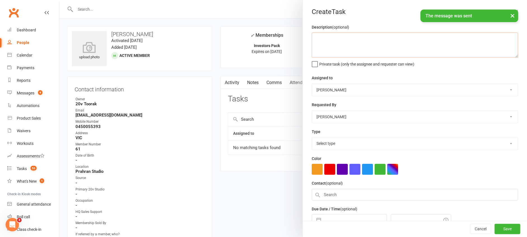
click at [375, 41] on textarea at bounding box center [415, 44] width 206 height 25
type textarea "C"
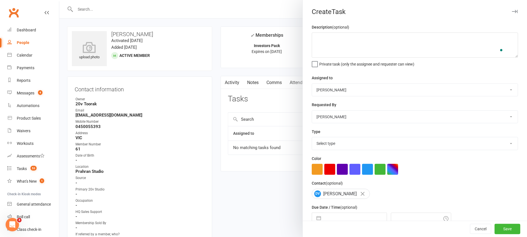
drag, startPoint x: 336, startPoint y: 142, endPoint x: 335, endPoint y: 136, distance: 5.4
click at [336, 142] on select "Select type Call Call - to book trial Confirm session attendance Confirm trial …" at bounding box center [415, 143] width 206 height 12
select select "29156"
click at [312, 137] on select "Select type Call Call - to book trial Confirm session attendance Confirm trial …" at bounding box center [415, 143] width 206 height 12
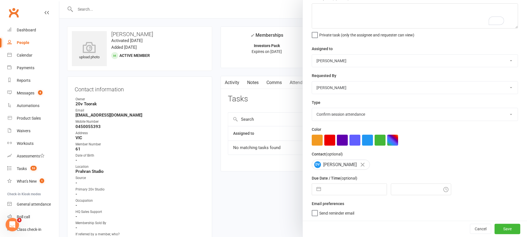
click at [316, 188] on button "button" at bounding box center [319, 188] width 10 height 11
select select "7"
select select "2025"
select select "8"
select select "2025"
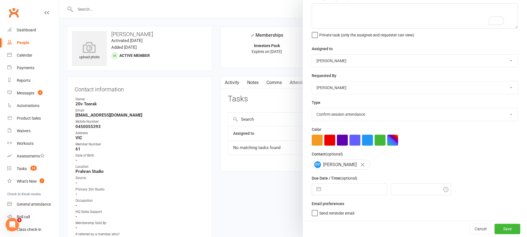
select select "9"
select select "2025"
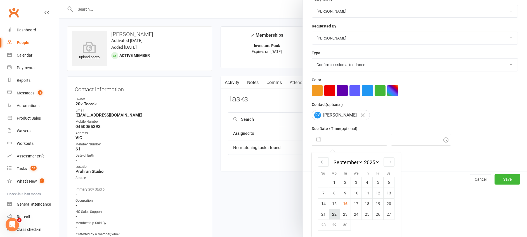
click at [333, 213] on td "22" at bounding box center [334, 214] width 11 height 11
type input "22 Sep 2025"
type input "12:30pm"
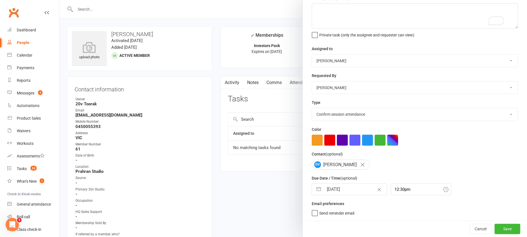
scroll to position [29, 0]
click at [495, 224] on button "Save" at bounding box center [508, 228] width 26 height 10
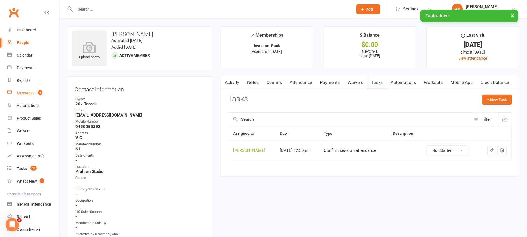
click at [19, 90] on link "Messages 4" at bounding box center [33, 93] width 52 height 13
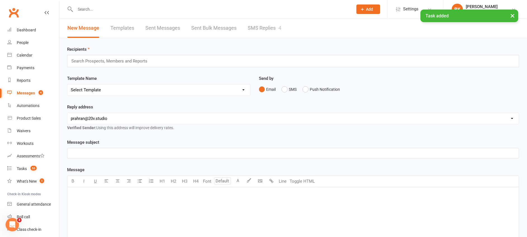
click at [259, 31] on link "SMS Replies 4" at bounding box center [265, 27] width 34 height 19
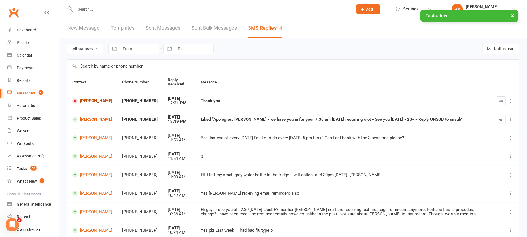
click at [86, 100] on link "[PERSON_NAME]" at bounding box center [92, 100] width 40 height 5
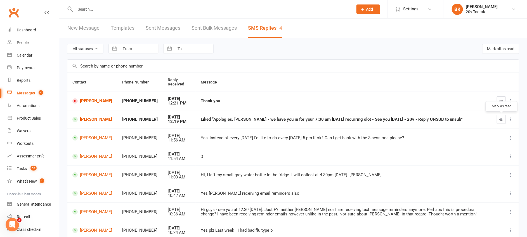
click at [500, 120] on icon "button" at bounding box center [502, 119] width 4 height 4
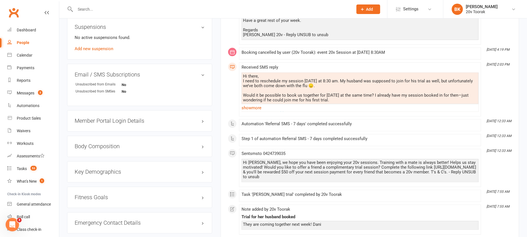
scroll to position [448, 0]
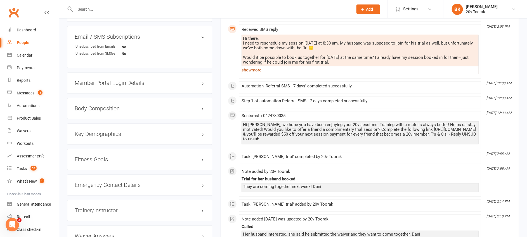
click at [253, 70] on link "show more" at bounding box center [360, 70] width 237 height 8
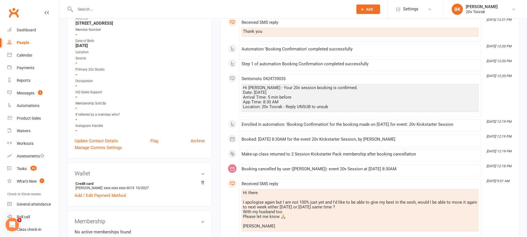
scroll to position [0, 0]
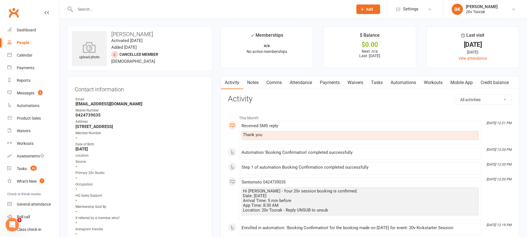
click at [270, 83] on link "Comms" at bounding box center [274, 82] width 23 height 13
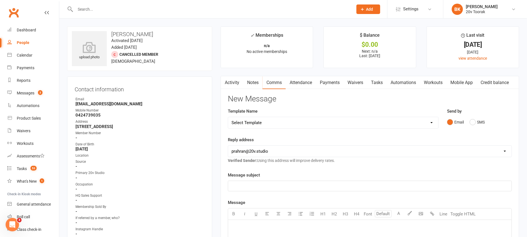
click at [475, 128] on div "Send by Email SMS" at bounding box center [479, 121] width 73 height 27
click at [475, 122] on button "SMS" at bounding box center [477, 122] width 15 height 11
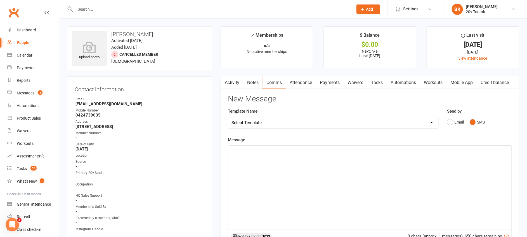
click at [449, 170] on div "﻿" at bounding box center [370, 187] width 284 height 84
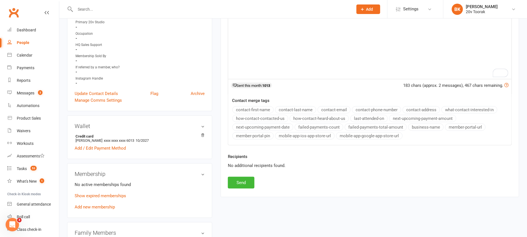
scroll to position [151, 0]
click at [244, 175] on div "Recipients No additional recipients found." at bounding box center [370, 163] width 293 height 23
click at [239, 180] on button "Send" at bounding box center [241, 182] width 27 height 12
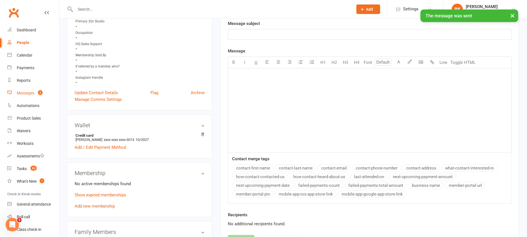
click at [30, 89] on link "Messages 3" at bounding box center [33, 93] width 52 height 13
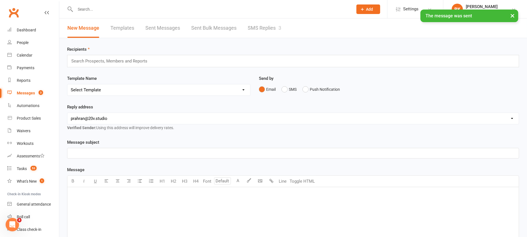
click at [256, 29] on link "SMS Replies 3" at bounding box center [265, 27] width 34 height 19
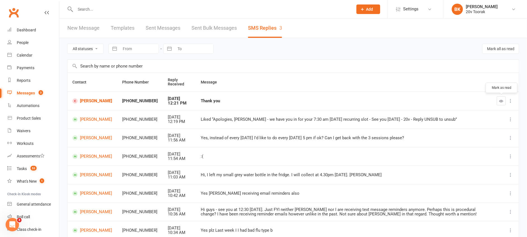
click at [500, 102] on icon "button" at bounding box center [502, 101] width 4 height 4
click at [22, 41] on div "People" at bounding box center [23, 42] width 12 height 4
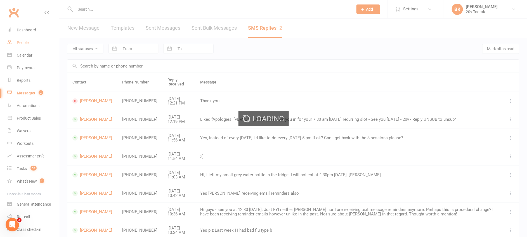
select select "100"
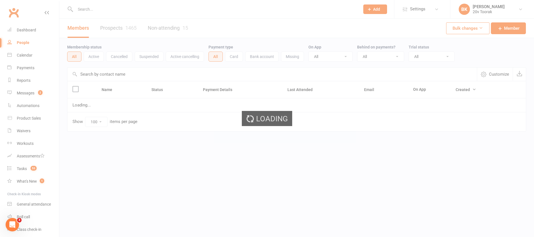
click at [122, 29] on link "Prospects 1465" at bounding box center [118, 27] width 36 height 19
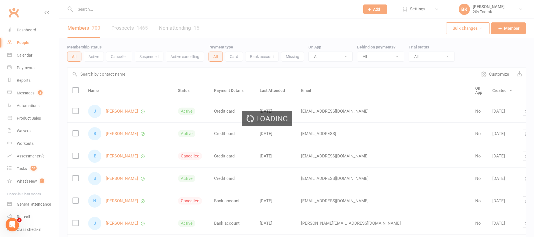
click at [122, 29] on div "Loading" at bounding box center [267, 118] width 534 height 237
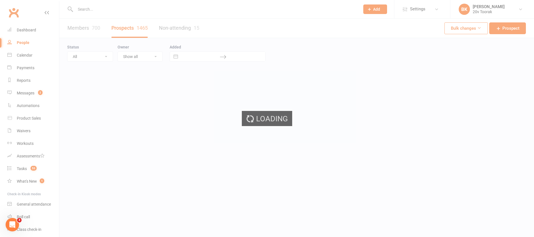
select select "100"
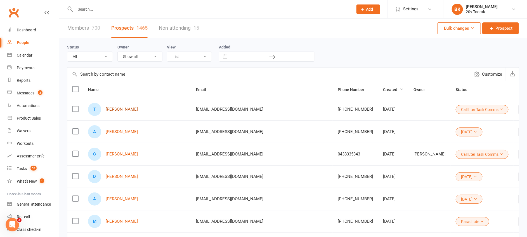
click at [115, 109] on link "[PERSON_NAME]" at bounding box center [122, 109] width 32 height 5
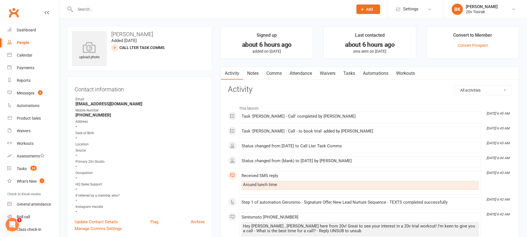
click at [260, 74] on link "Notes" at bounding box center [252, 73] width 19 height 13
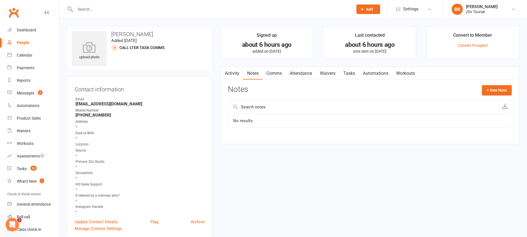
click at [349, 76] on link "Tasks" at bounding box center [350, 73] width 20 height 13
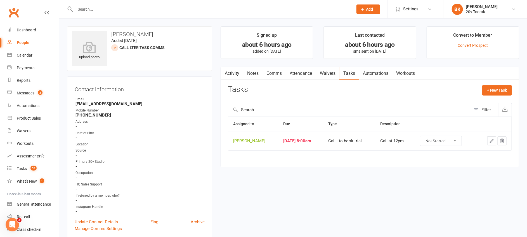
click at [256, 75] on link "Notes" at bounding box center [252, 73] width 19 height 13
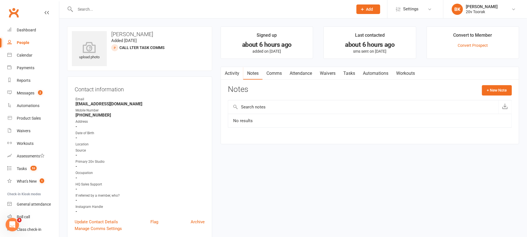
click at [234, 72] on link "Activity" at bounding box center [232, 73] width 22 height 13
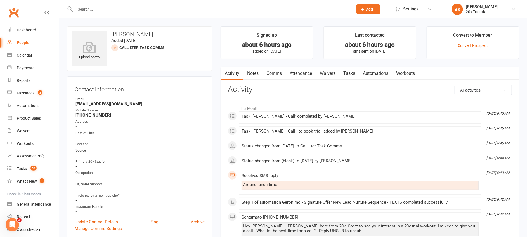
click at [256, 73] on link "Notes" at bounding box center [252, 73] width 19 height 13
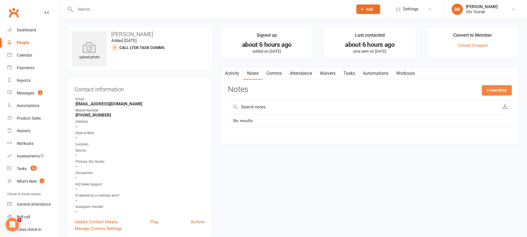
click at [504, 87] on button "+ New Note" at bounding box center [497, 90] width 30 height 10
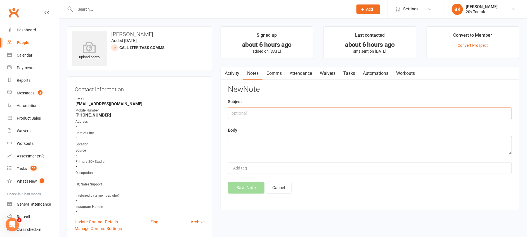
click at [270, 110] on input "text" at bounding box center [370, 113] width 284 height 12
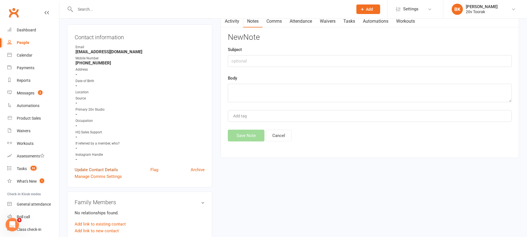
click at [99, 169] on link "Update Contact Details" at bounding box center [96, 169] width 43 height 7
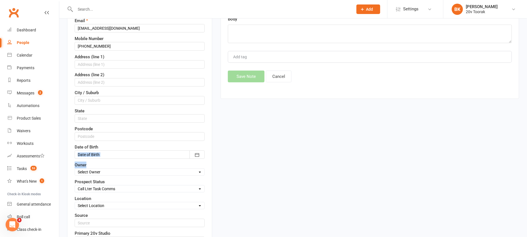
drag, startPoint x: 100, startPoint y: 165, endPoint x: 102, endPoint y: 140, distance: 24.7
click at [102, 140] on div "First Name Tory Last Name [PERSON_NAME] Email [EMAIL_ADDRESS][DOMAIN_NAME] Mobi…" at bounding box center [140, 149] width 130 height 336
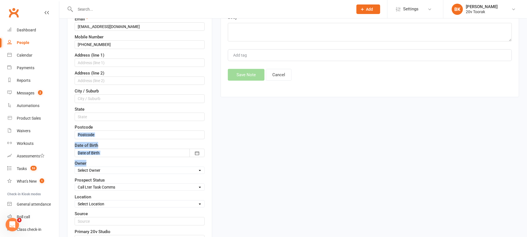
click at [206, 156] on div "Contact information First Name Tory Last Name [PERSON_NAME] Email [EMAIL_ADDRES…" at bounding box center [139, 153] width 145 height 378
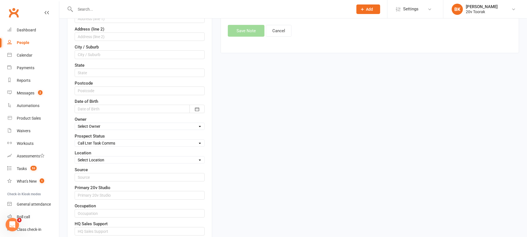
scroll to position [157, 0]
click at [163, 142] on select "Select Parachute Referrals In Communication Call Lter Task Comms [DATE] [DATE] …" at bounding box center [140, 142] width 130 height 6
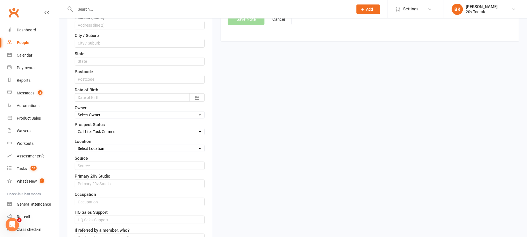
scroll to position [168, 0]
click at [146, 133] on select "Select Parachute Referrals In Communication Call Lter Task Comms [DATE] [DATE] …" at bounding box center [140, 131] width 130 height 6
select select "Parachute"
click at [75, 128] on select "Select Parachute Referrals In Communication Call Lter Task Comms [DATE] [DATE] …" at bounding box center [140, 131] width 130 height 6
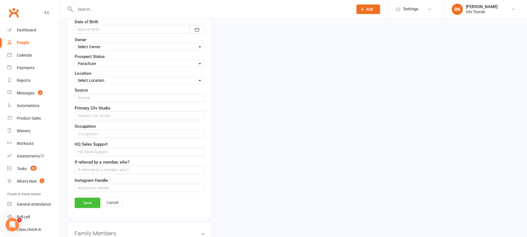
click at [89, 198] on link "Save" at bounding box center [88, 202] width 26 height 10
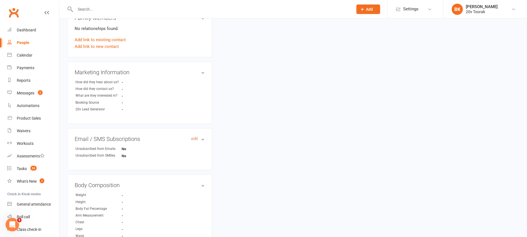
click at [195, 139] on link "edit" at bounding box center [194, 138] width 7 height 5
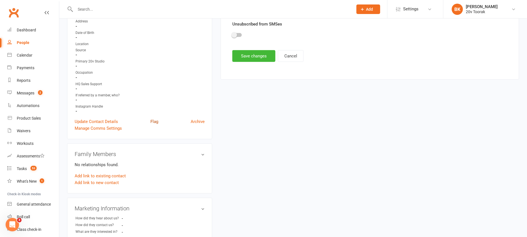
scroll to position [0, 0]
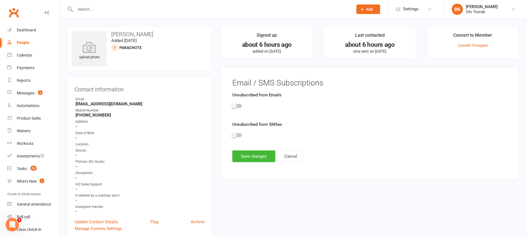
click at [239, 107] on div at bounding box center [237, 106] width 10 height 4
click at [232, 105] on input "checkbox" at bounding box center [232, 105] width 0 height 0
click at [239, 135] on div at bounding box center [237, 135] width 10 height 4
click at [232, 134] on input "checkbox" at bounding box center [232, 134] width 0 height 0
click at [249, 151] on button "Save changes" at bounding box center [253, 156] width 43 height 12
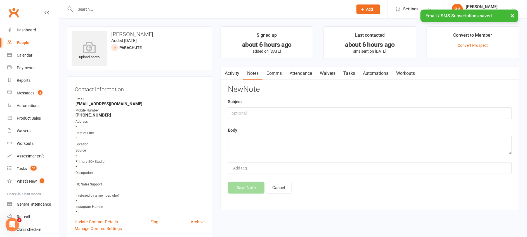
click at [359, 66] on main "Signed up about 6 hours ago added on [DATE] Last contacted about 6 hours ago sm…" at bounding box center [369, 120] width 307 height 189
click at [357, 68] on link "Tasks" at bounding box center [350, 73] width 20 height 13
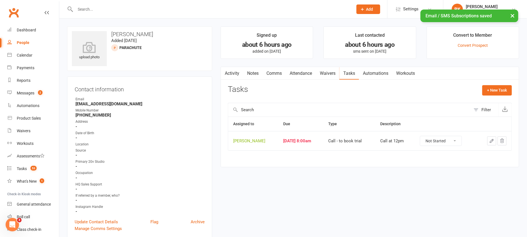
click at [449, 141] on select "Not Started In Progress Waiting Complete" at bounding box center [440, 141] width 41 height 10
click at [422, 136] on select "Not Started In Progress Waiting Complete" at bounding box center [440, 141] width 41 height 10
select select "unstarted"
click at [249, 68] on link "Notes" at bounding box center [252, 73] width 19 height 13
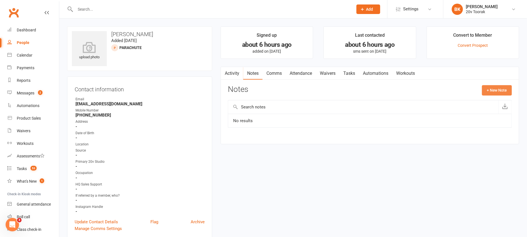
click at [503, 85] on button "+ New Note" at bounding box center [497, 90] width 30 height 10
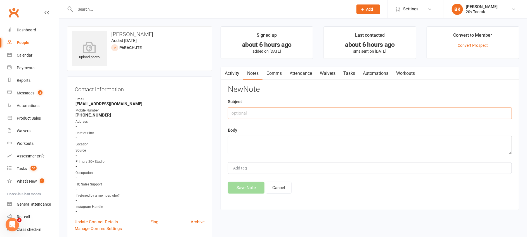
click at [391, 117] on input "text" at bounding box center [370, 113] width 284 height 12
type input "Called"
click at [267, 143] on textarea "To enrich screen reader interactions, please activate Accessibility in Grammarl…" at bounding box center [370, 145] width 284 height 18
click at [245, 143] on textarea "To enrich screen reader interactions, please activate Accessibility in Grammarl…" at bounding box center [370, 145] width 284 height 18
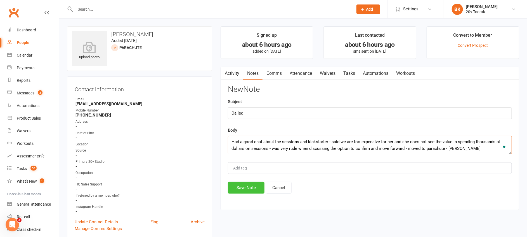
type textarea "Had a good chat about the sessions and kickstarter - said we are too expensive …"
click at [251, 190] on button "Save Note" at bounding box center [246, 188] width 37 height 12
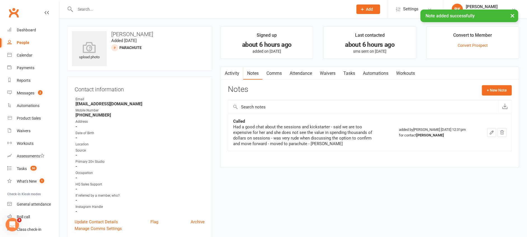
click at [230, 75] on link "Activity" at bounding box center [232, 73] width 22 height 13
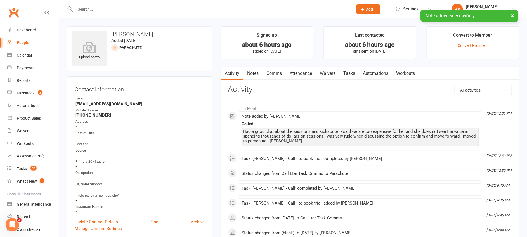
click at [20, 37] on link "People" at bounding box center [33, 42] width 52 height 13
select select "100"
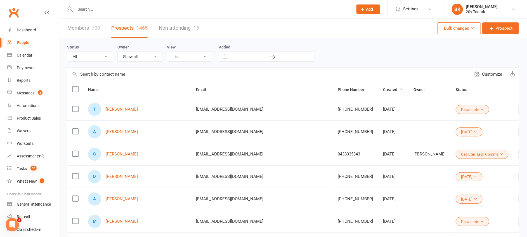
click at [397, 40] on div "Status All (No status set) (Invalid status) Parachute Referrals In Communicatio…" at bounding box center [293, 52] width 452 height 29
